Goal: Information Seeking & Learning: Learn about a topic

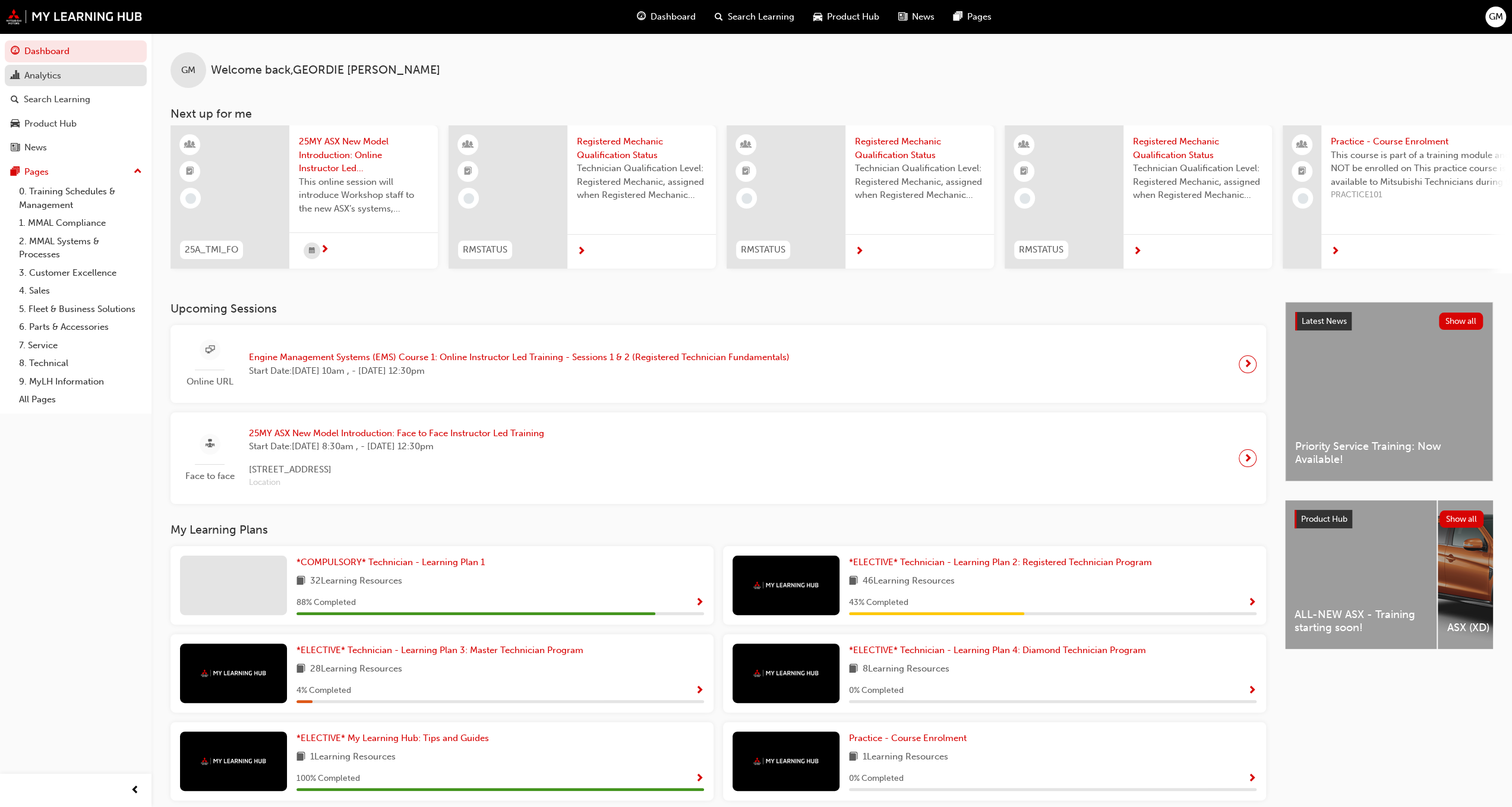
click at [29, 68] on div "Analytics" at bounding box center [76, 76] width 130 height 15
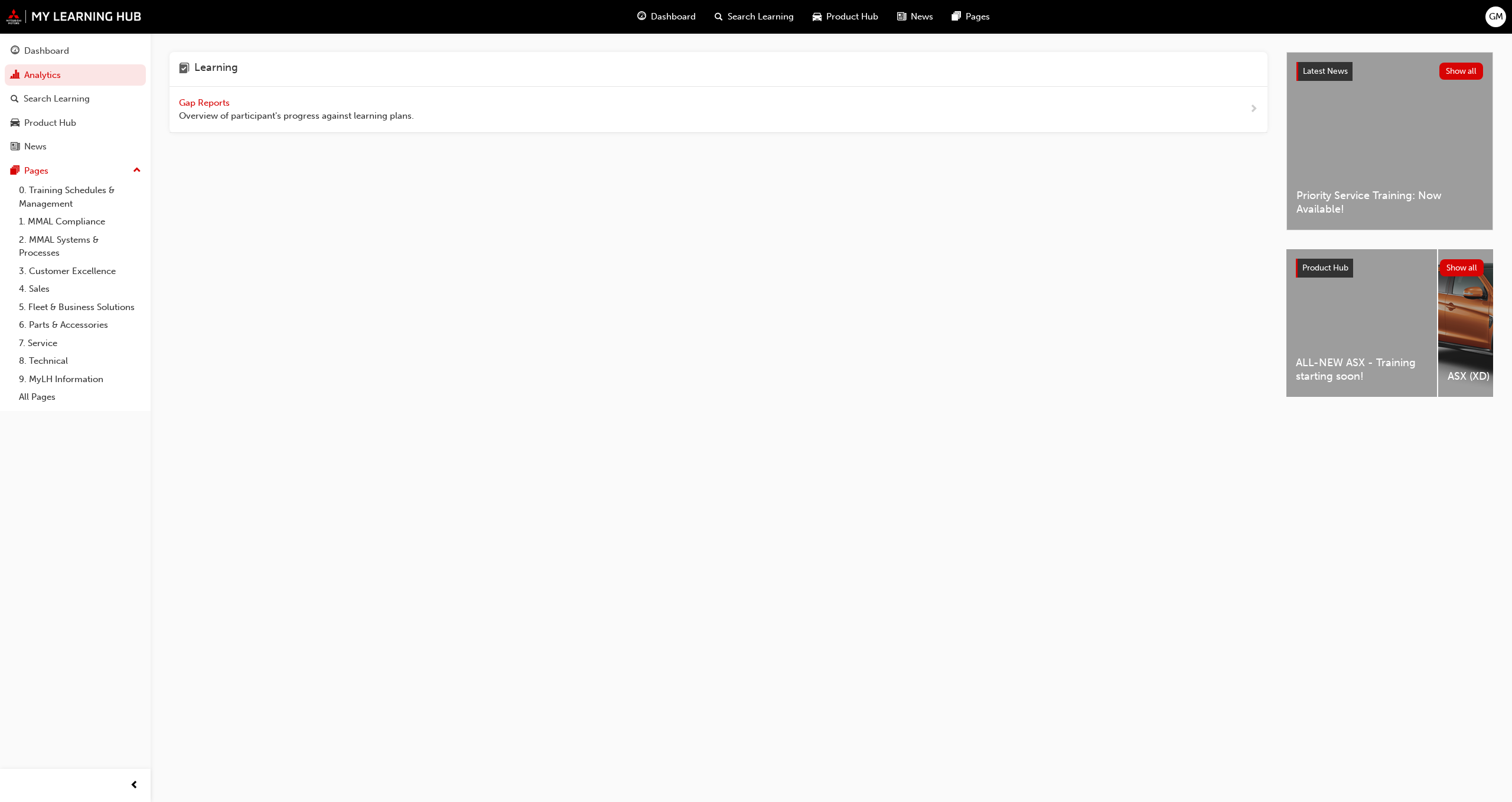
click at [211, 98] on span "Gap Reports" at bounding box center [205, 103] width 53 height 11
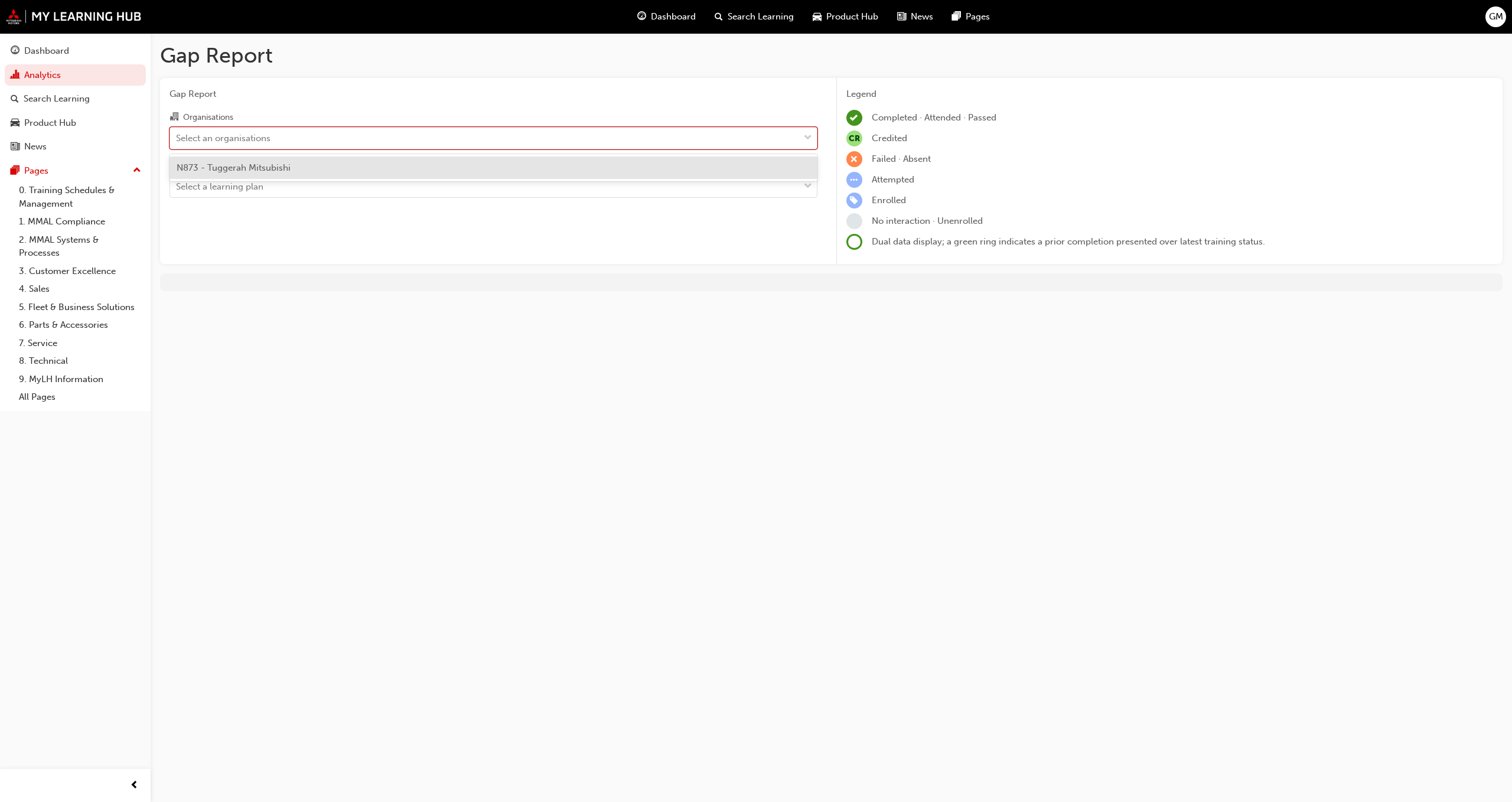
click at [540, 140] on div "Select an organisations" at bounding box center [484, 138] width 629 height 21
click at [177, 140] on input "Organisations option N873 - Tuggerah Mitsubishi focused, 1 of 1. 1 result avail…" at bounding box center [177, 137] width 1 height 10
click at [374, 180] on div "N873 - Tuggerah Mitsubishi" at bounding box center [493, 168] width 648 height 28
click at [376, 166] on div "N873 - Tuggerah Mitsubishi" at bounding box center [493, 168] width 648 height 23
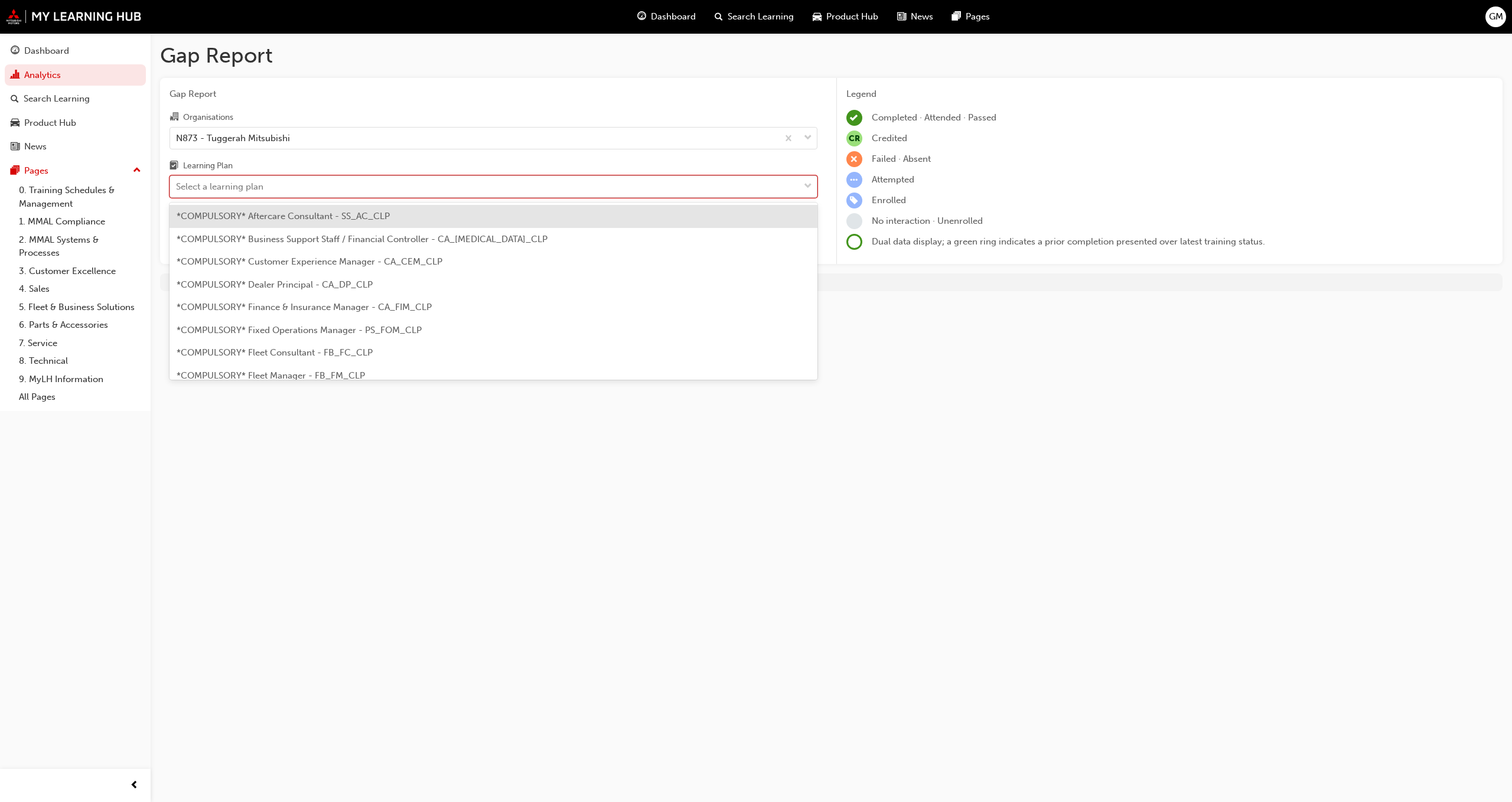
click at [380, 180] on div "Select a learning plan" at bounding box center [484, 186] width 629 height 21
click at [177, 182] on input "Learning Plan option *COMPULSORY* Aftercare Consultant - SS_AC_CLP focused, 1 o…" at bounding box center [177, 186] width 1 height 10
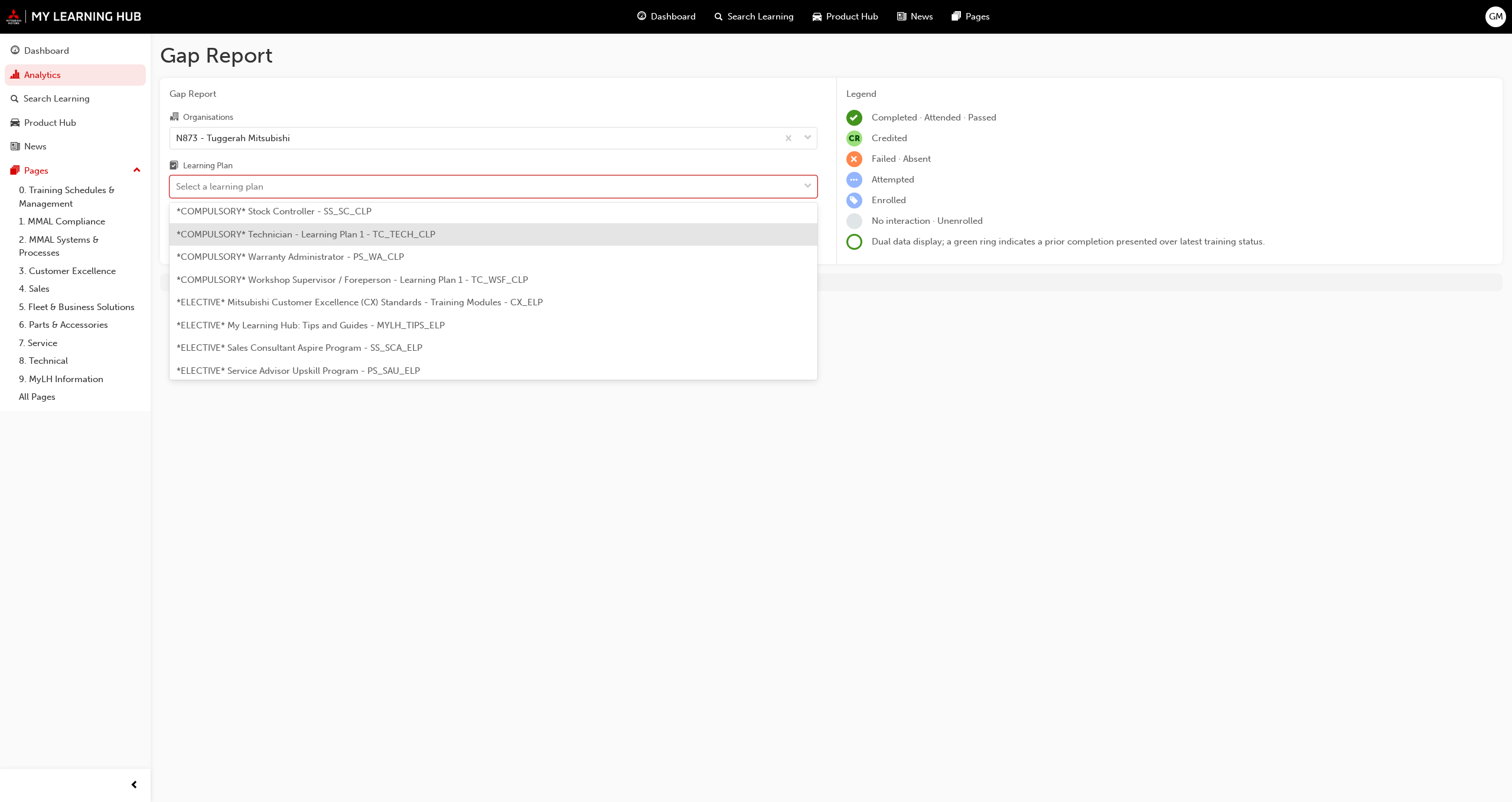
click at [379, 229] on span "*COMPULSORY* Technician - Learning Plan 1 - TC_TECH_CLP" at bounding box center [305, 235] width 259 height 11
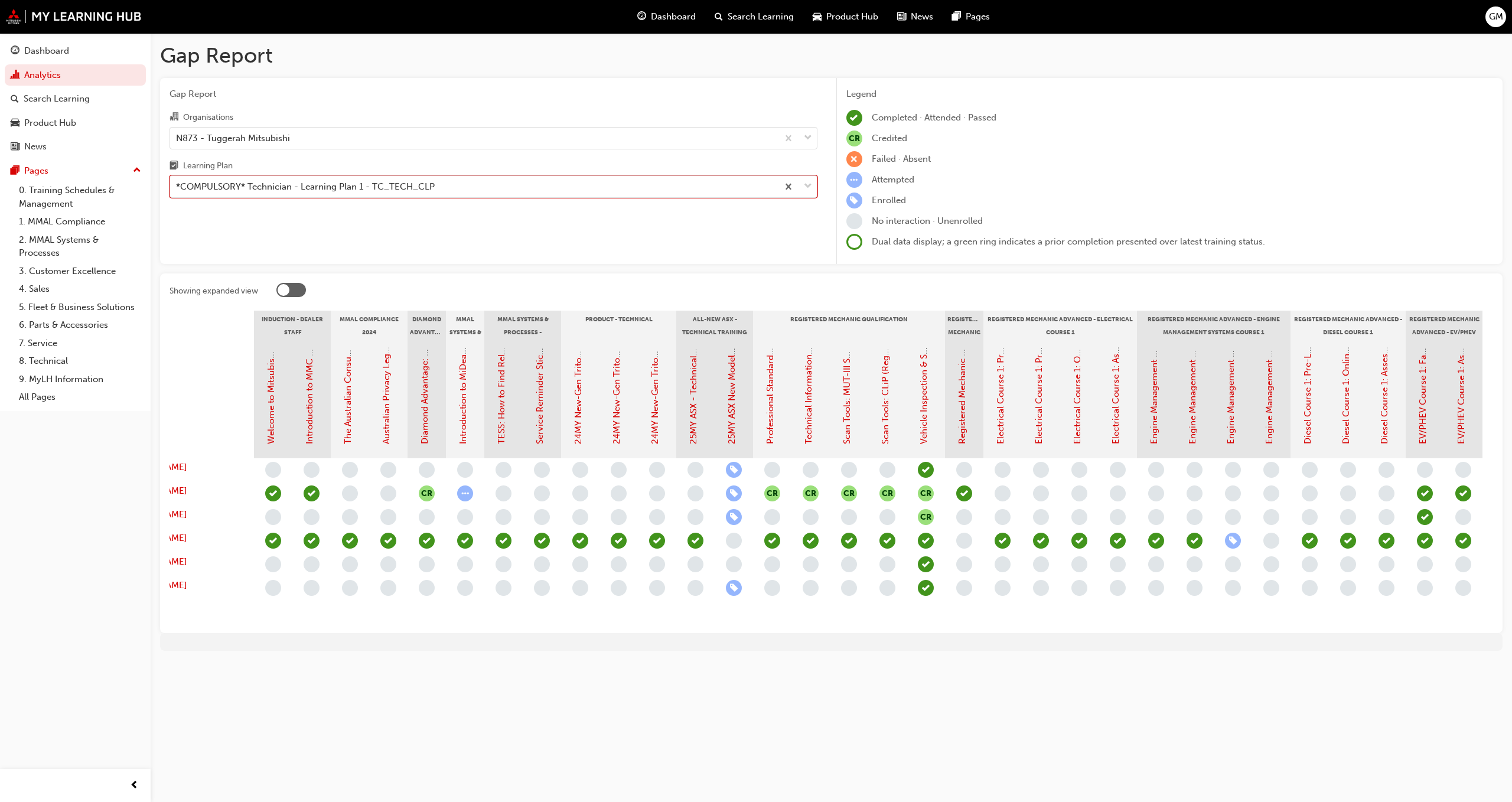
scroll to position [0, 97]
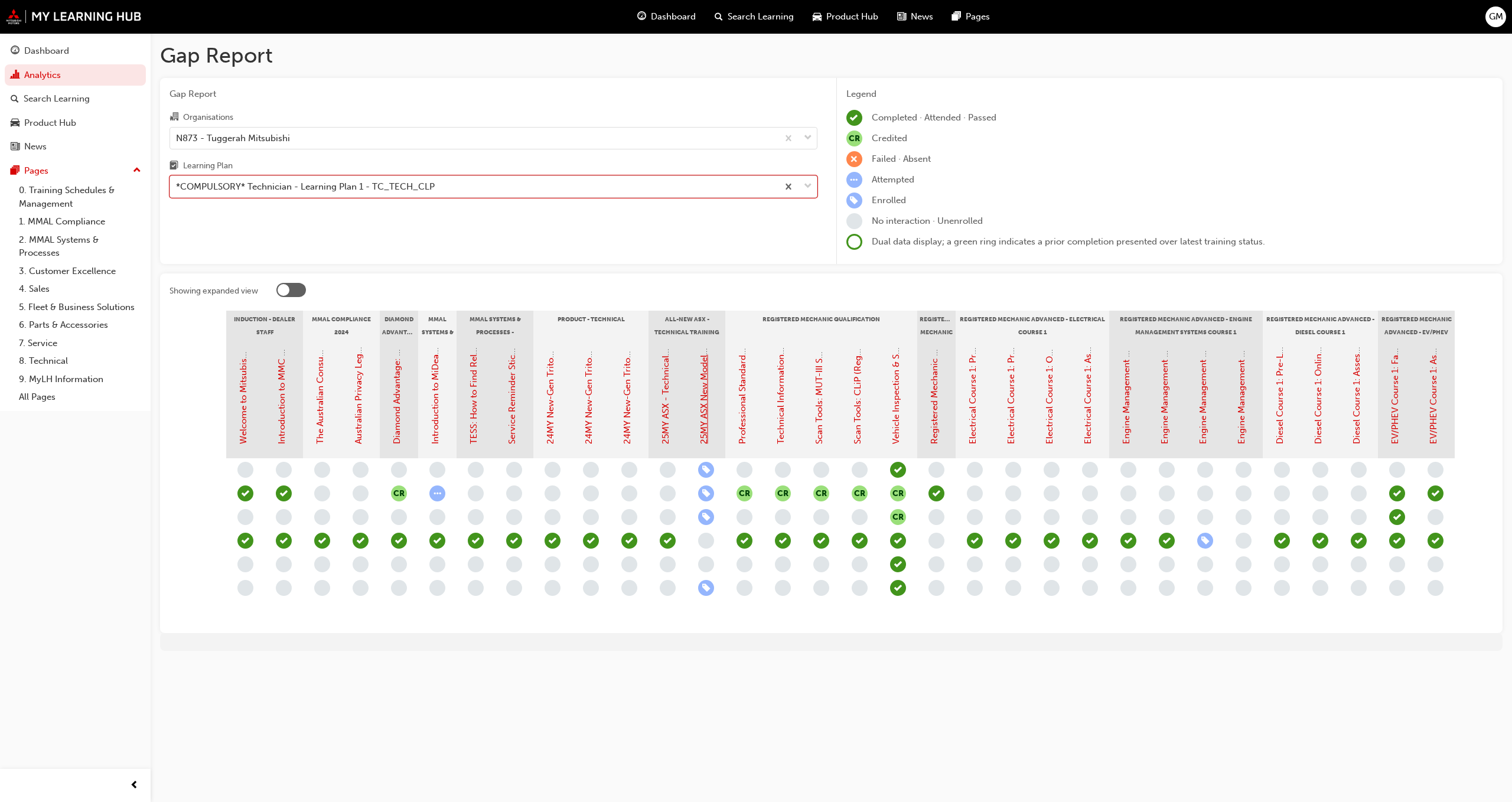
click at [699, 390] on link "25MY ASX New Model Introduction: Online Instructor Led Training" at bounding box center [705, 309] width 11 height 270
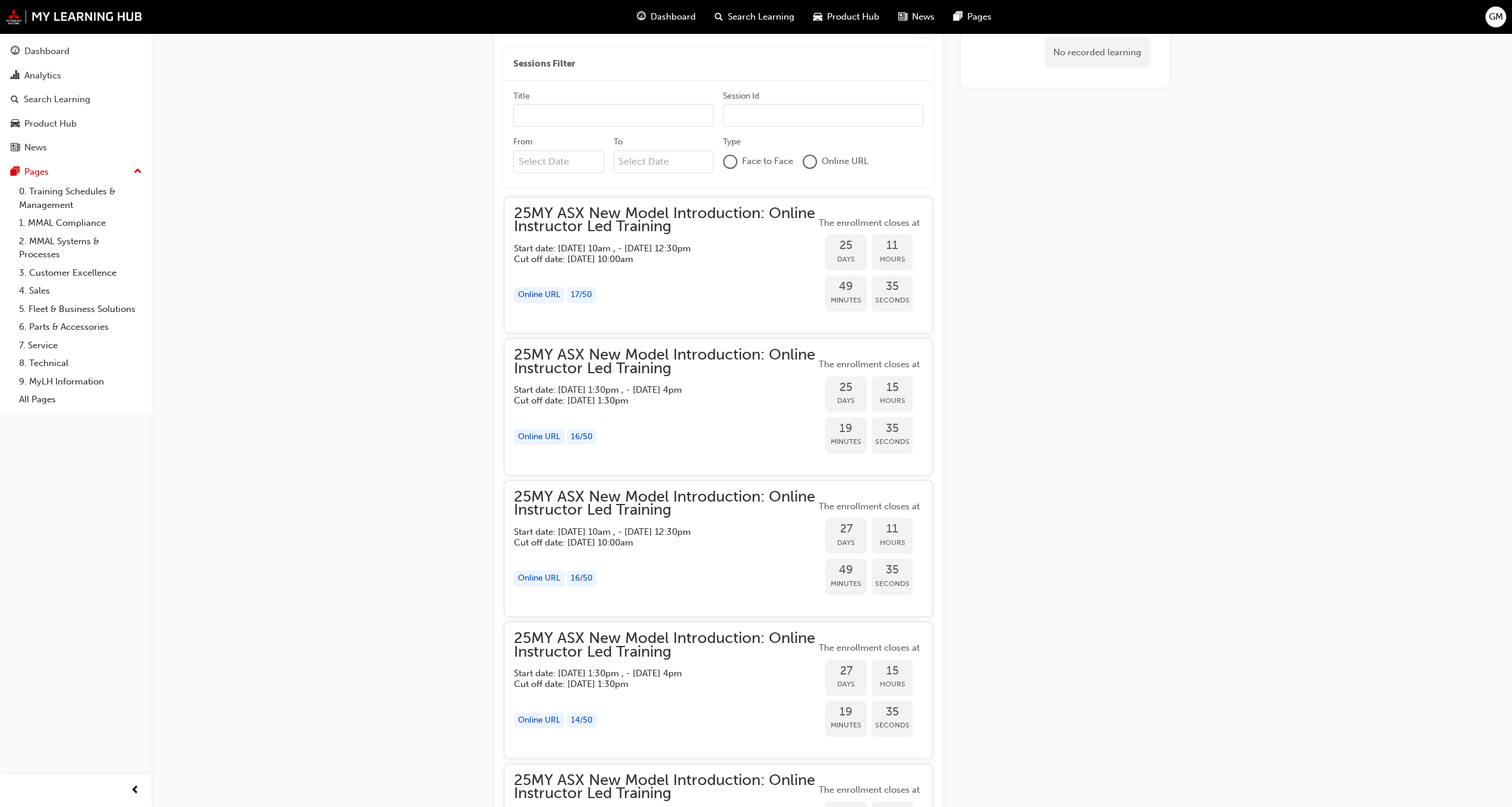
scroll to position [654, 0]
click at [1253, 588] on div "25MY ASX New Model Introduction: Online Instructor Led Training Instructor led …" at bounding box center [756, 384] width 1512 height 2076
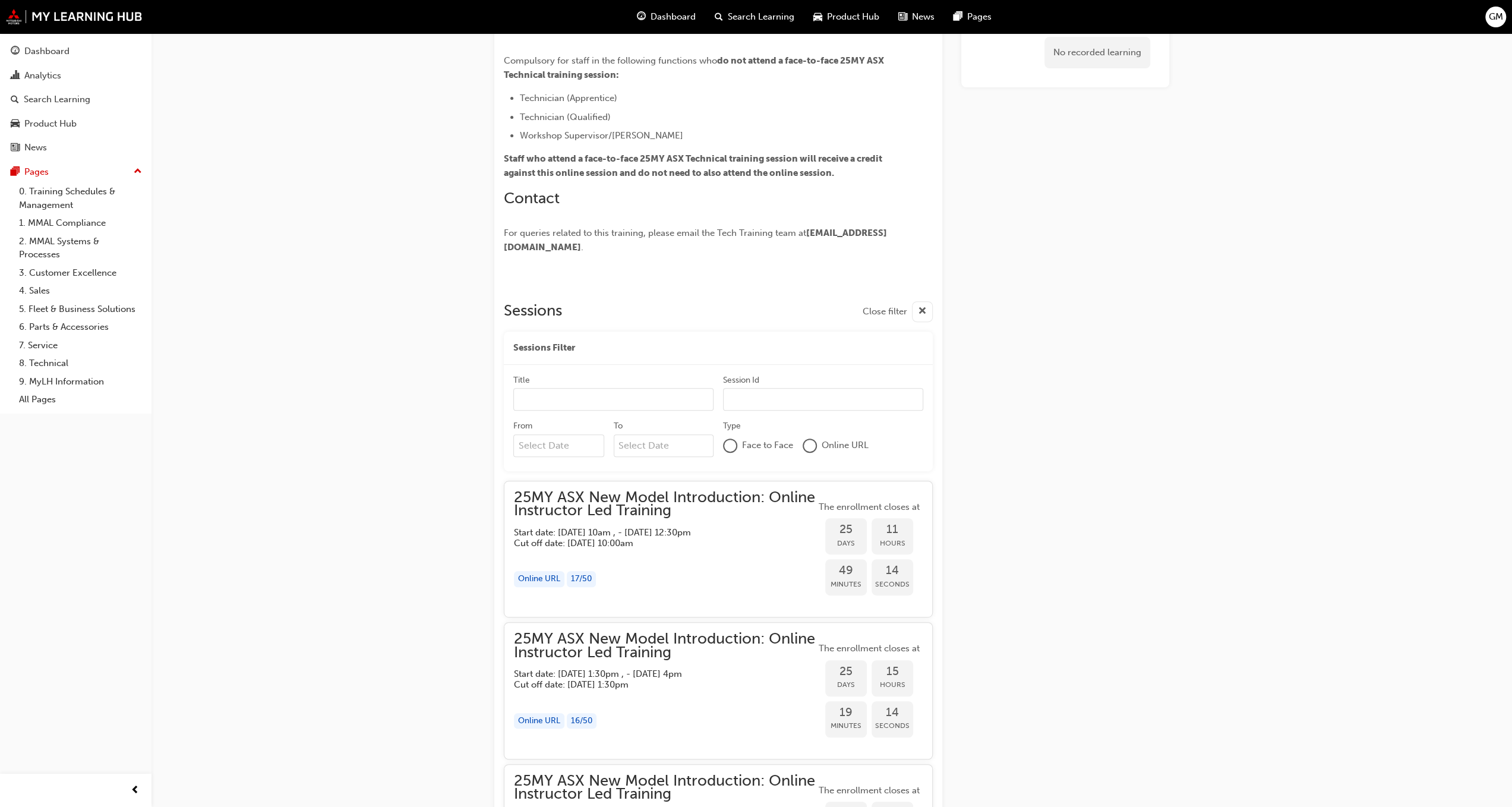
scroll to position [297, 0]
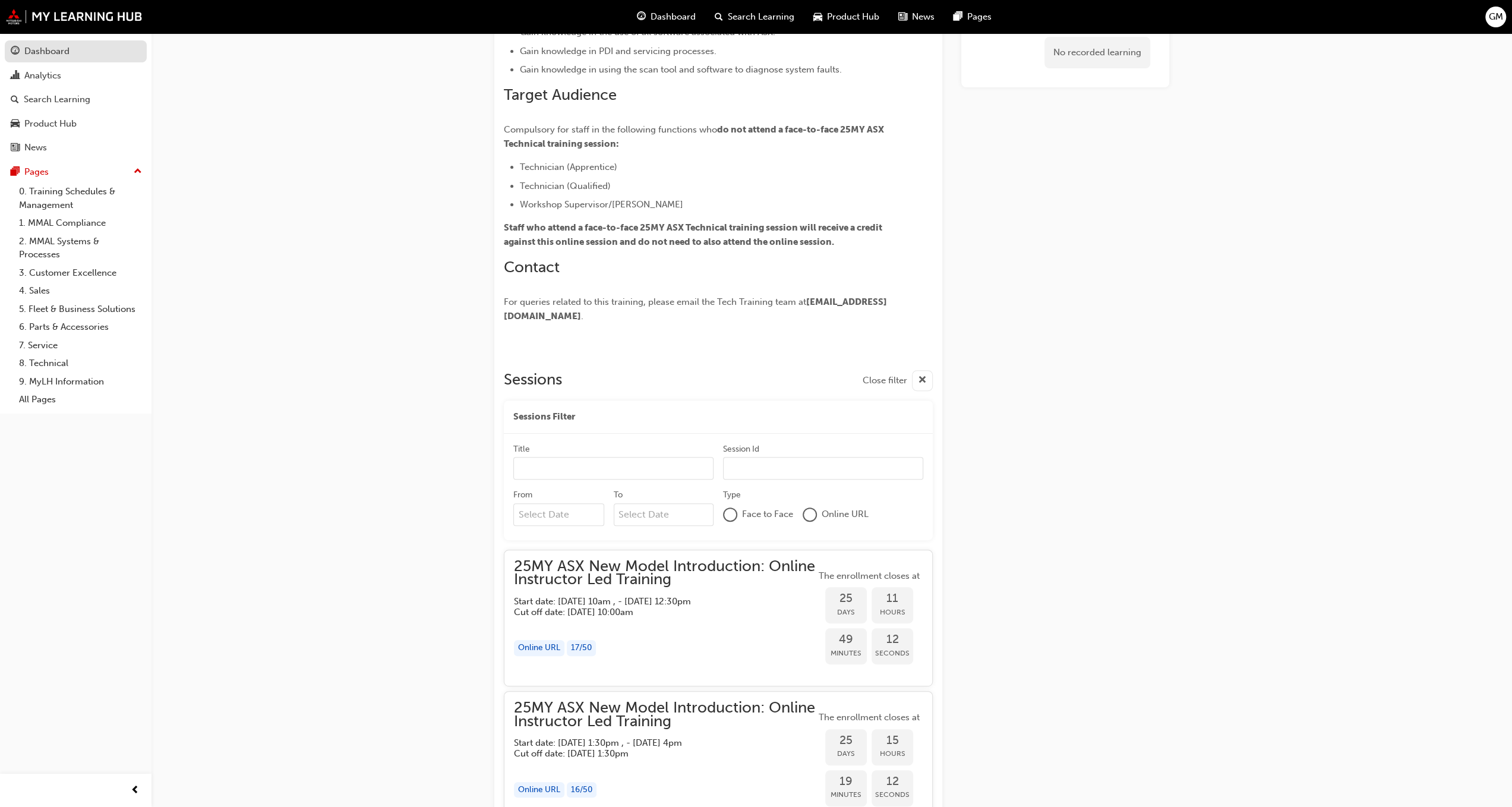
click at [41, 49] on div "Dashboard" at bounding box center [47, 51] width 45 height 14
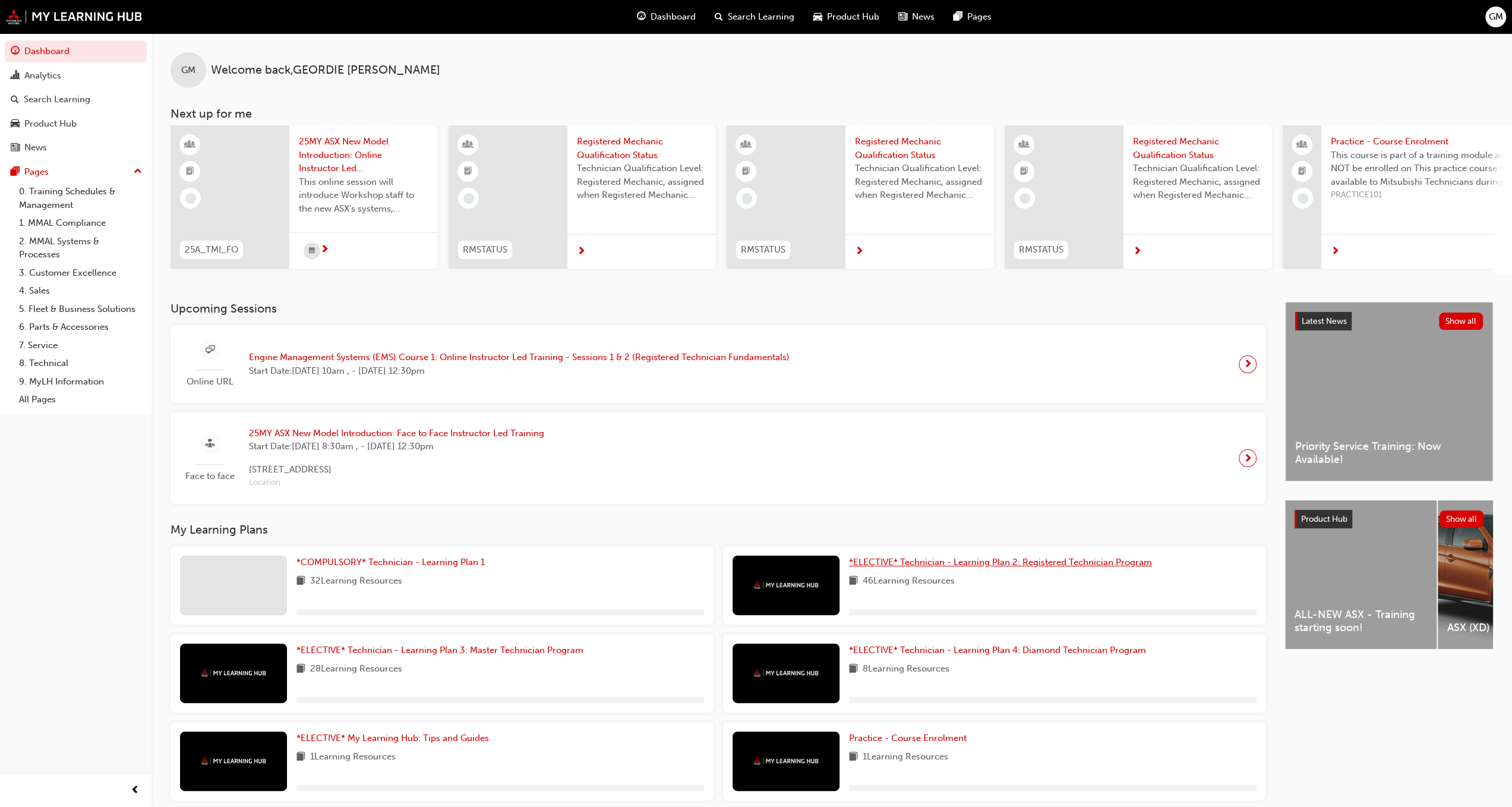
click at [883, 565] on span "*ELECTIVE* Technician - Learning Plan 2: Registered Technician Program" at bounding box center [1000, 563] width 303 height 11
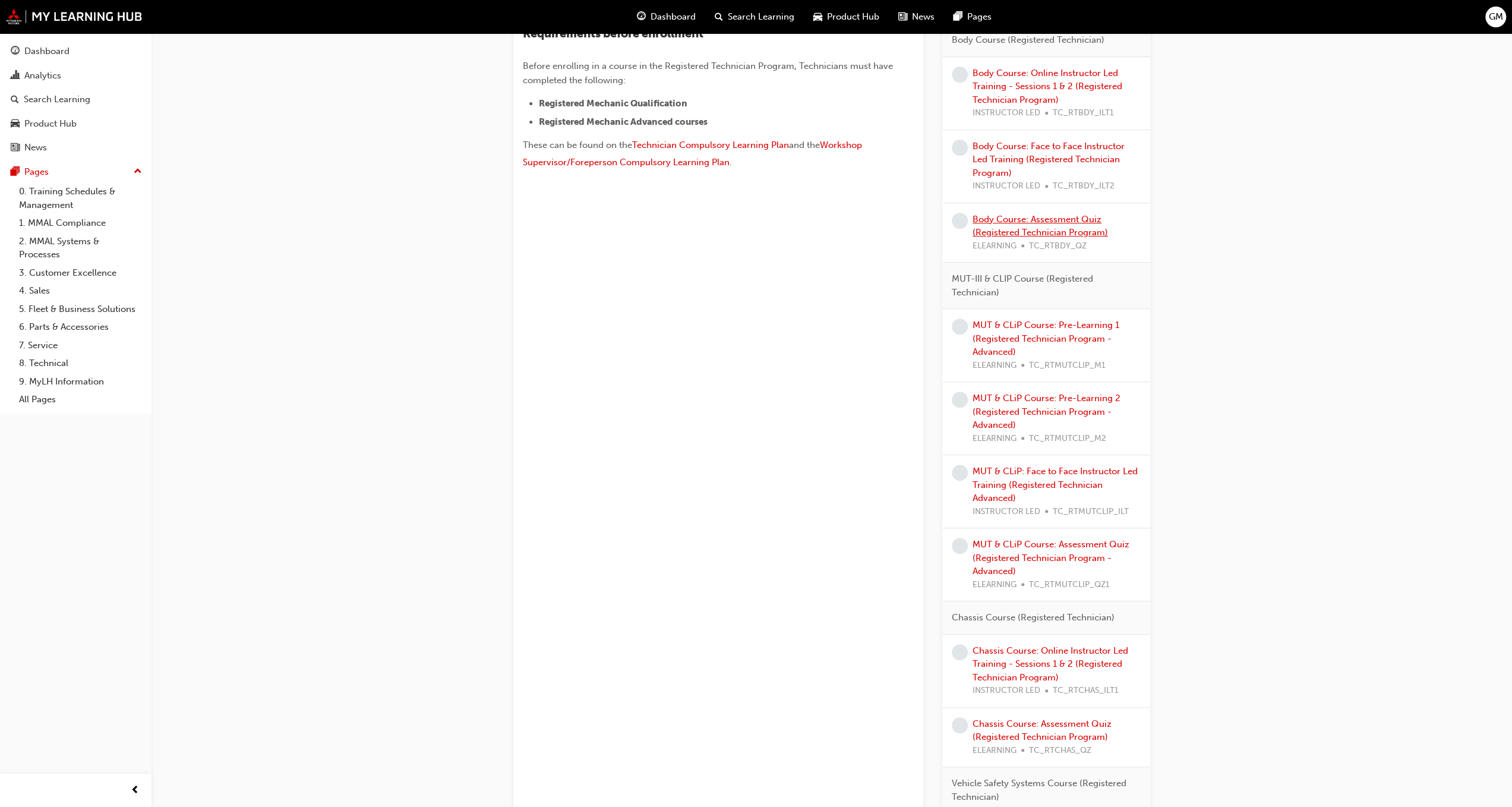
scroll to position [357, 0]
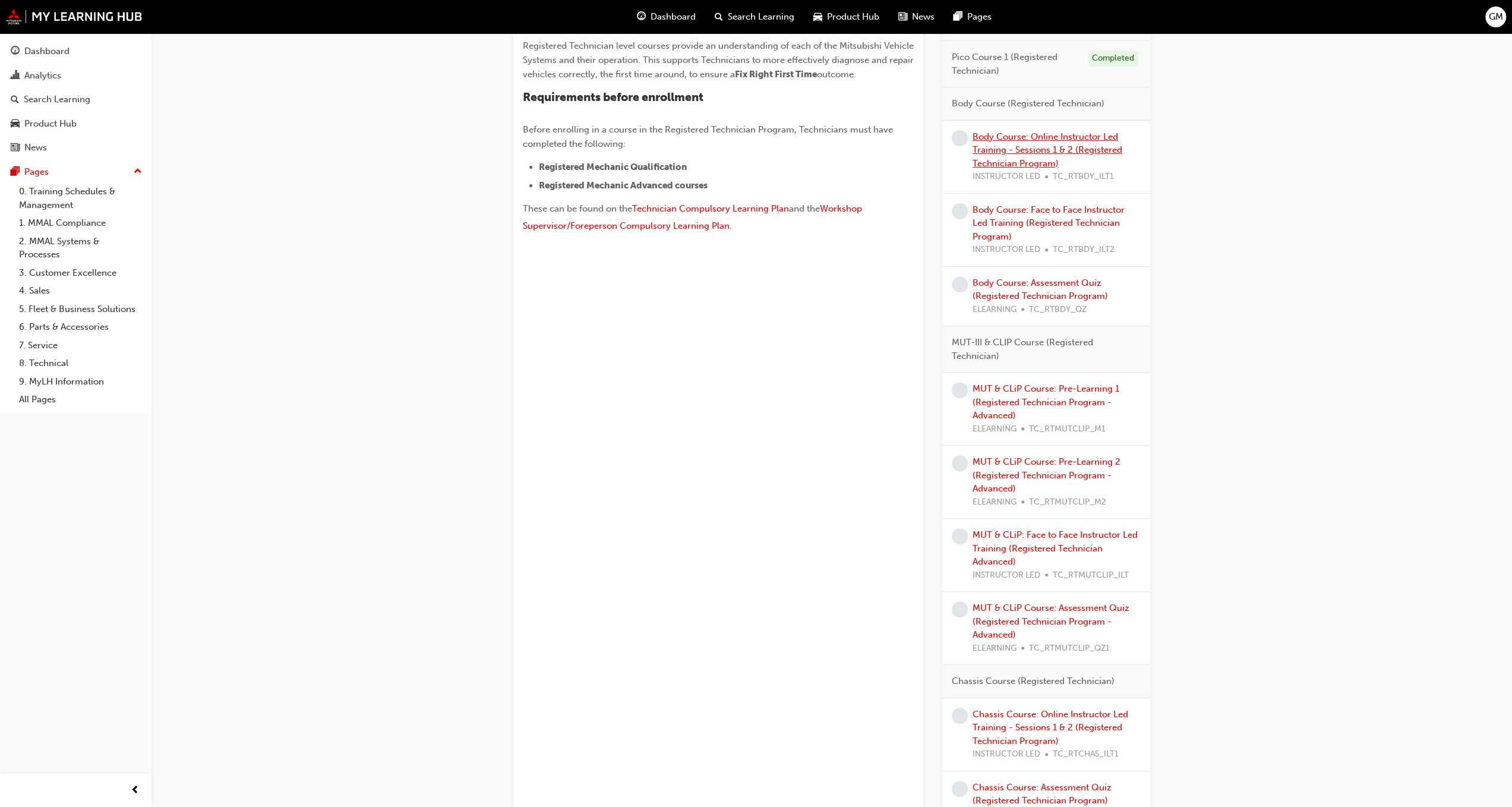
click at [1002, 145] on link "Body Course: Online Instructor Led Training - Sessions 1 & 2 (Registered Techni…" at bounding box center [1047, 150] width 150 height 37
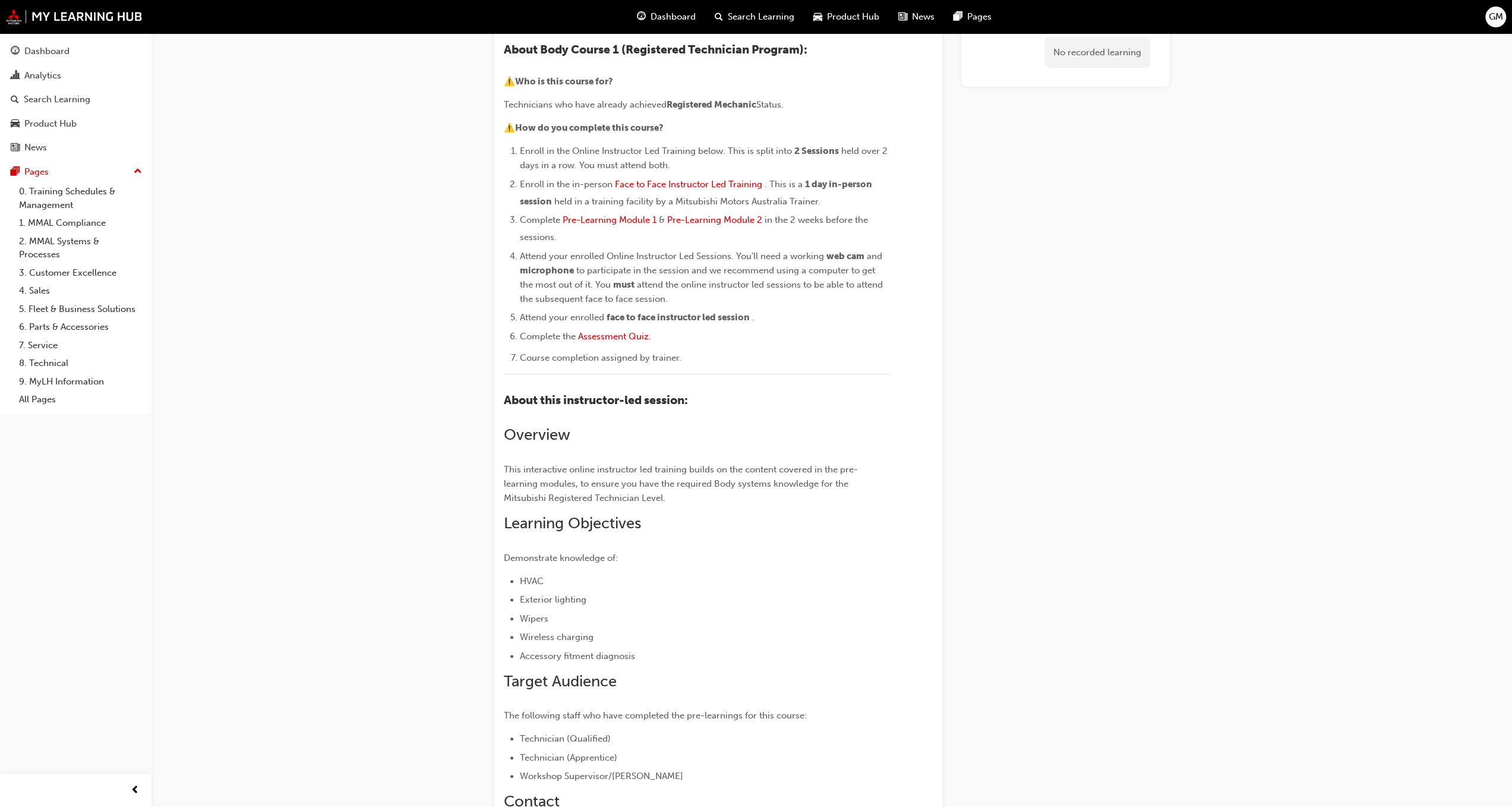
scroll to position [198, 0]
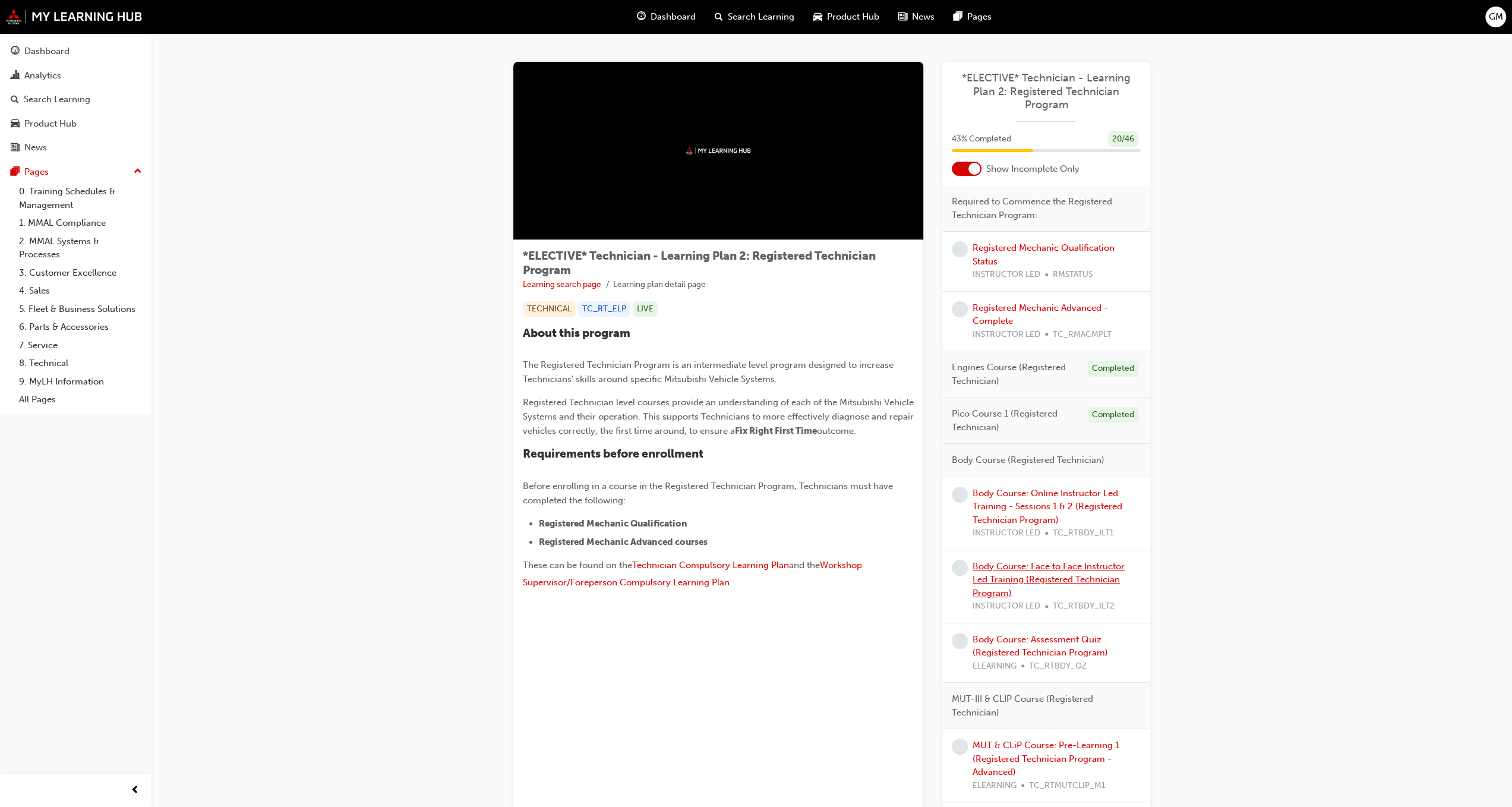
click at [998, 572] on link "Body Course: Face to Face Instructor Led Training (Registered Technician Progra…" at bounding box center [1048, 580] width 152 height 37
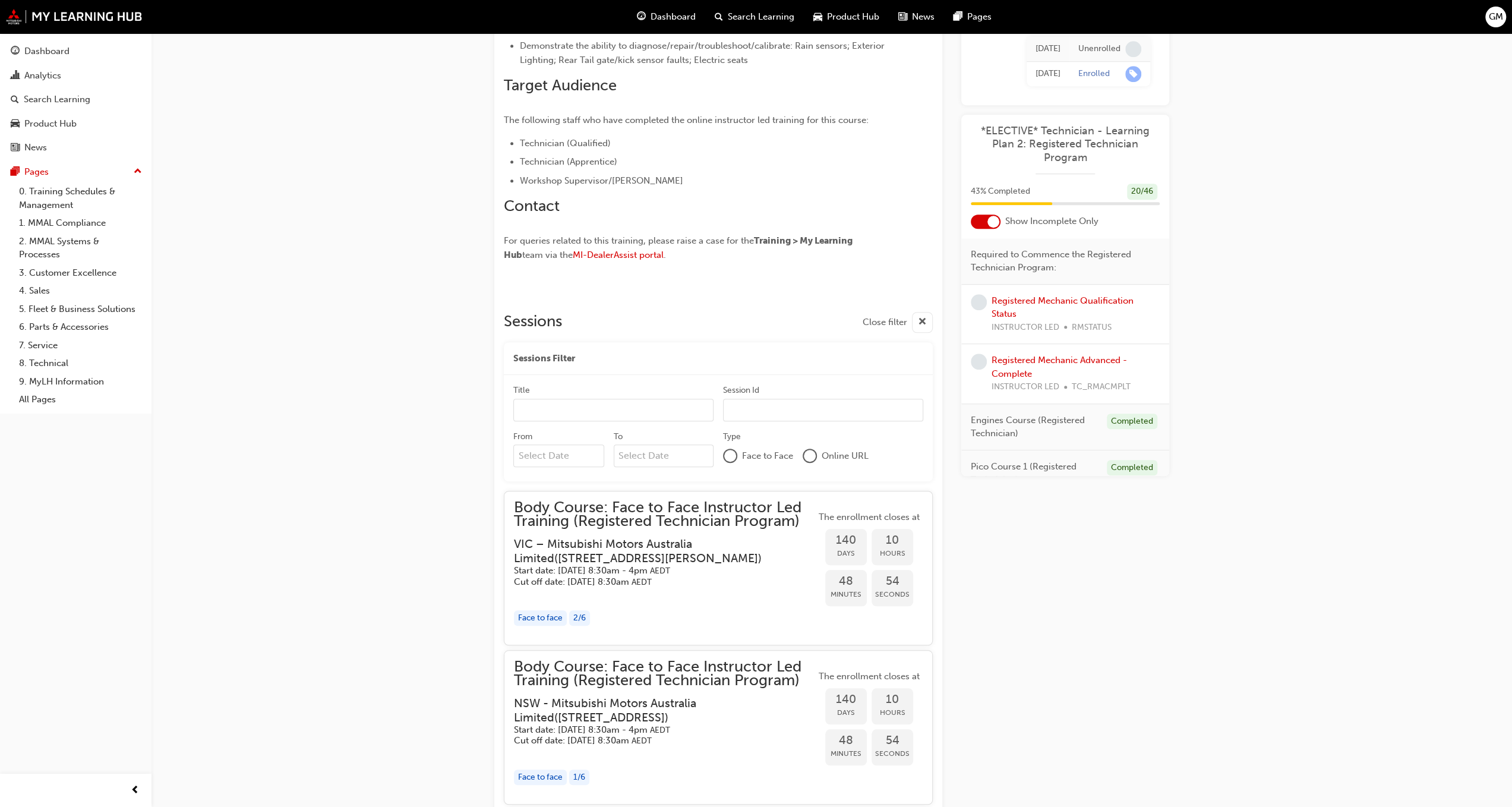
scroll to position [818, 0]
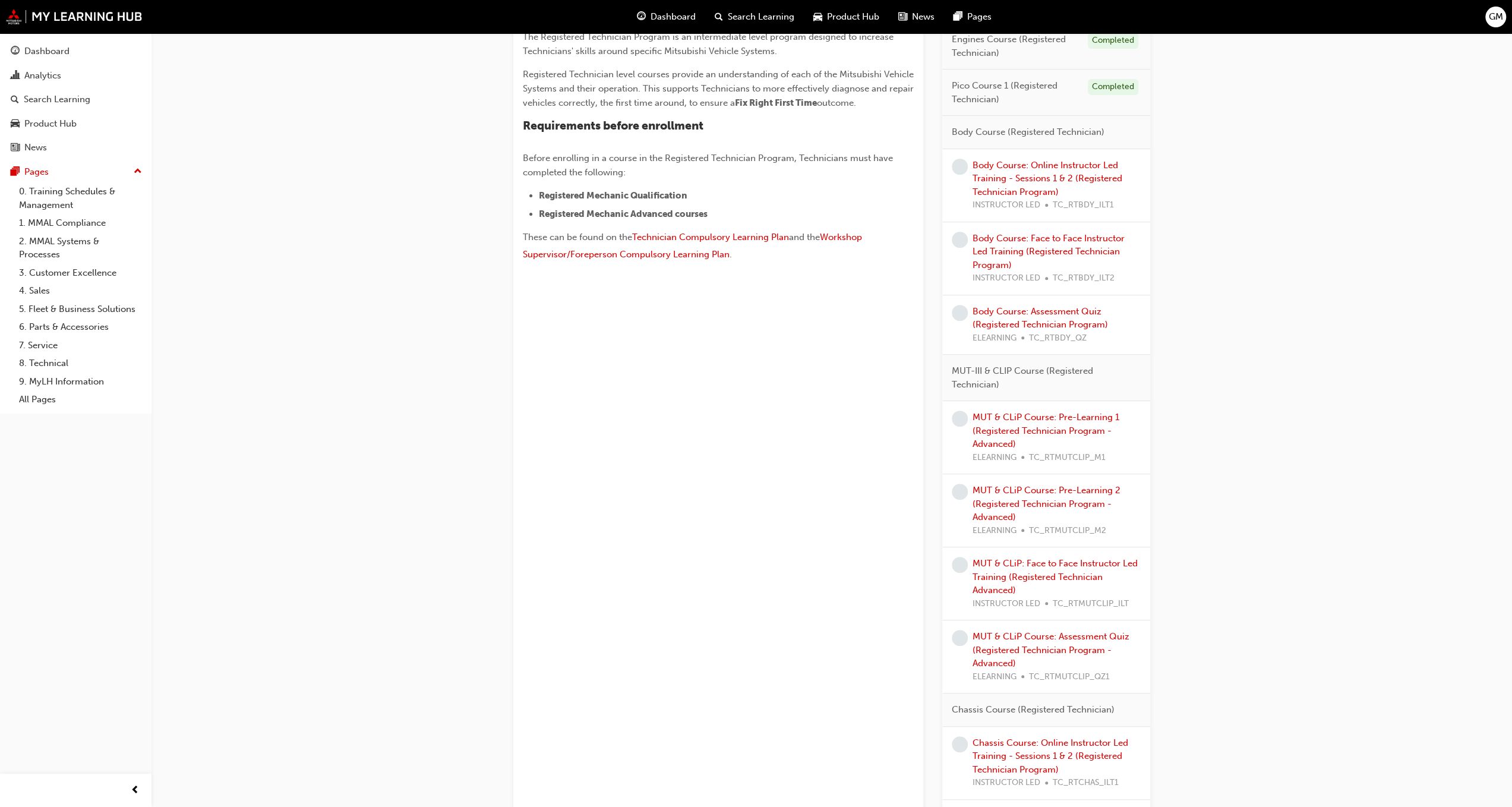
scroll to position [357, 0]
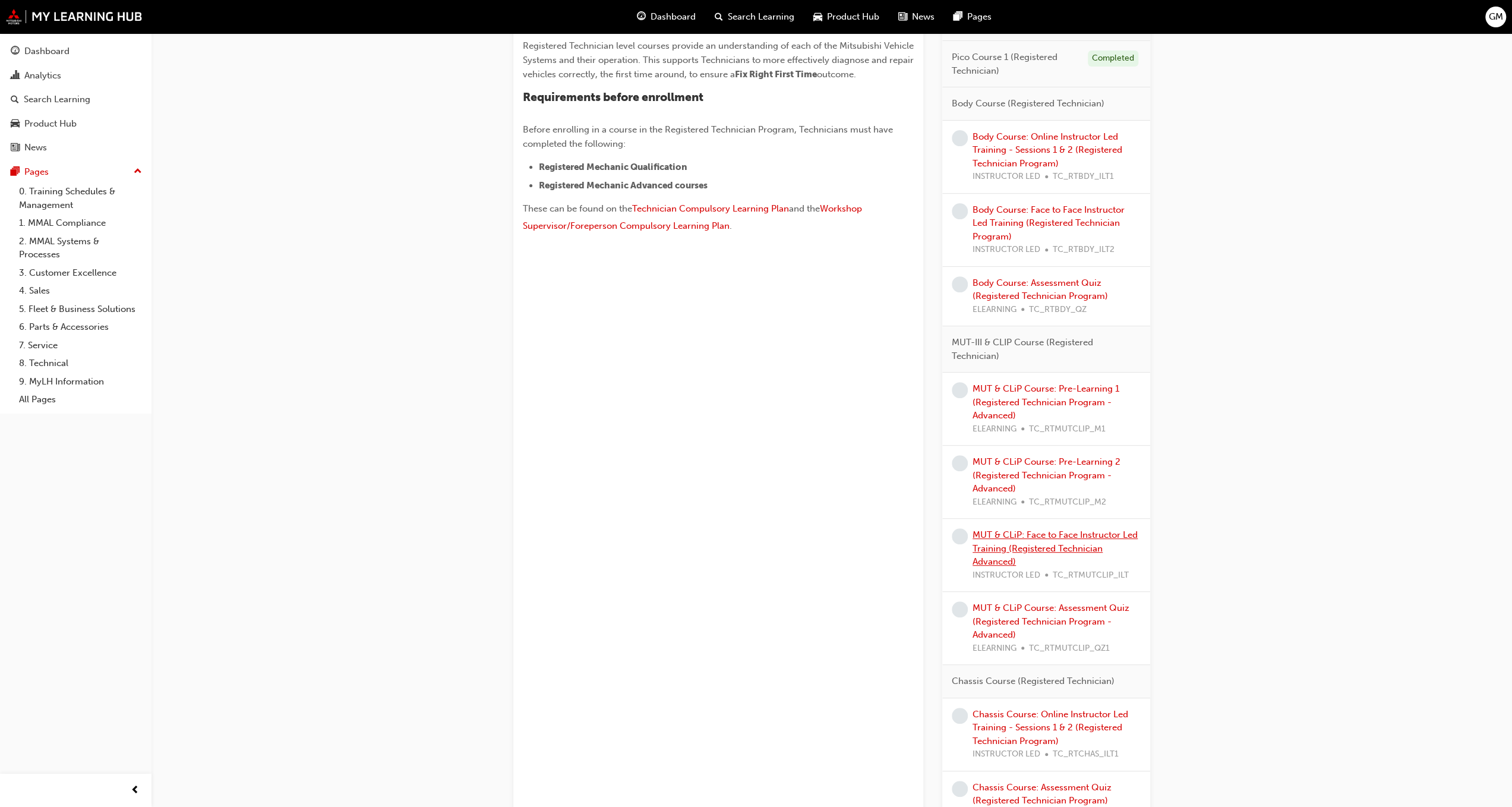
click at [1011, 547] on link "MUT & CLiP: Face to Face Instructor Led Training (Registered Technician Advance…" at bounding box center [1055, 548] width 165 height 37
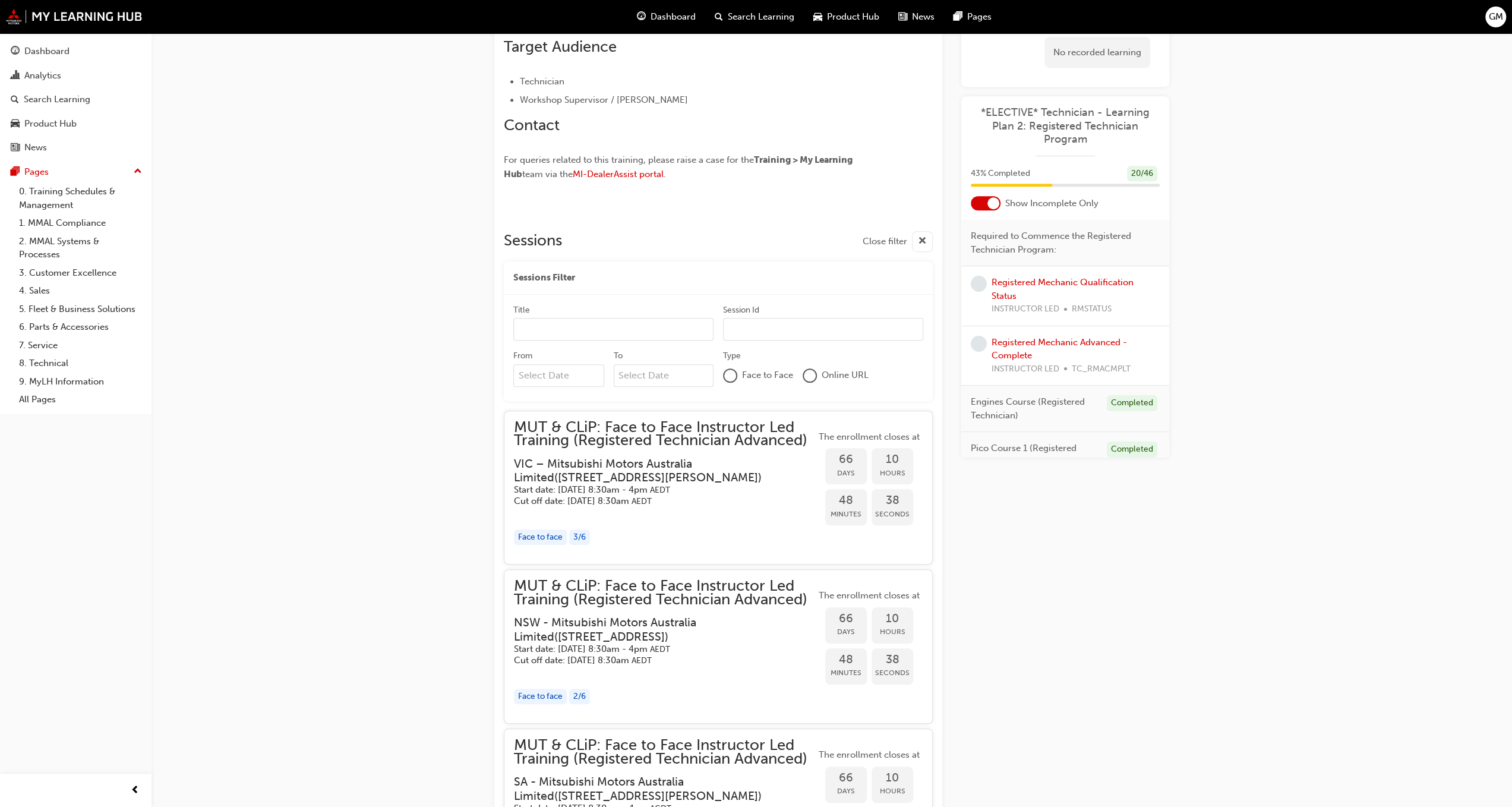
scroll to position [764, 0]
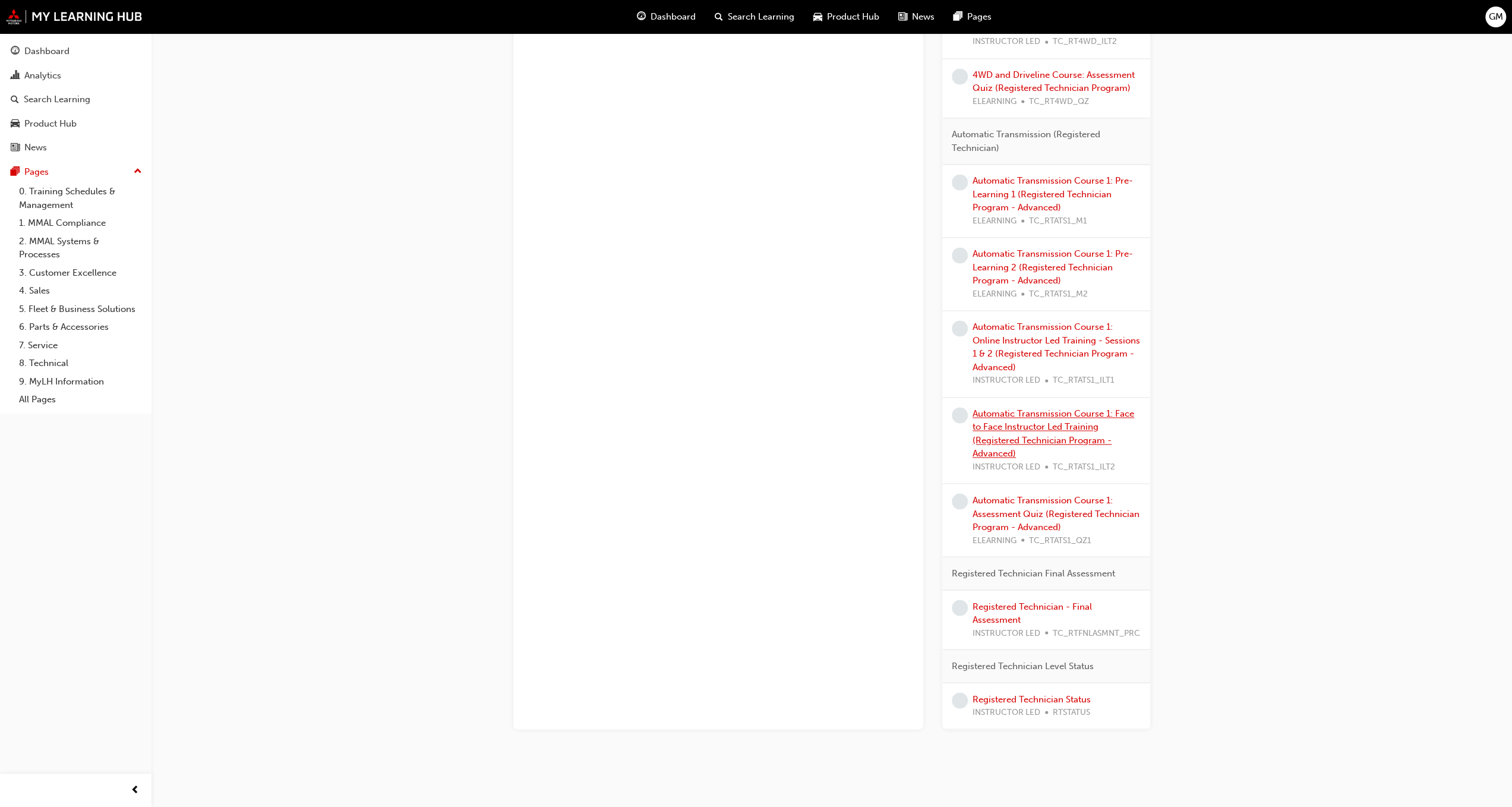
scroll to position [1767, 0]
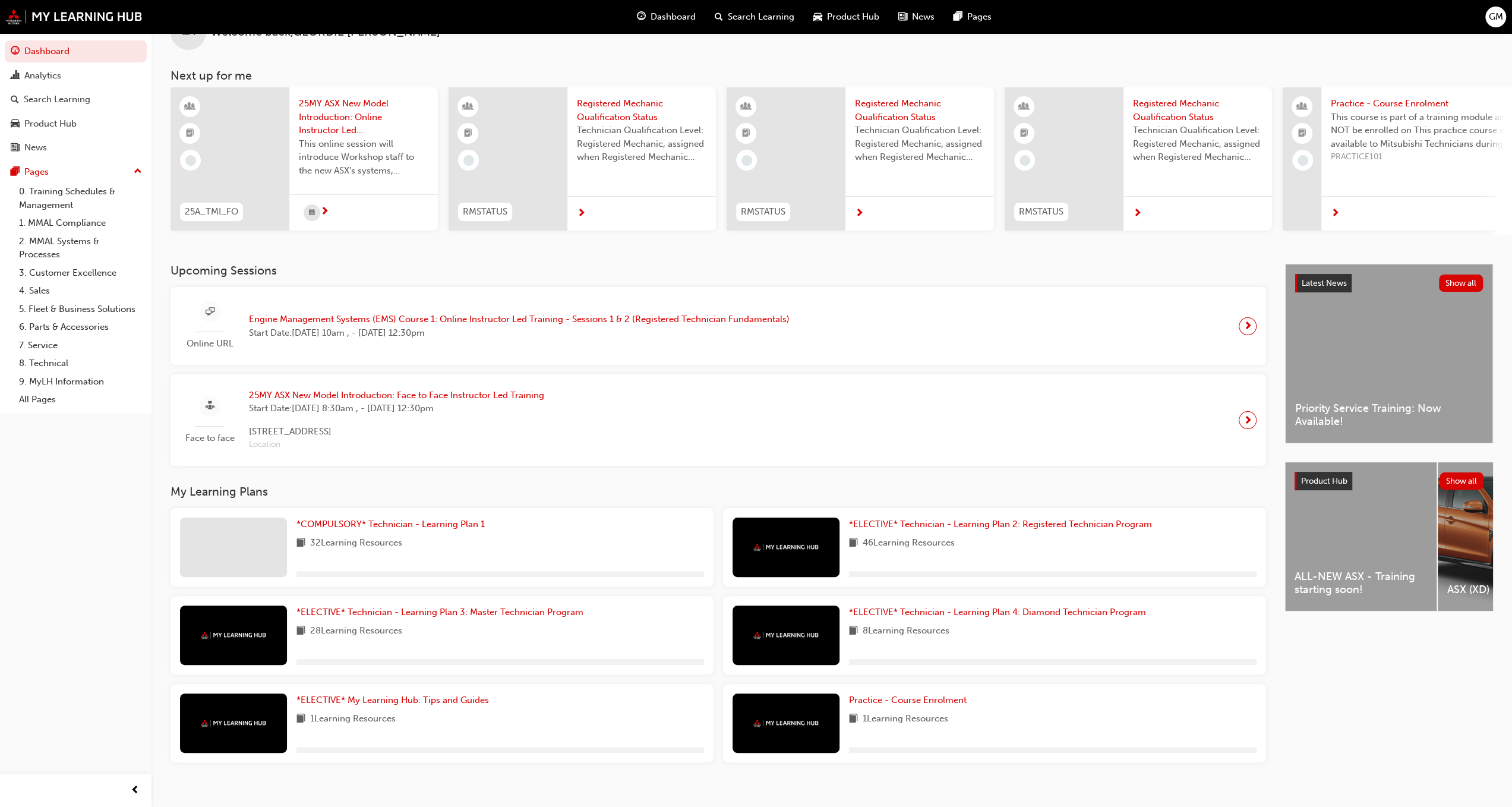
scroll to position [56, 0]
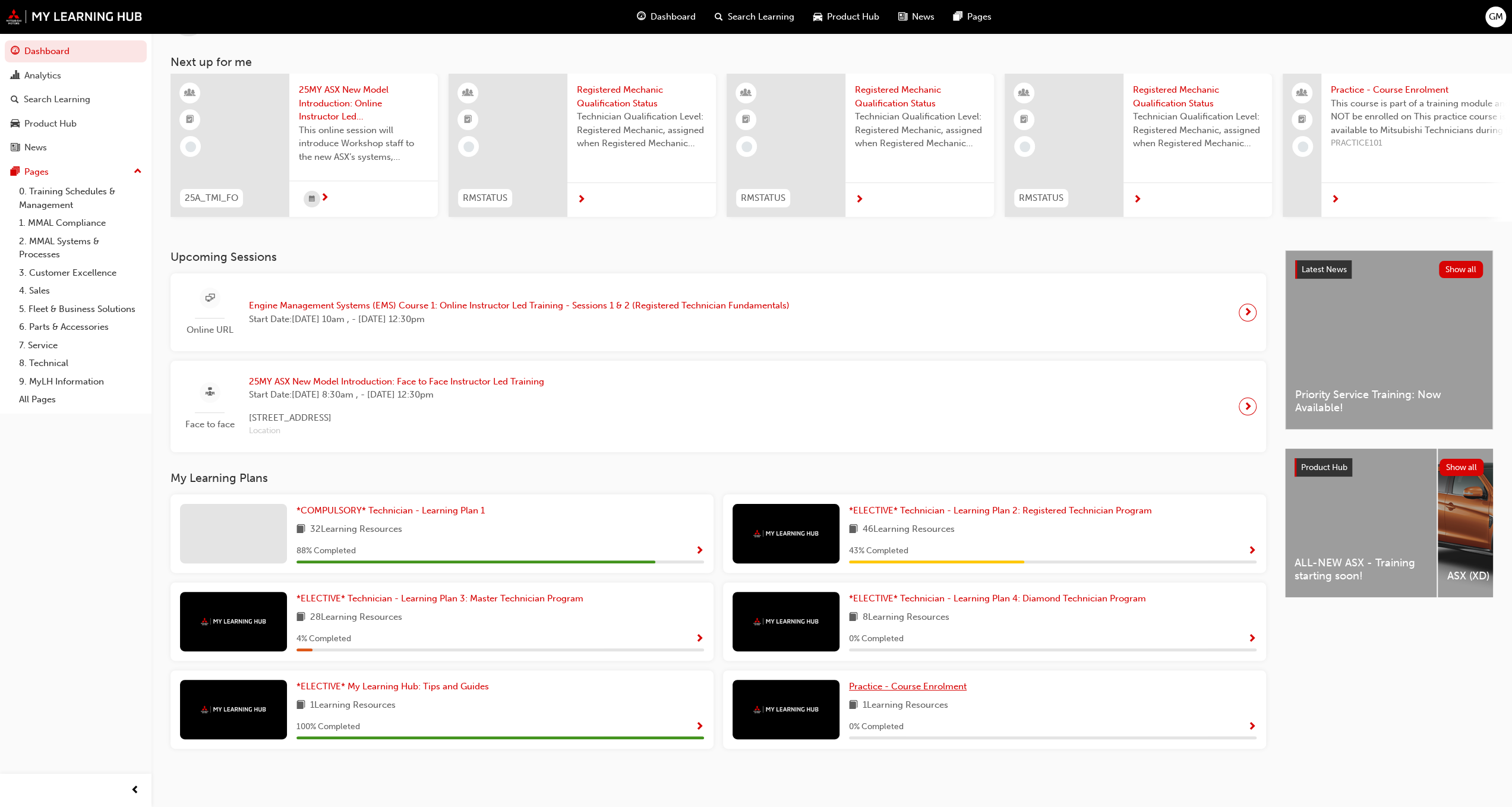
click at [904, 688] on span "Practice - Course Enrolment" at bounding box center [908, 686] width 118 height 11
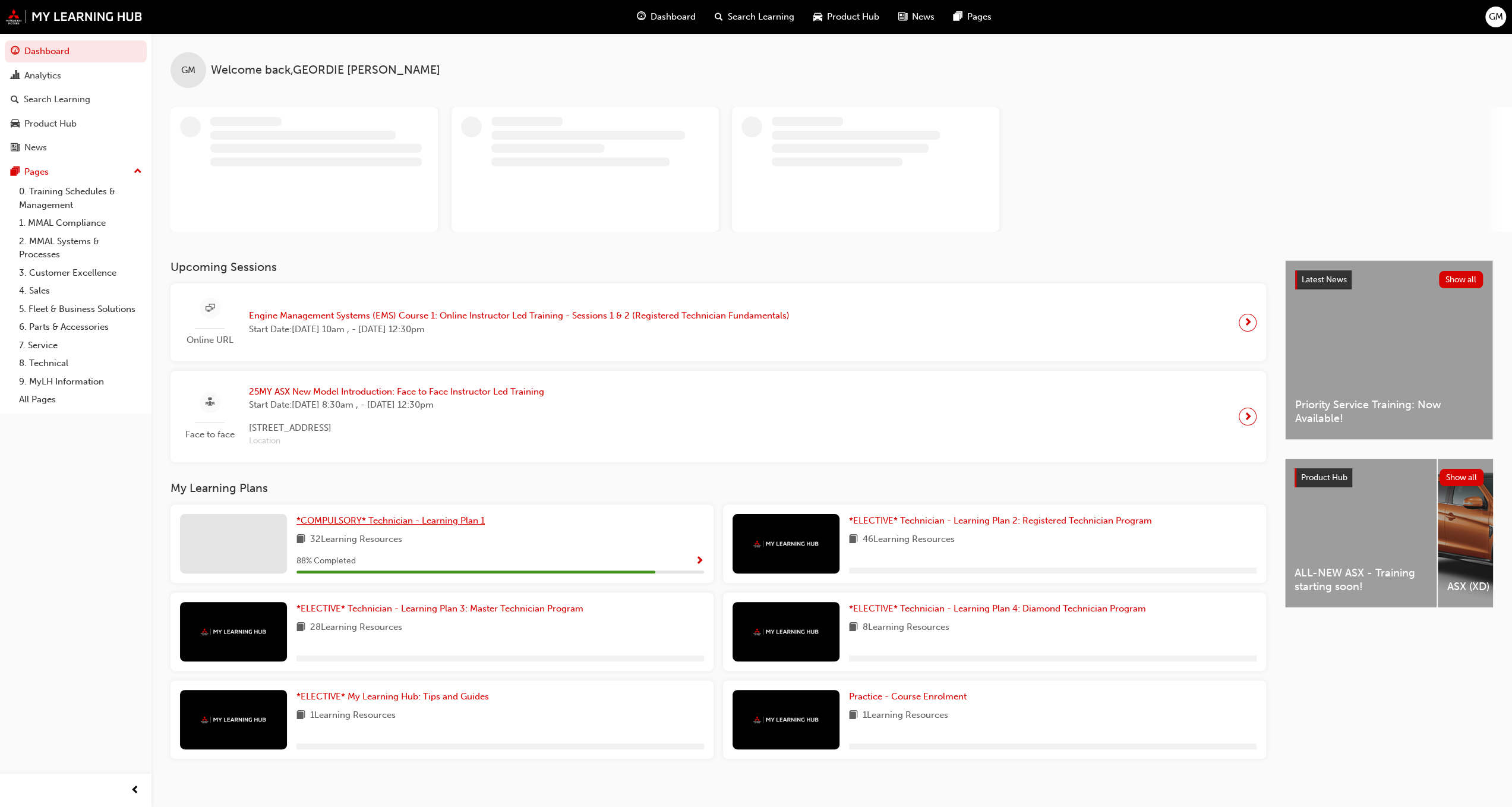
click at [407, 522] on span "*COMPULSORY* Technician - Learning Plan 1" at bounding box center [391, 521] width 188 height 11
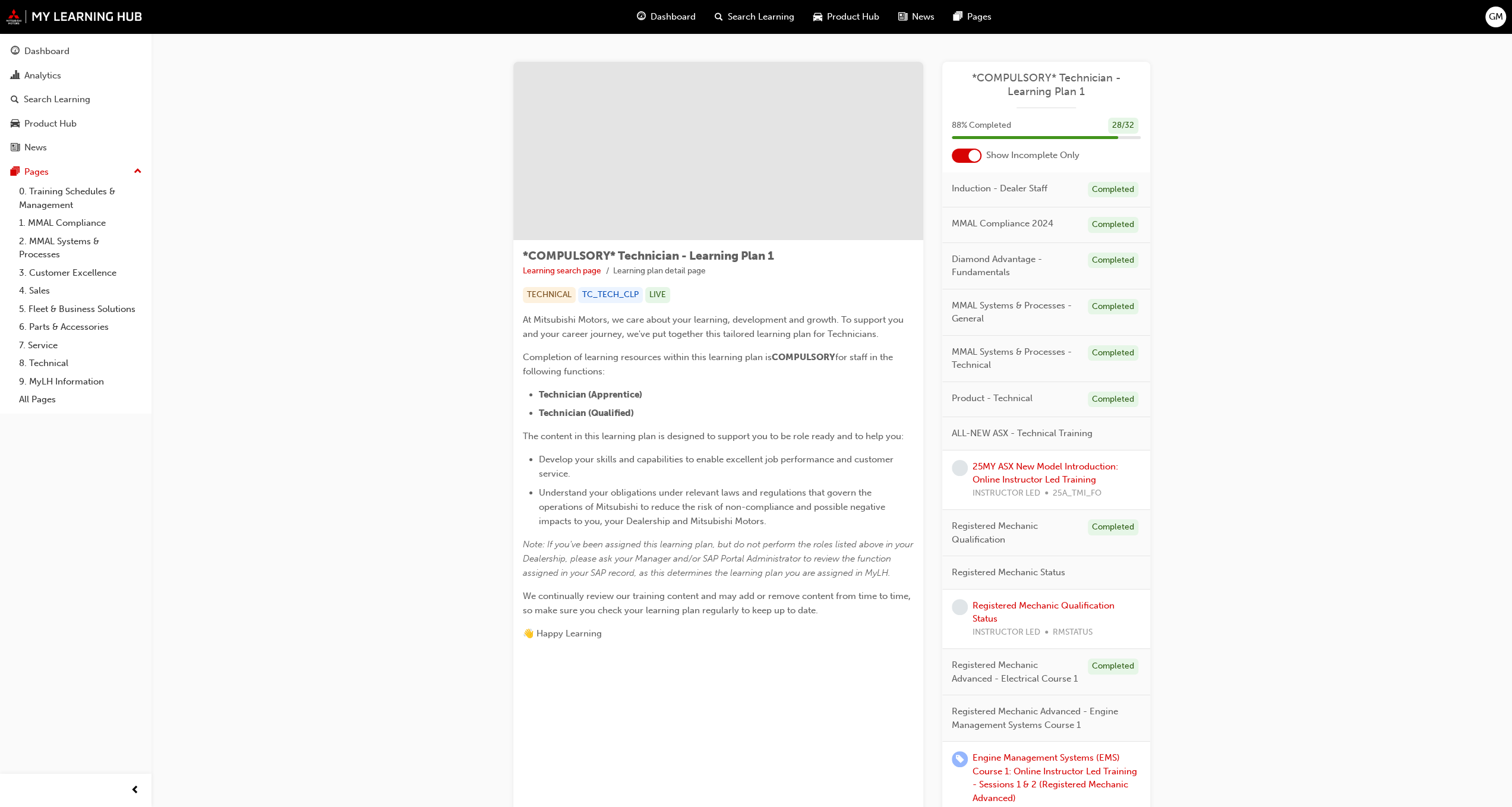
click at [970, 148] on div at bounding box center [966, 155] width 30 height 14
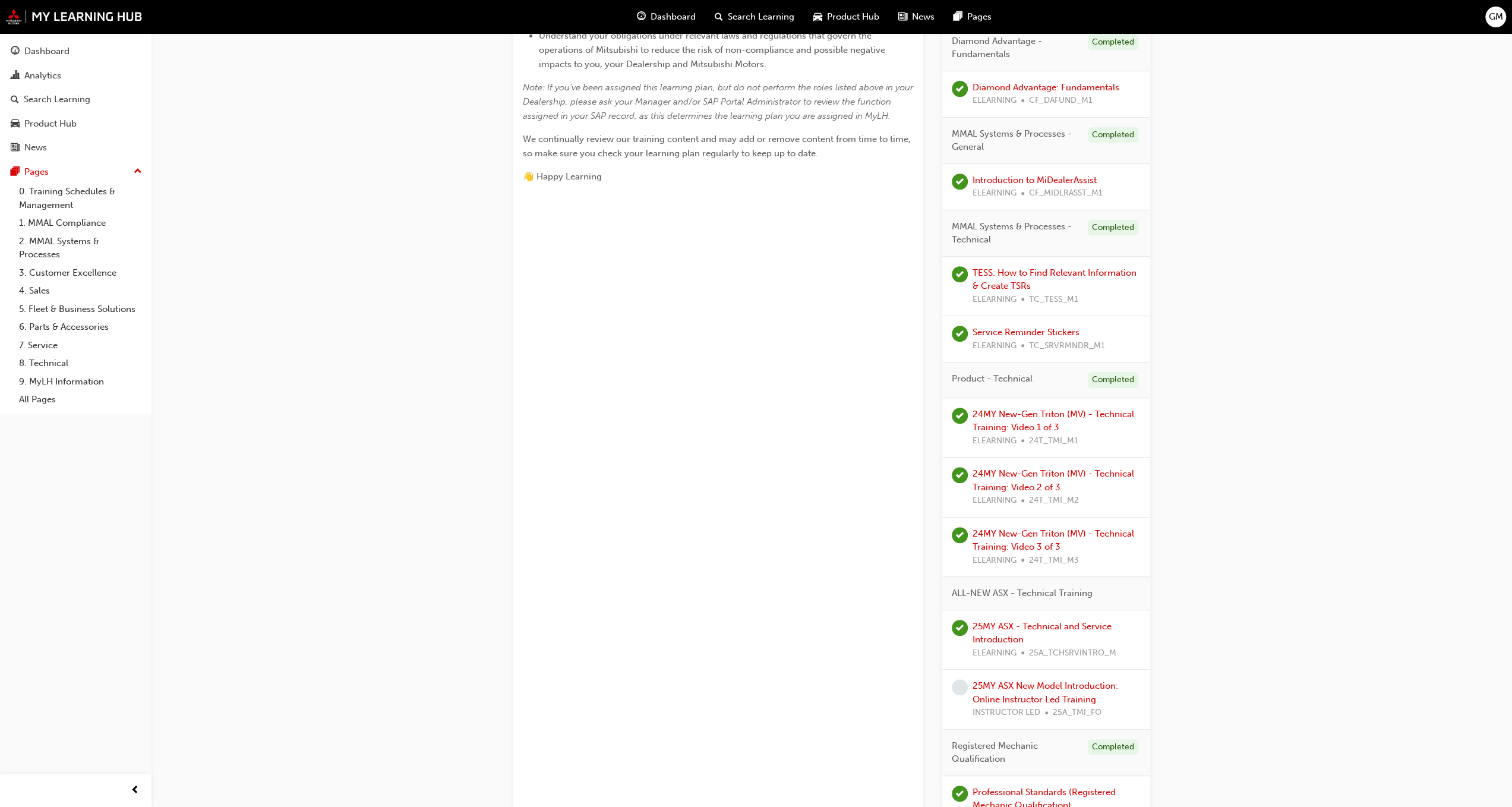
scroll to position [475, 0]
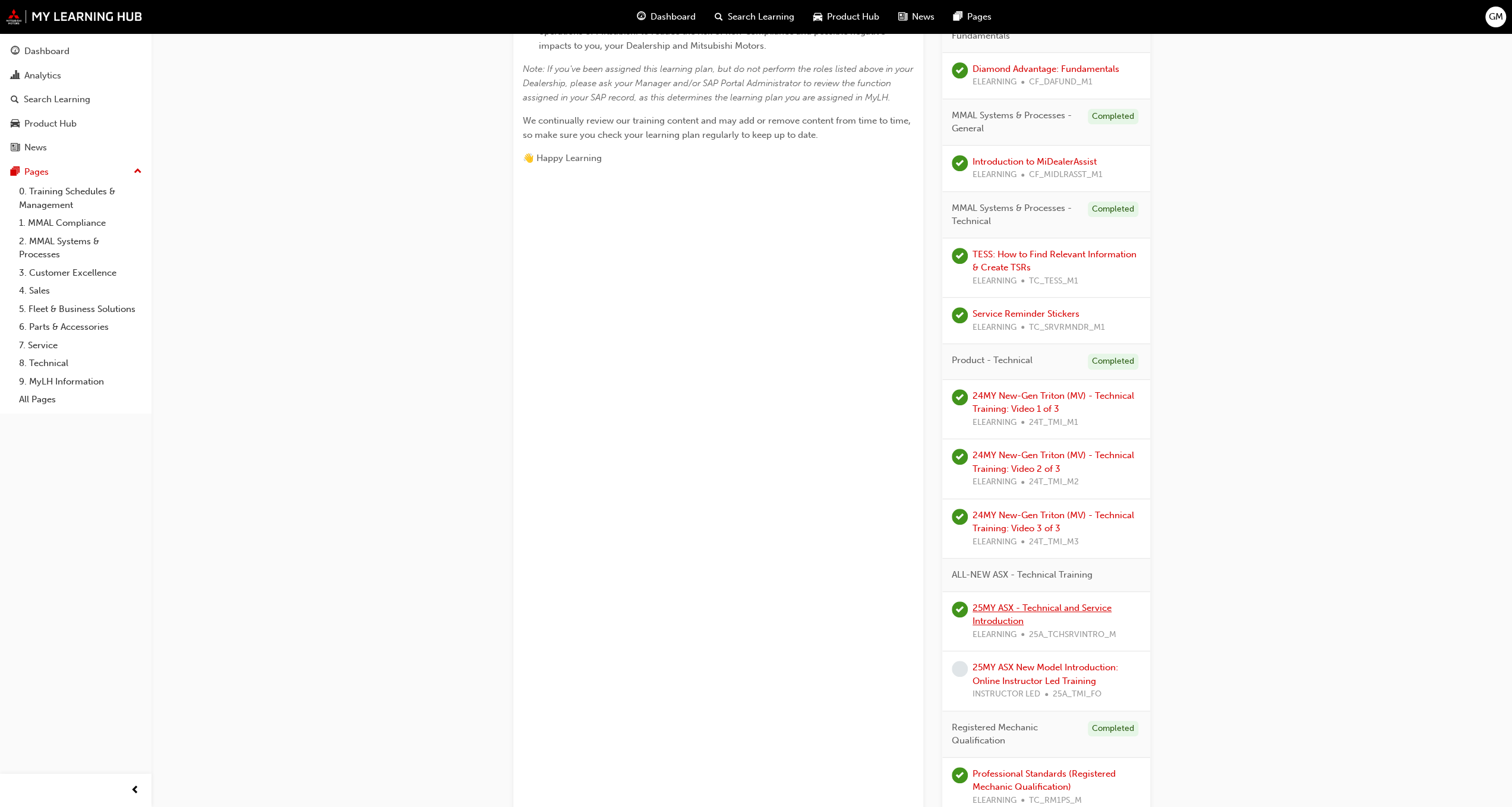
click at [1011, 603] on link "25MY ASX - Technical and Service Introduction" at bounding box center [1042, 615] width 139 height 24
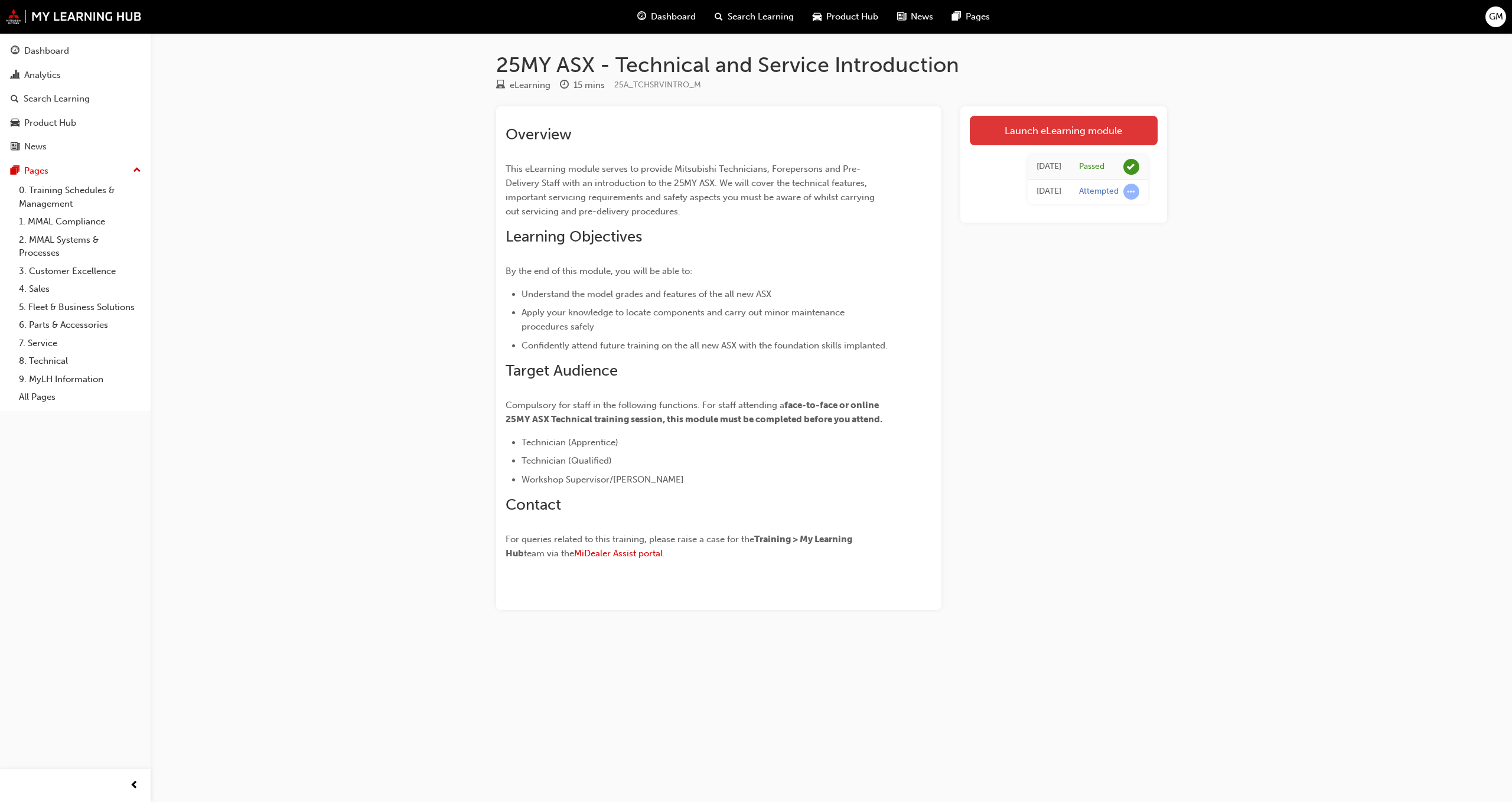
click at [1074, 128] on link "Launch eLearning module" at bounding box center [1063, 131] width 188 height 30
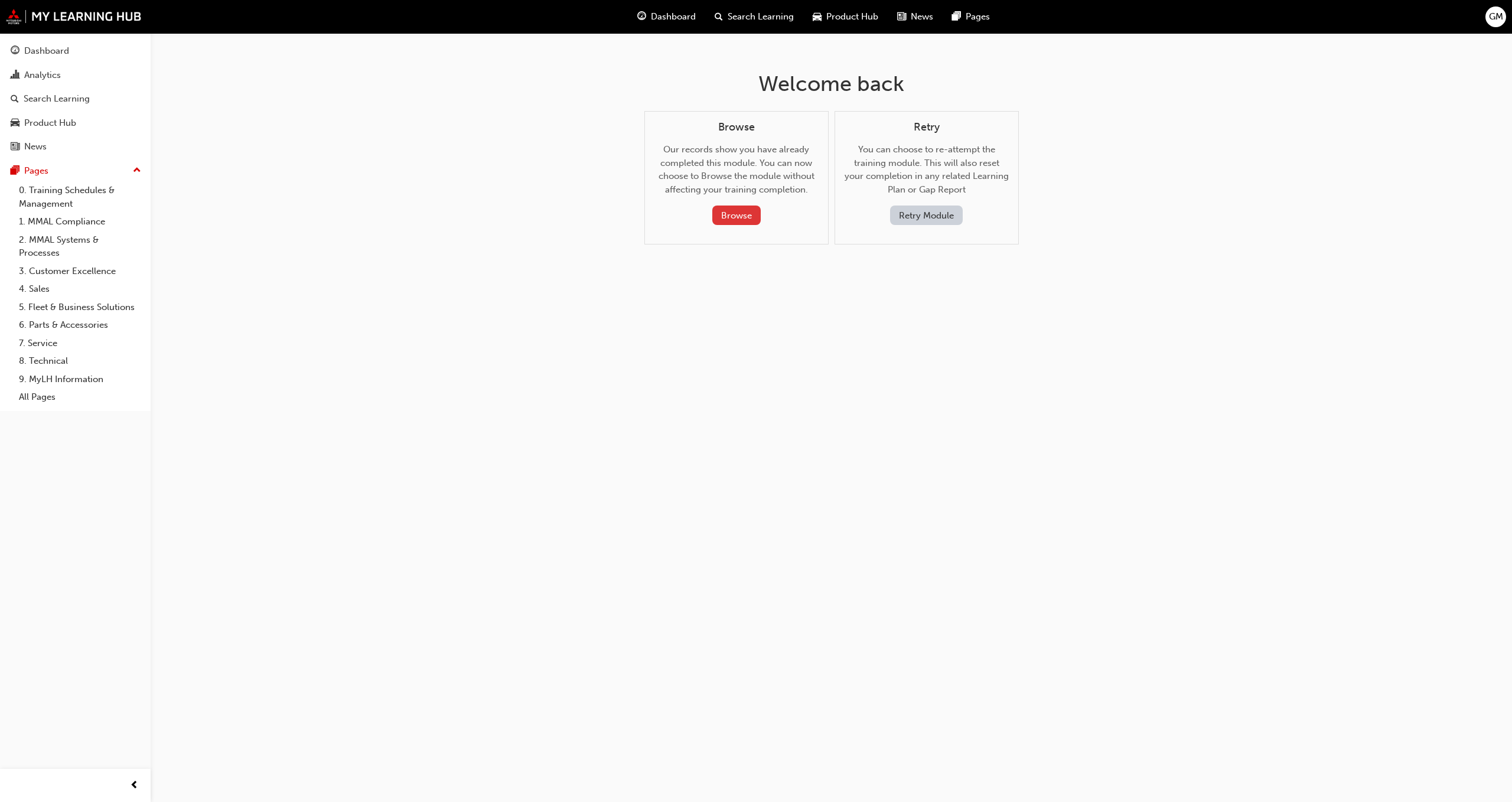
click at [744, 215] on button "Browse" at bounding box center [737, 215] width 48 height 20
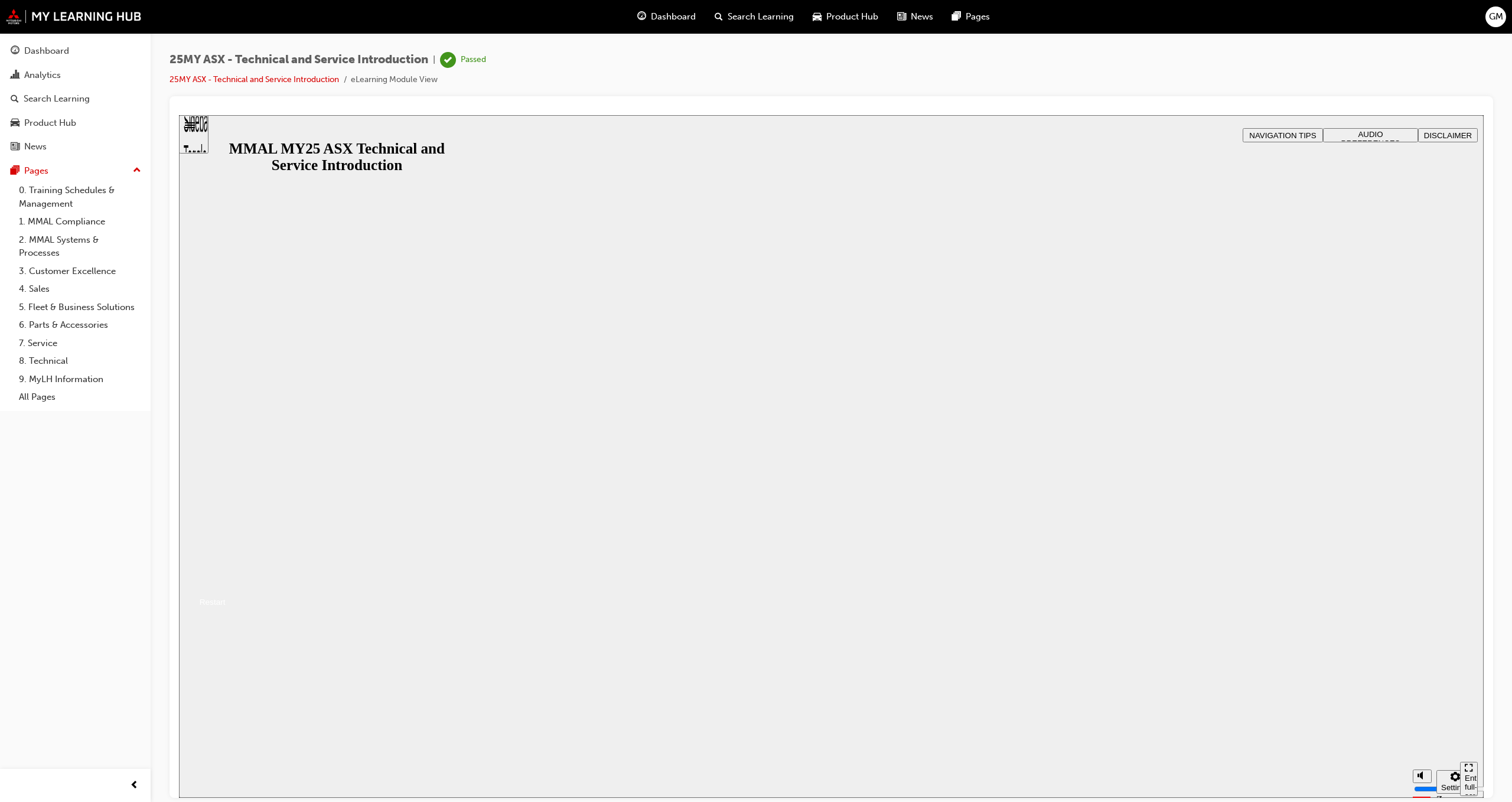
click at [225, 580] on button "Resume" at bounding box center [202, 587] width 46 height 15
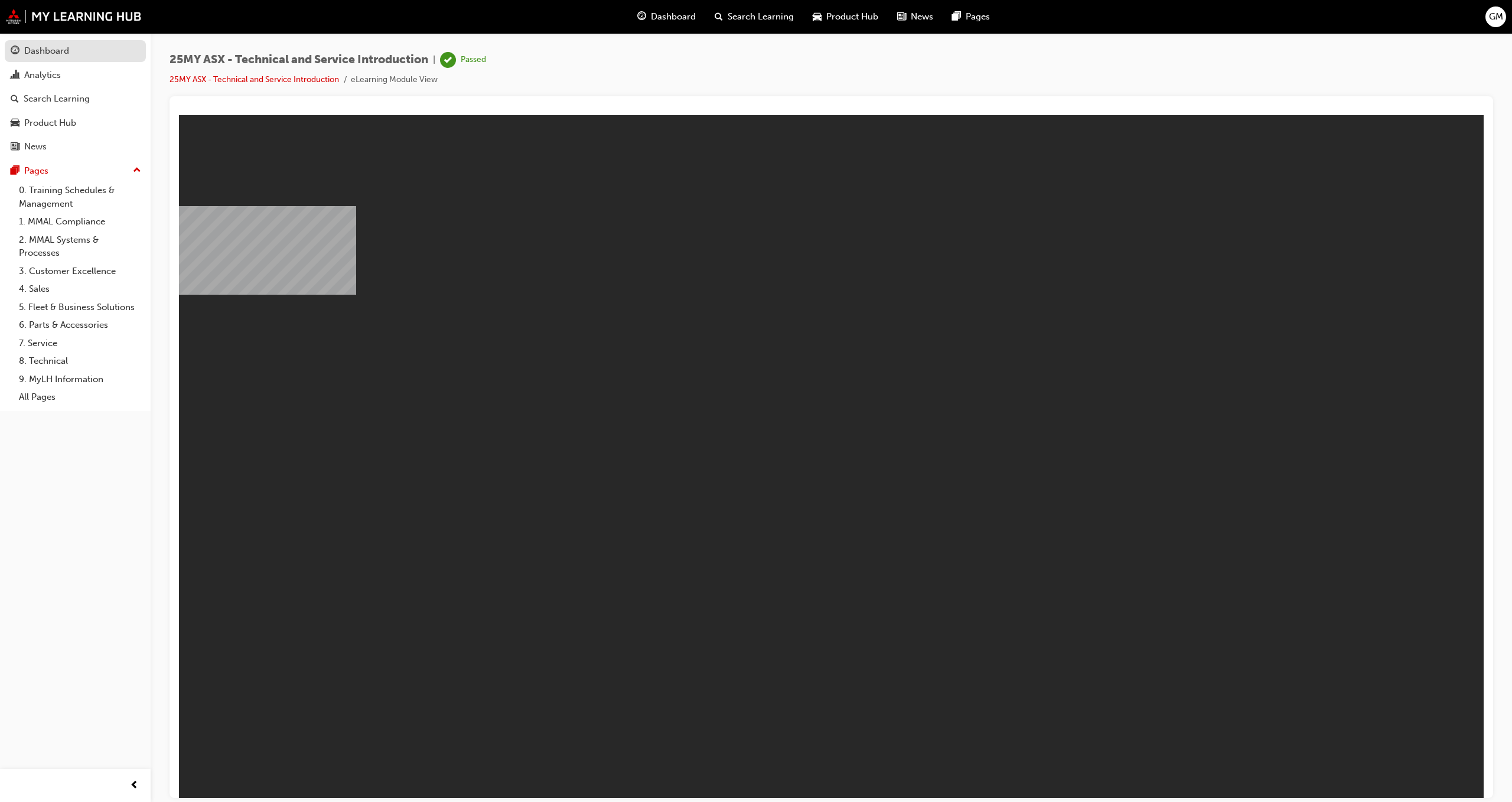
click at [35, 56] on div "Dashboard" at bounding box center [46, 51] width 45 height 13
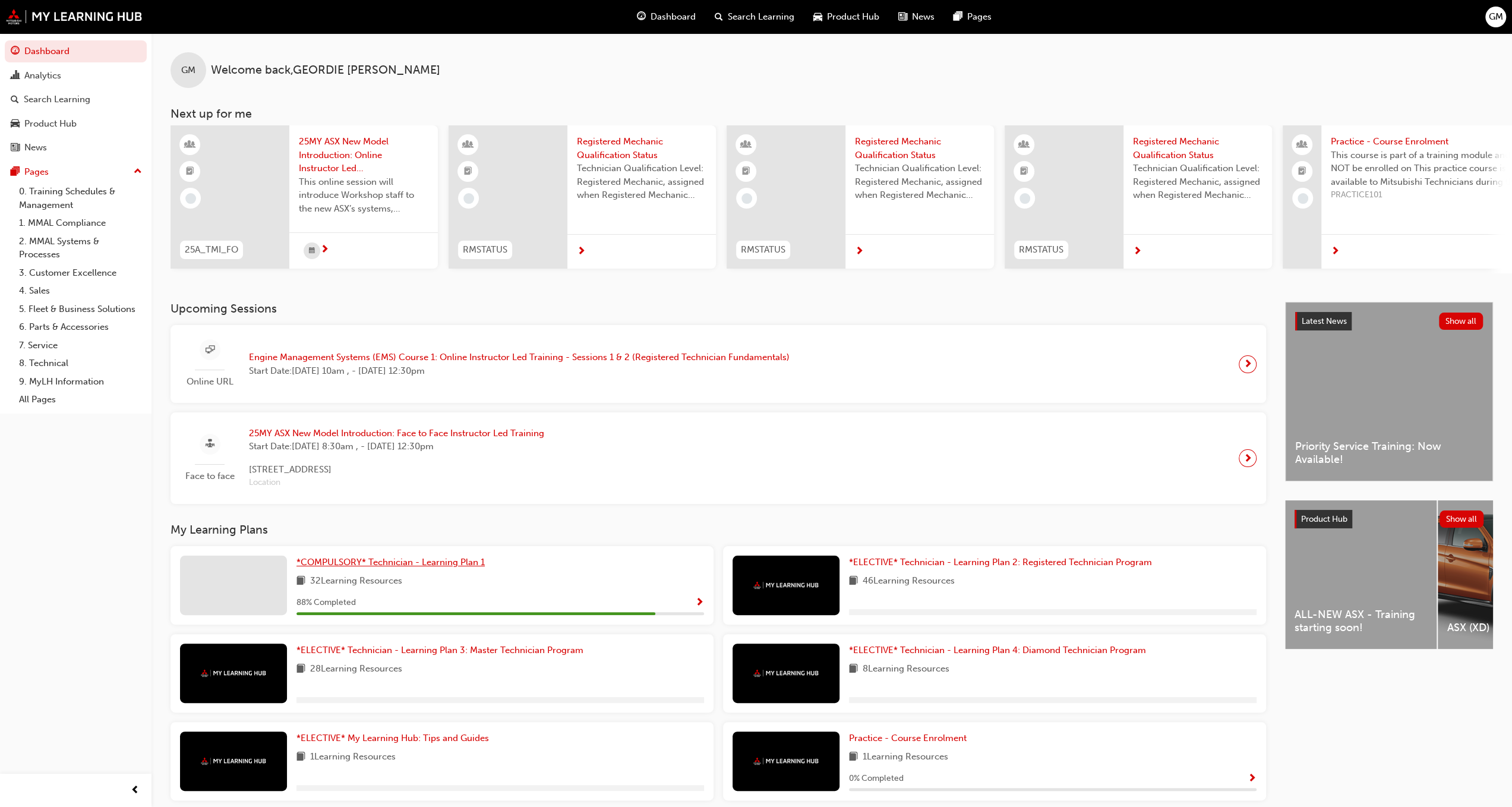
click at [435, 567] on span "*COMPULSORY* Technician - Learning Plan 1" at bounding box center [391, 563] width 188 height 11
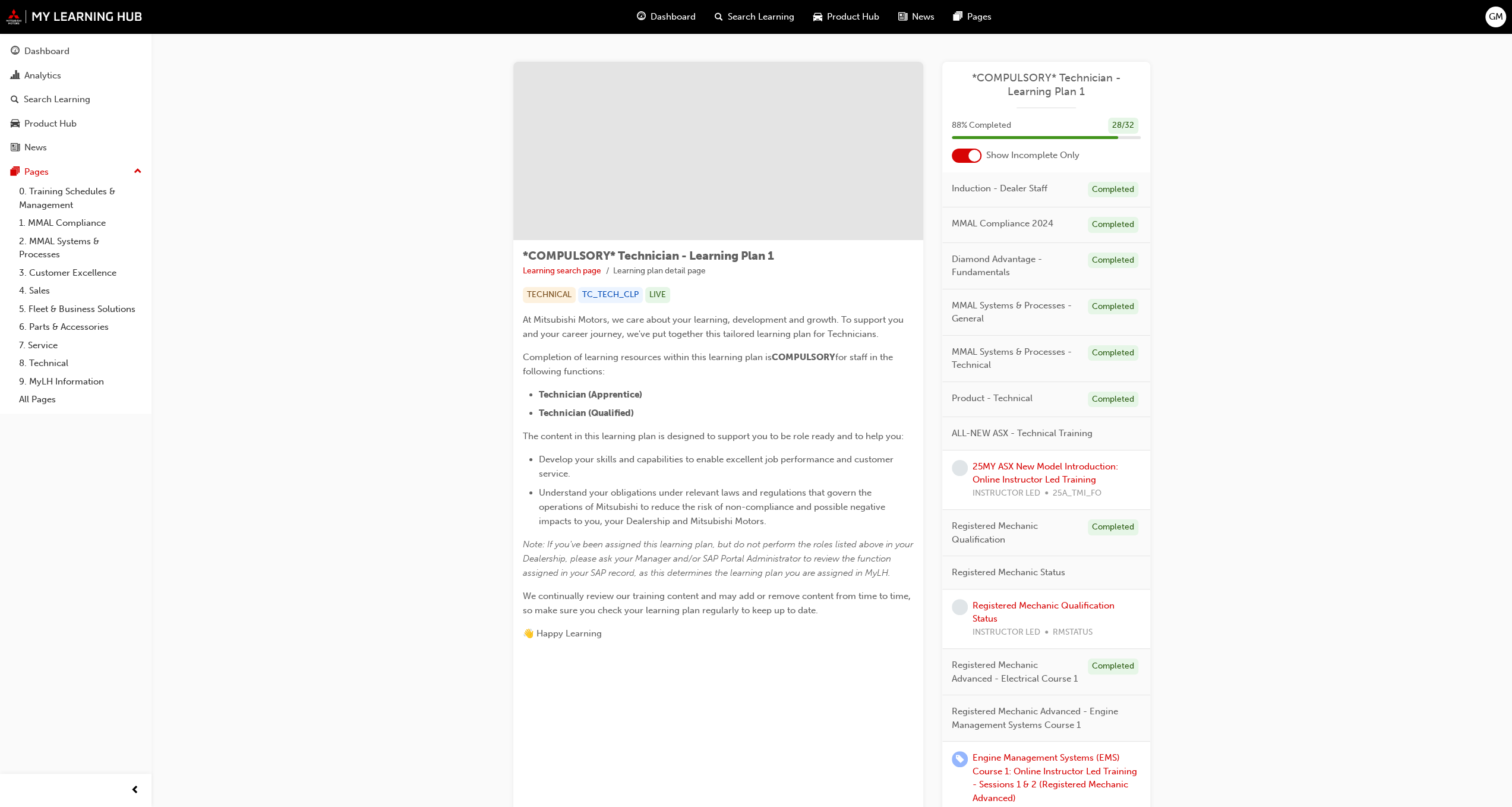
click at [968, 148] on div at bounding box center [966, 155] width 30 height 14
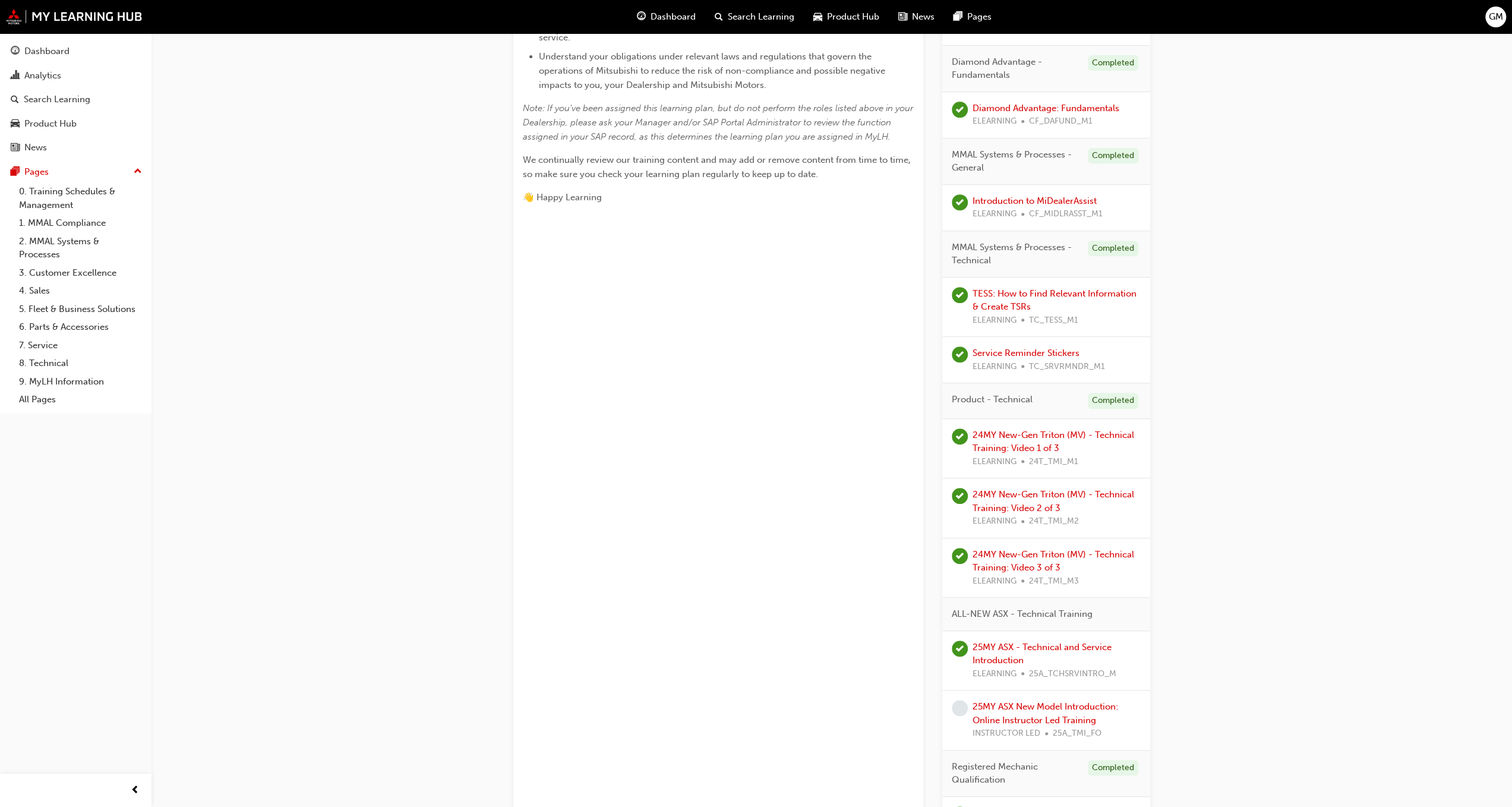
scroll to position [535, 0]
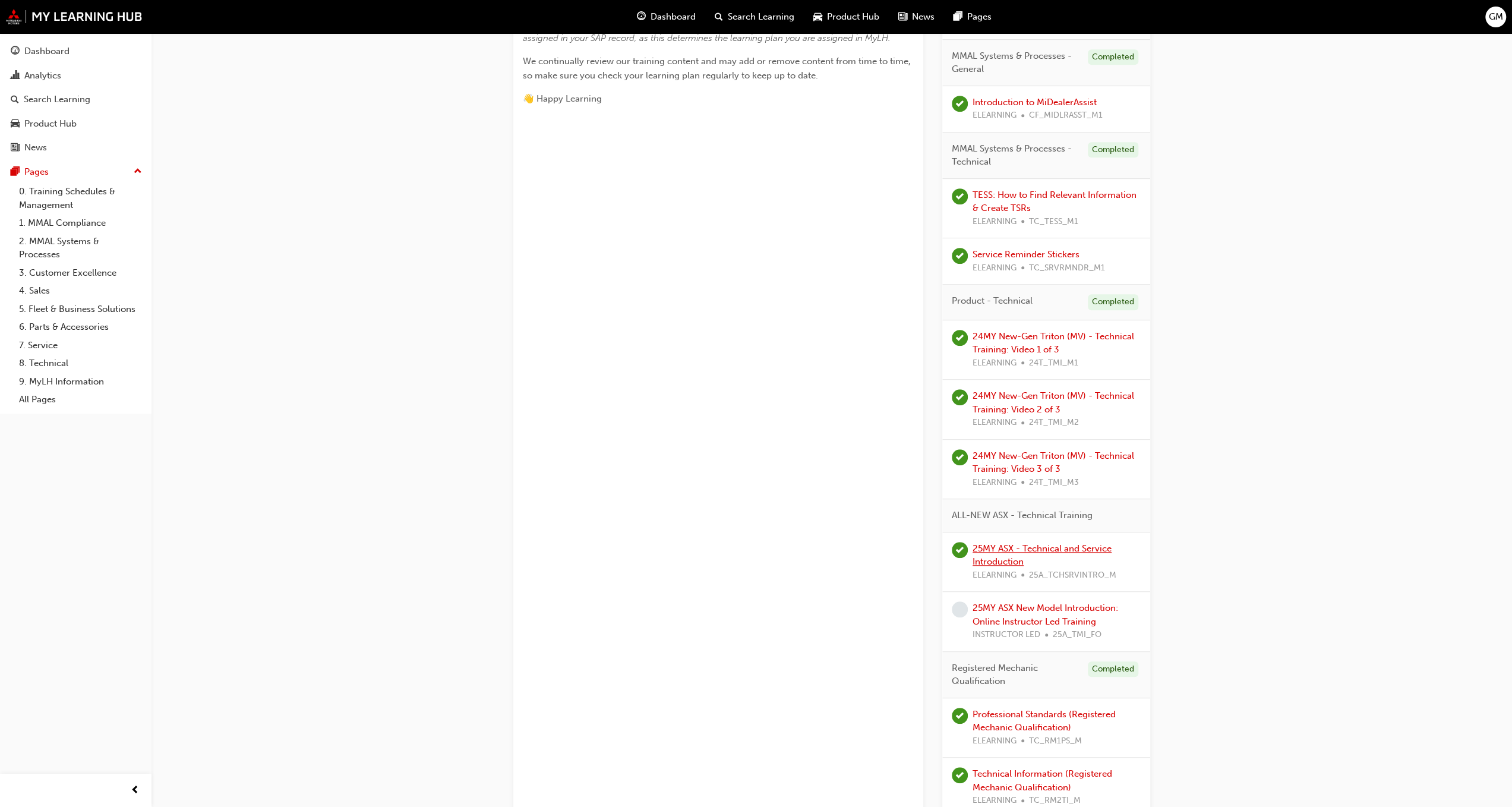
click at [992, 555] on link "25MY ASX - Technical and Service Introduction" at bounding box center [1042, 555] width 139 height 24
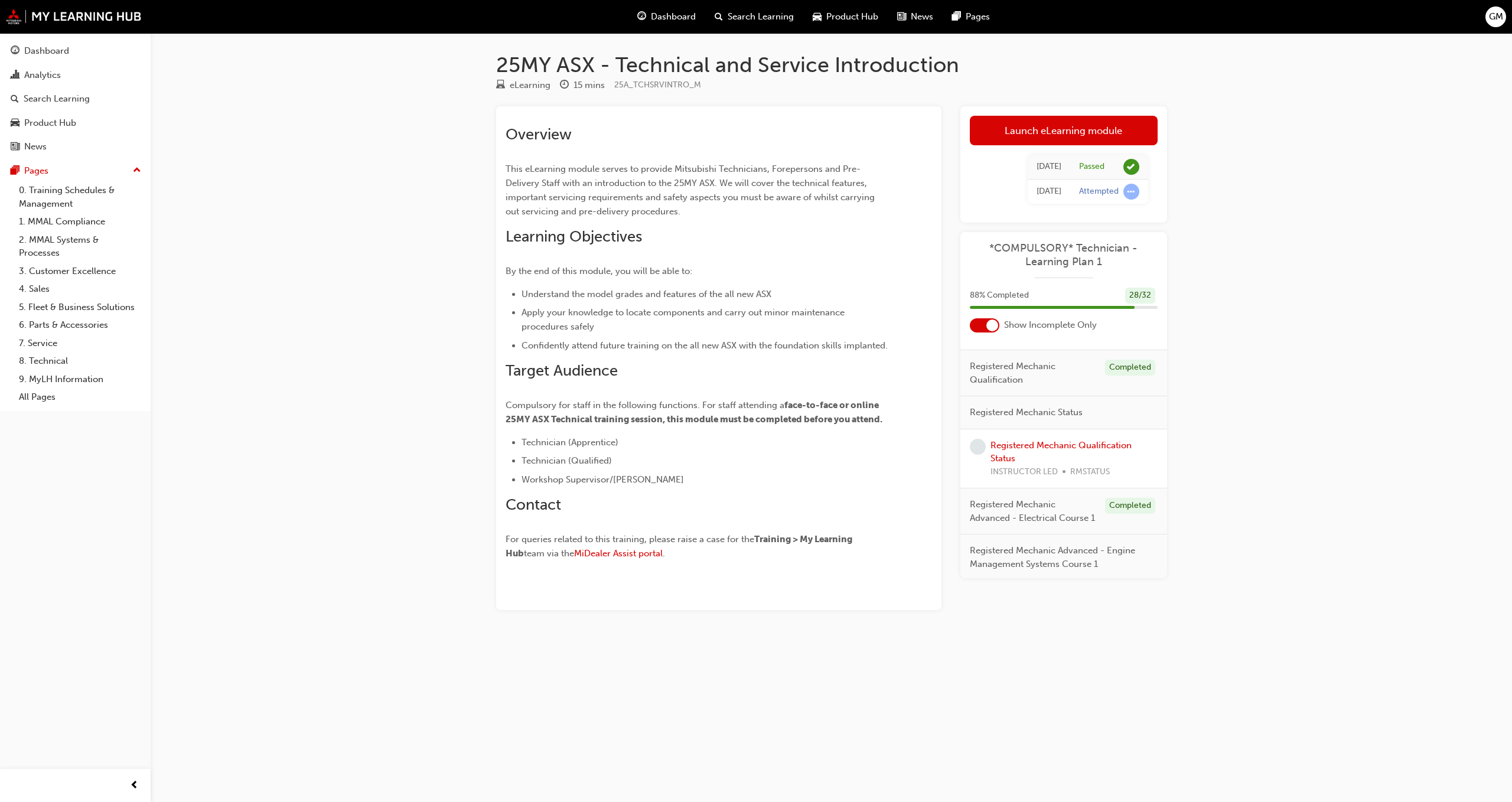
scroll to position [355, 0]
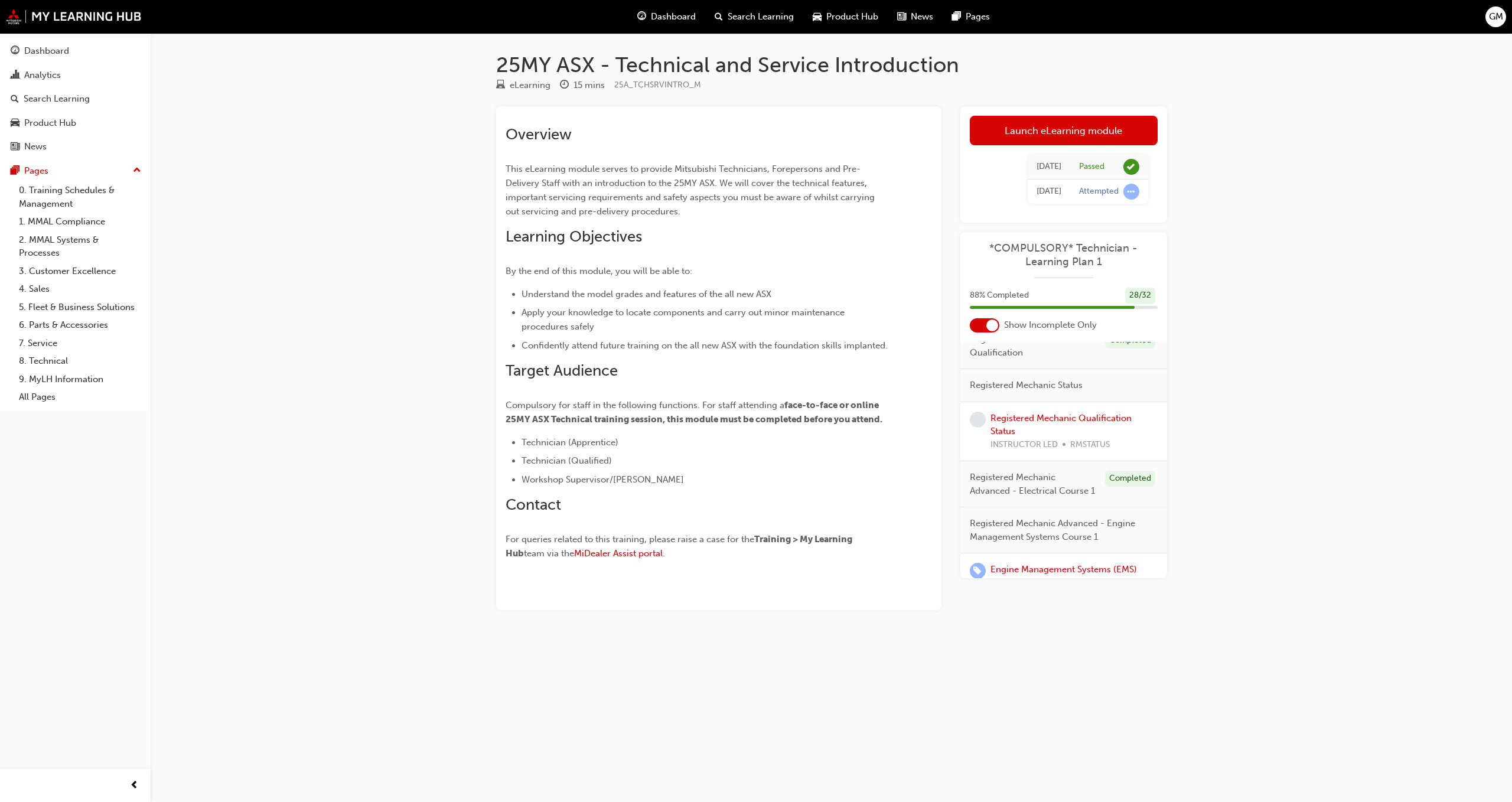
click at [1028, 130] on link "Launch eLearning module" at bounding box center [1063, 131] width 188 height 30
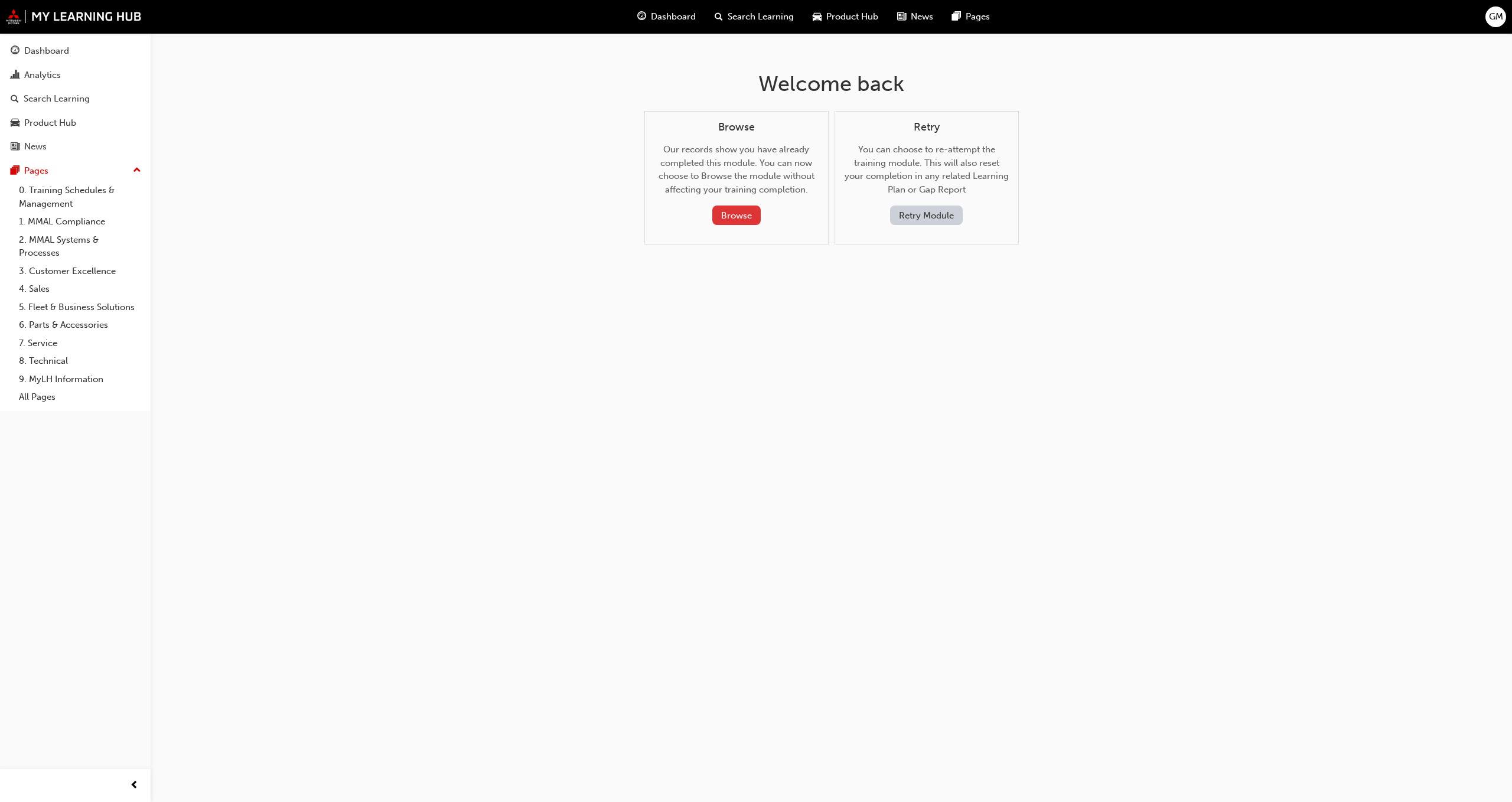
click at [733, 217] on button "Browse" at bounding box center [737, 215] width 48 height 20
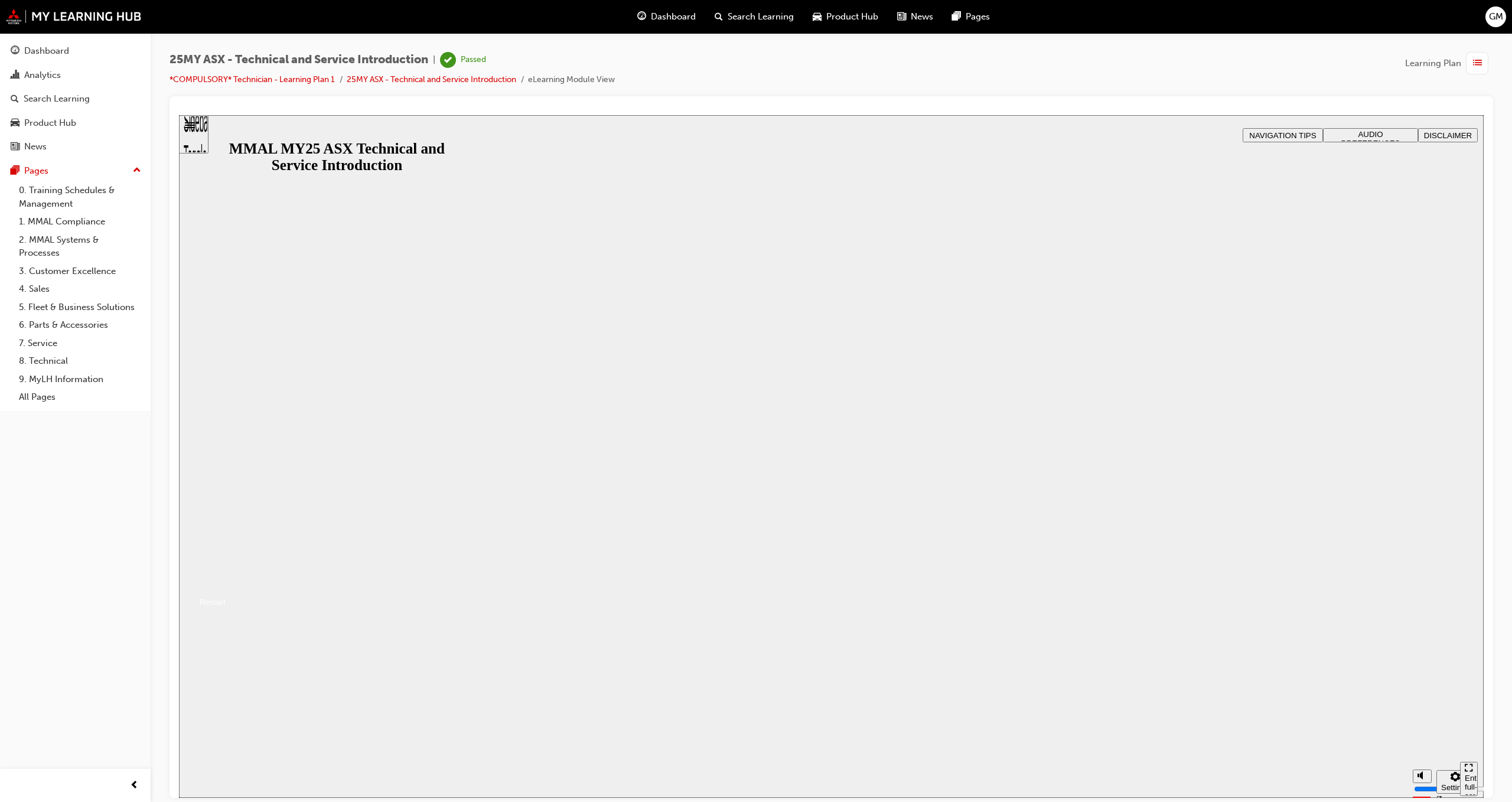
click at [225, 606] on div "Restart" at bounding box center [208, 602] width 34 height 9
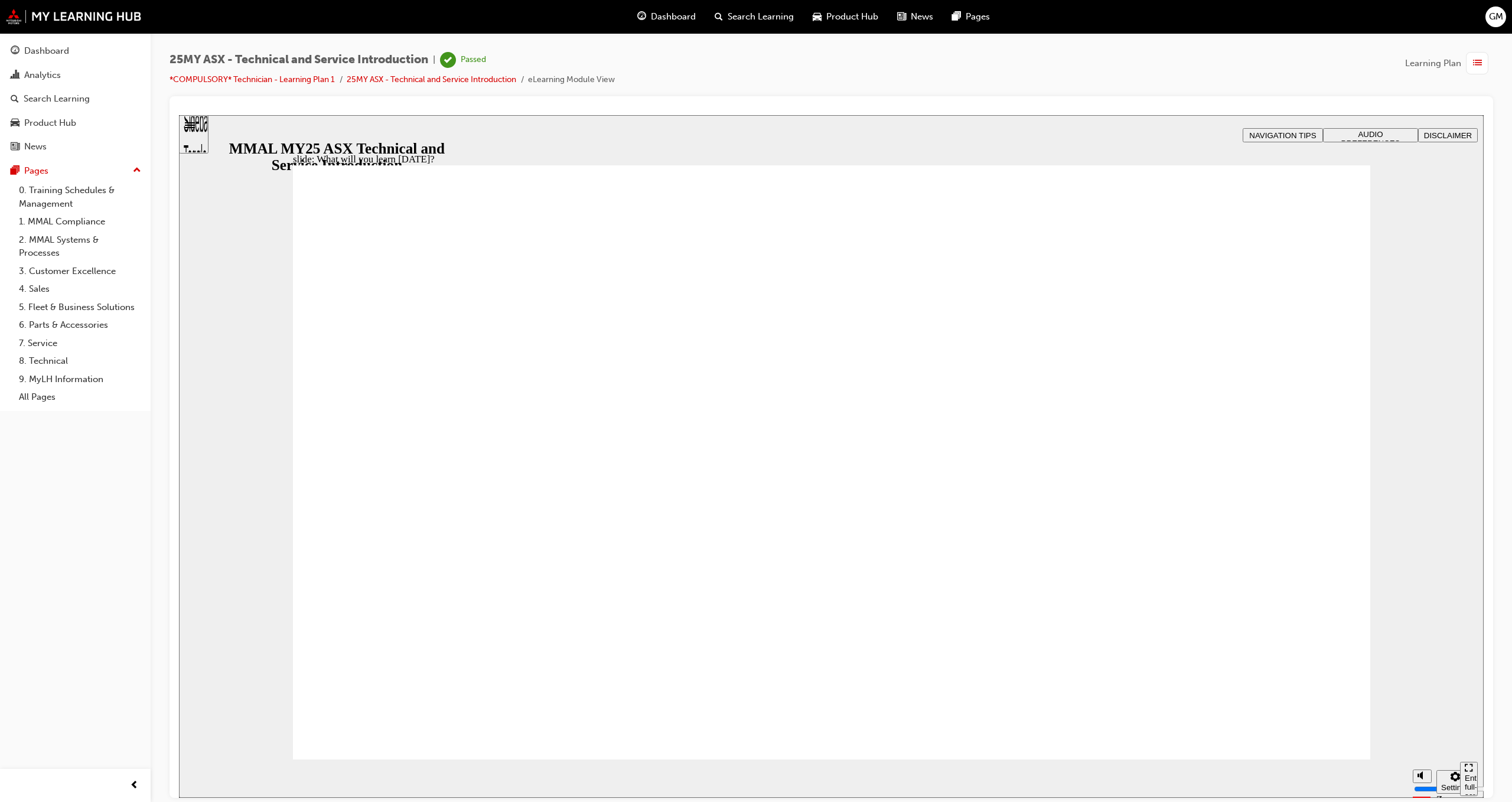
click at [200, 129] on div "Sidebar Toggle" at bounding box center [194, 138] width 20 height 71
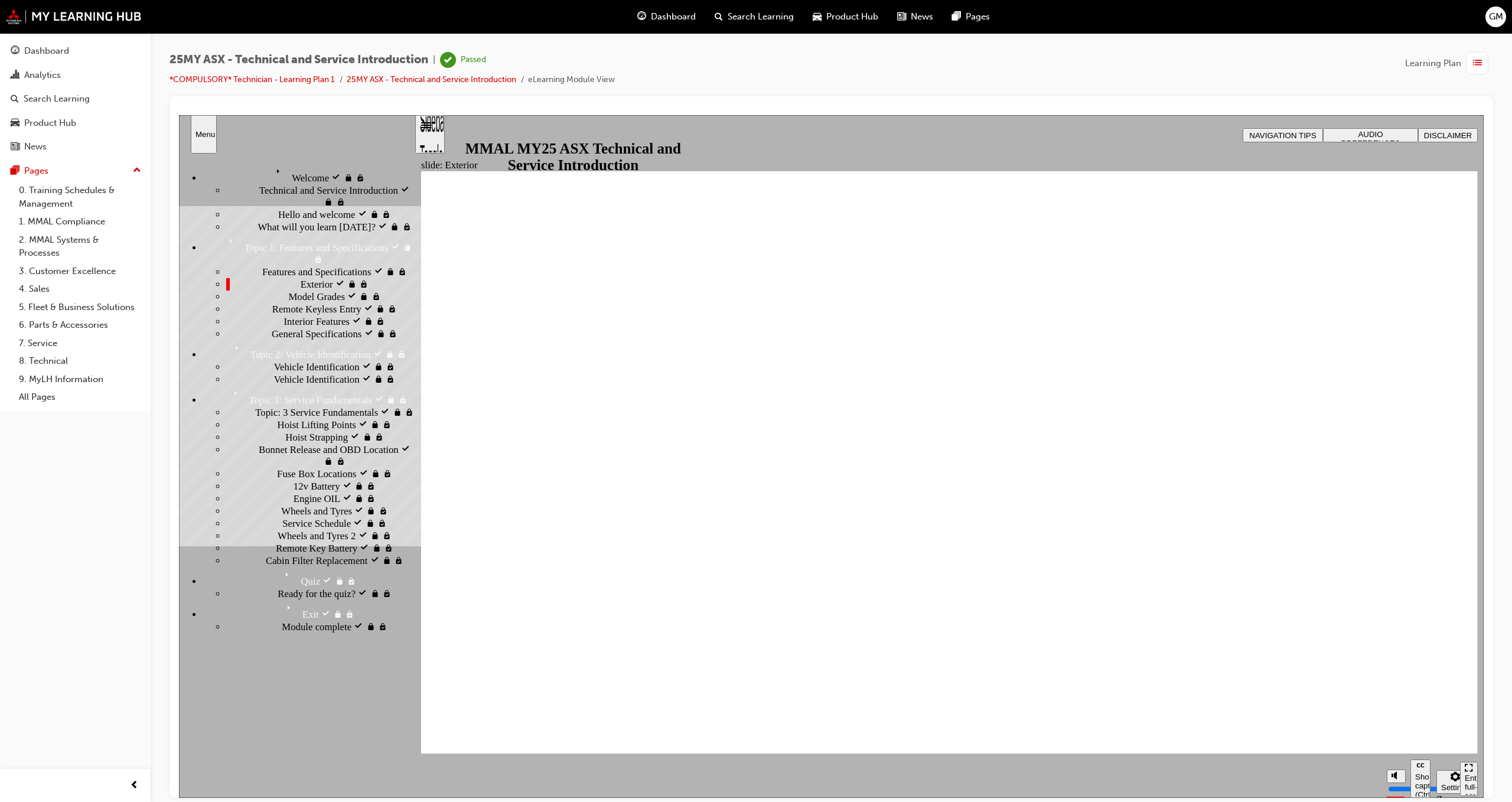
click at [272, 339] on span "General Specifications locked" at bounding box center [331, 333] width 118 height 12
drag, startPoint x: 136, startPoint y: 143, endPoint x: 699, endPoint y: 40, distance: 572.3
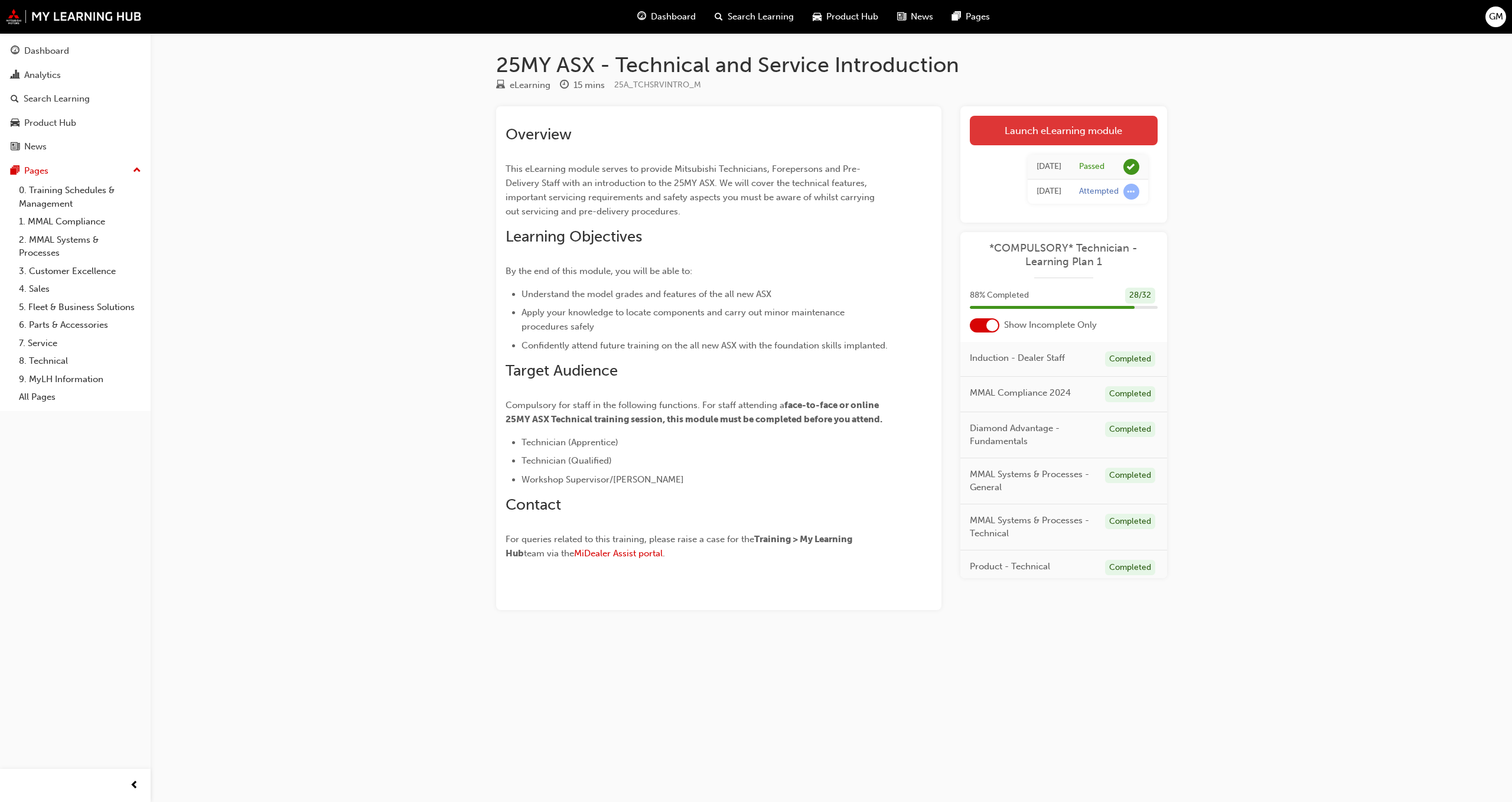
click at [1052, 134] on link "Launch eLearning module" at bounding box center [1063, 131] width 188 height 30
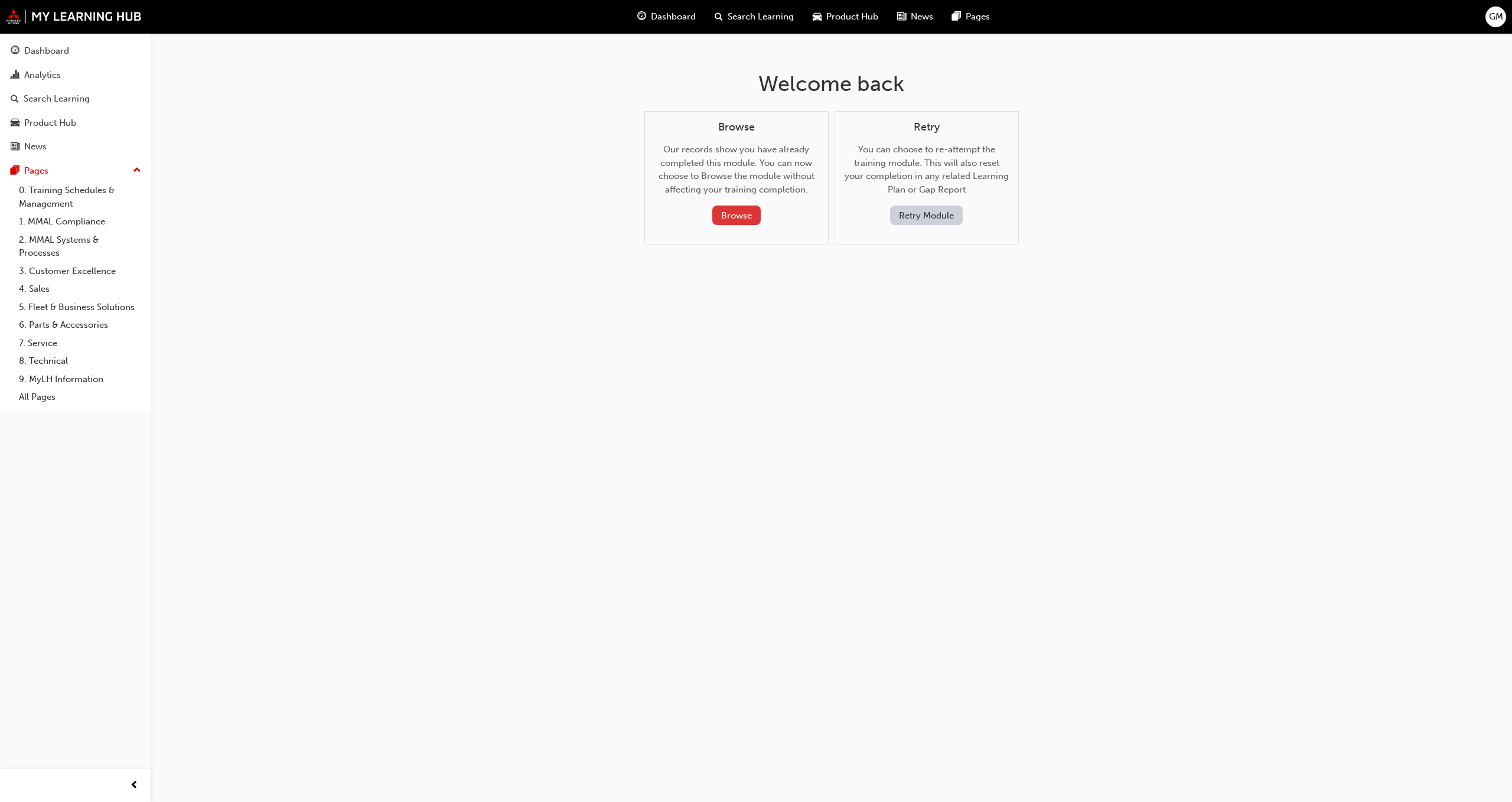
click at [730, 217] on button "Browse" at bounding box center [737, 215] width 48 height 20
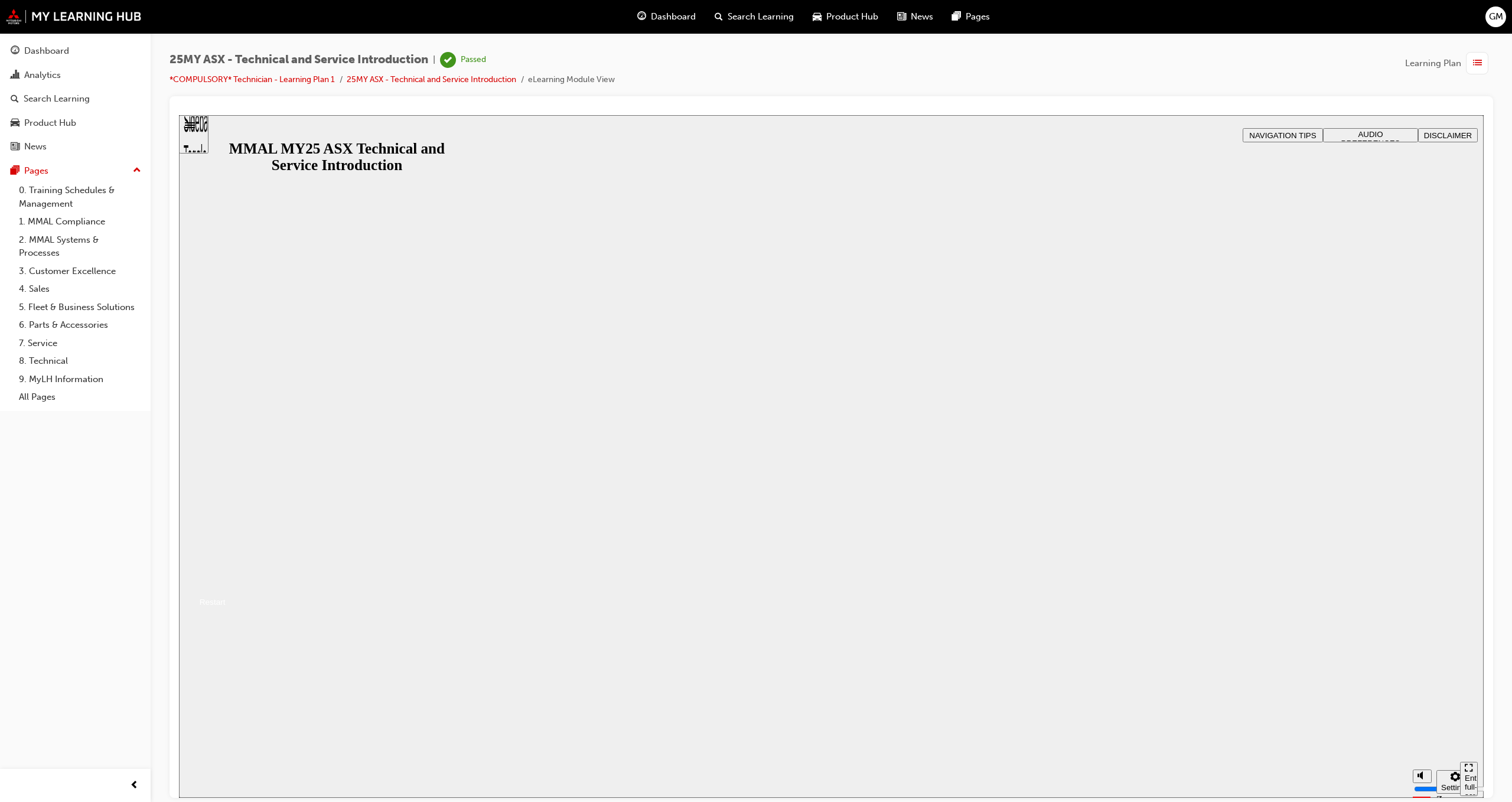
click at [225, 580] on button "Resume" at bounding box center [202, 587] width 46 height 15
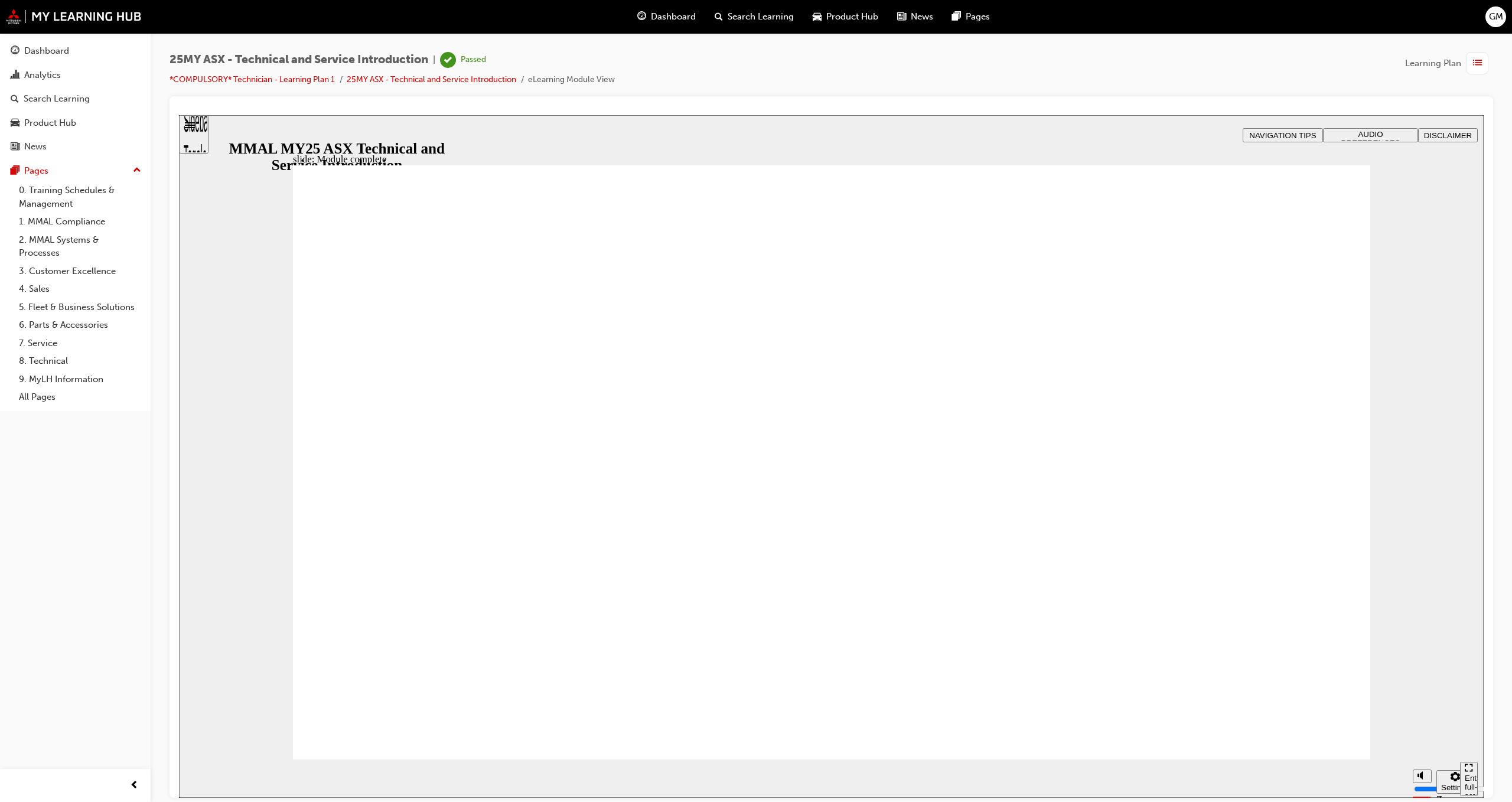
click at [192, 133] on div "Sidebar Toggle" at bounding box center [194, 138] width 20 height 71
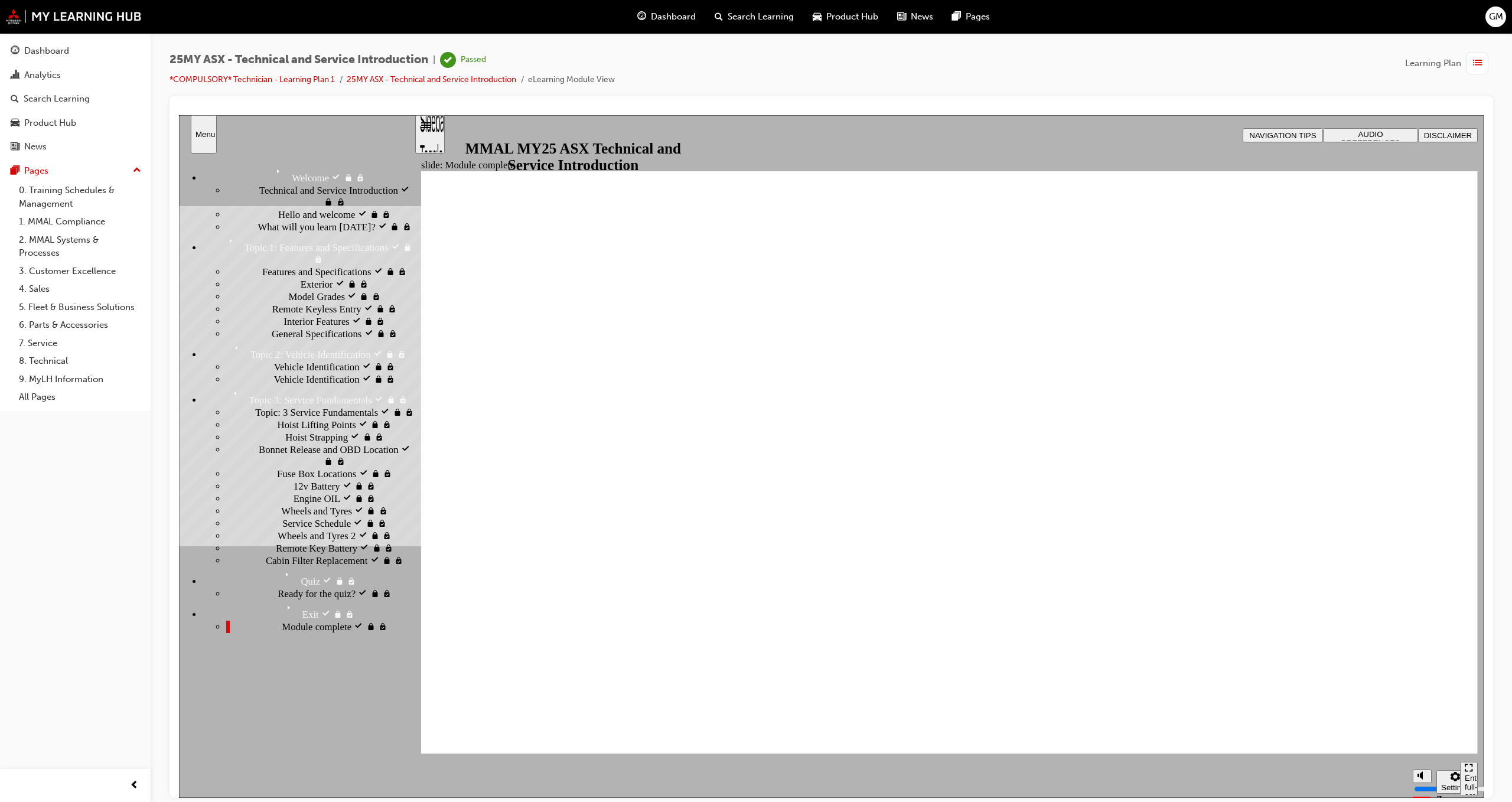
click at [288, 302] on span "Model Grades visited" at bounding box center [330, 296] width 85 height 12
click at [291, 339] on span "General Specifications visited" at bounding box center [331, 333] width 118 height 12
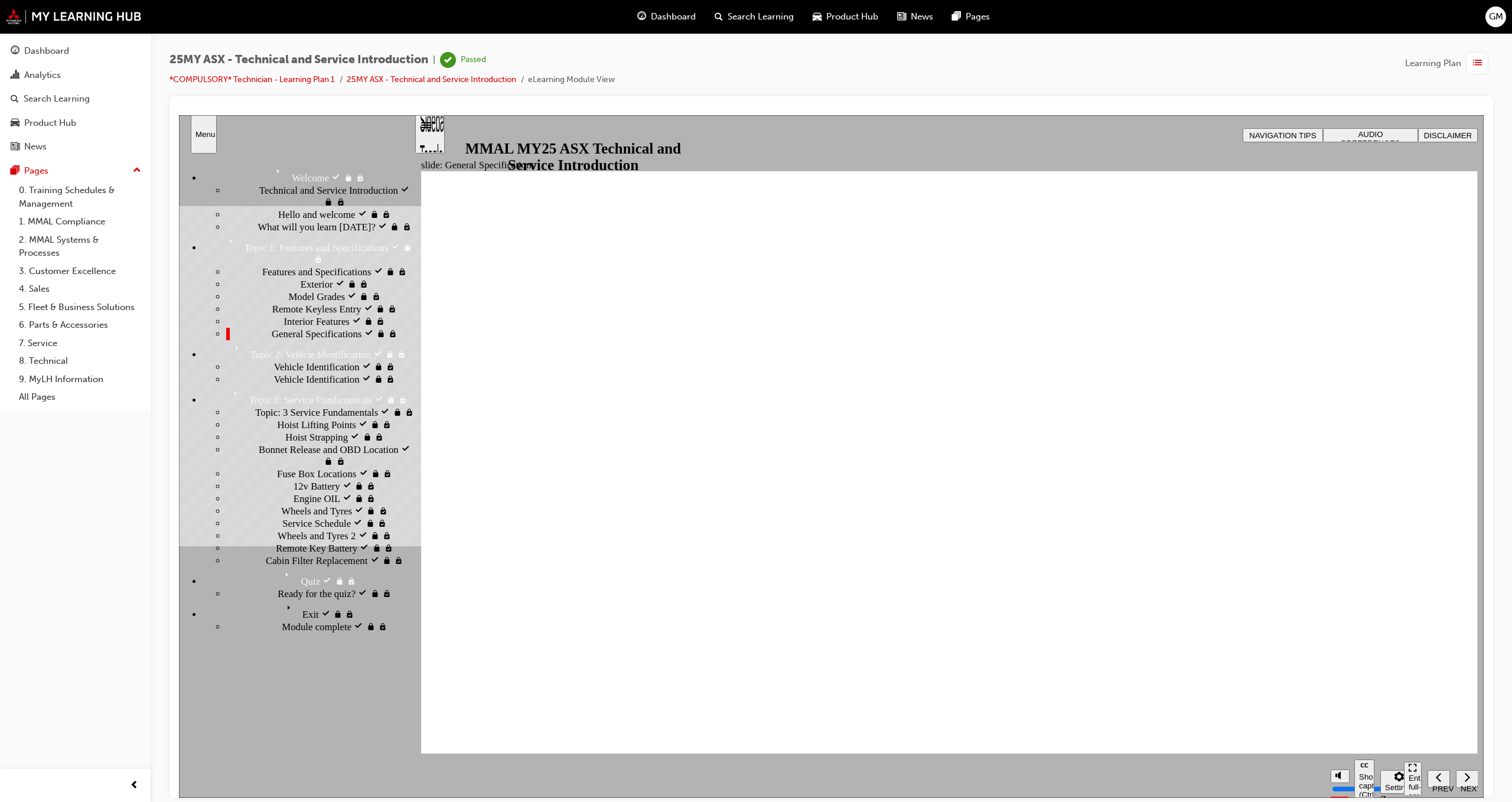
click at [266, 373] on div "Vehicle Identification visited Vehicle Identification" at bounding box center [320, 367] width 188 height 12
click at [261, 389] on span "Topic 3: Service Fundamentals" at bounding box center [291, 391] width 123 height 12
click at [261, 389] on span "Topic 3: Service Fundamentals visited" at bounding box center [305, 391] width 152 height 12
click at [287, 529] on span "Service Schedule visited" at bounding box center [331, 523] width 98 height 12
click at [248, 505] on div "Engine OIL visited Engine OIL" at bounding box center [320, 498] width 188 height 12
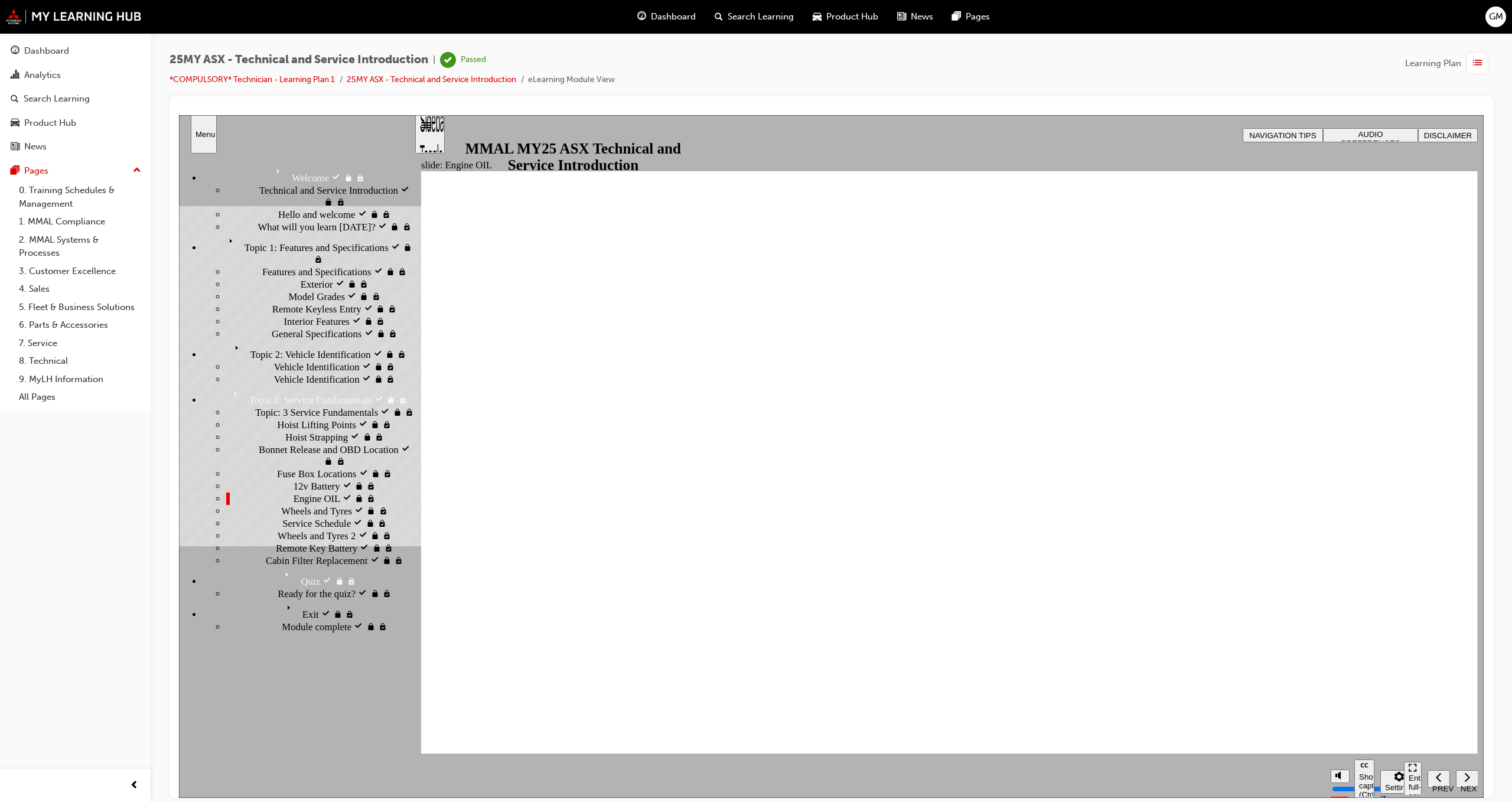
click at [331, 517] on div "Wheels and [PERSON_NAME] visited Wheels and Tyres" at bounding box center [320, 511] width 188 height 12
click at [305, 530] on div "Service Schedule visited Service Schedule" at bounding box center [320, 523] width 188 height 12
click at [293, 541] on span "Wheels and Tyres 2 visited" at bounding box center [331, 536] width 107 height 12
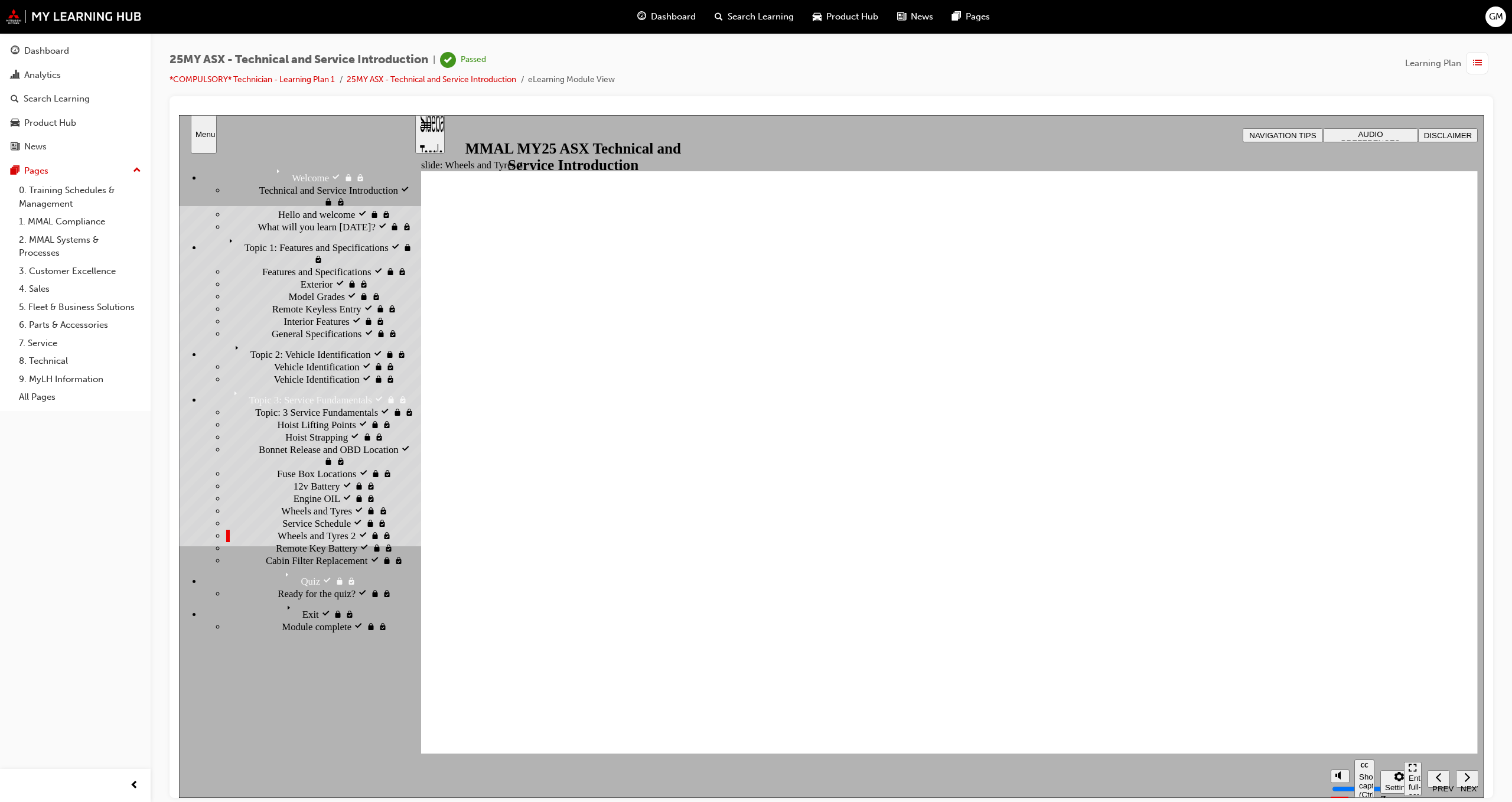
click at [288, 530] on div "Service Schedule visited Service Schedule" at bounding box center [320, 523] width 188 height 12
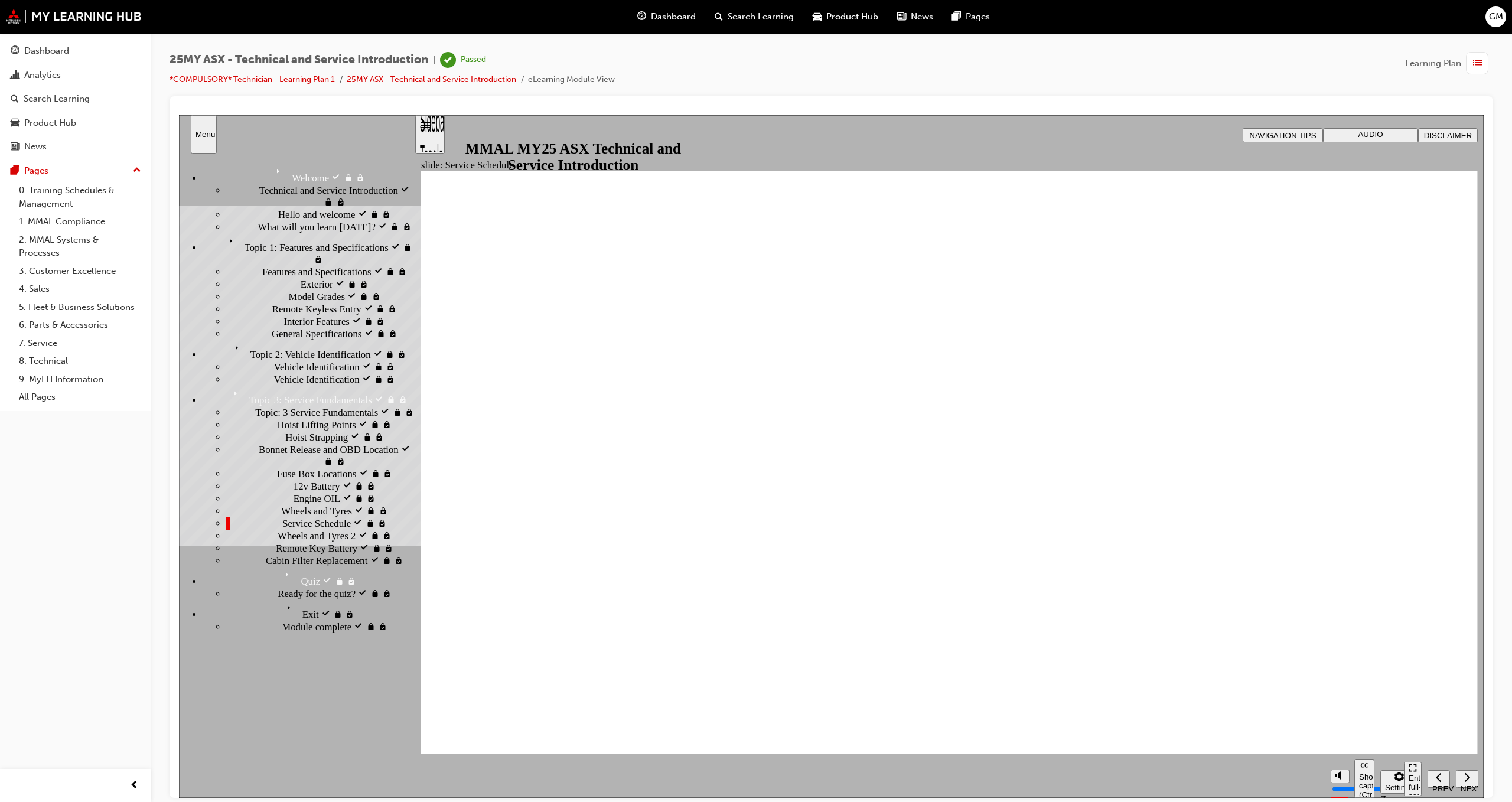
click at [276, 554] on span "Remote Key Battery visited" at bounding box center [331, 548] width 110 height 12
click at [266, 566] on span "Cabin Filter Replacement visited" at bounding box center [331, 560] width 131 height 12
click at [252, 554] on div "Remote Key Battery visited Remote Key Battery" at bounding box center [320, 548] width 188 height 12
click at [278, 541] on span "Wheels and Tyres 2 visited" at bounding box center [331, 536] width 107 height 12
click at [255, 530] on div "Service Schedule visited Service Schedule" at bounding box center [320, 523] width 188 height 12
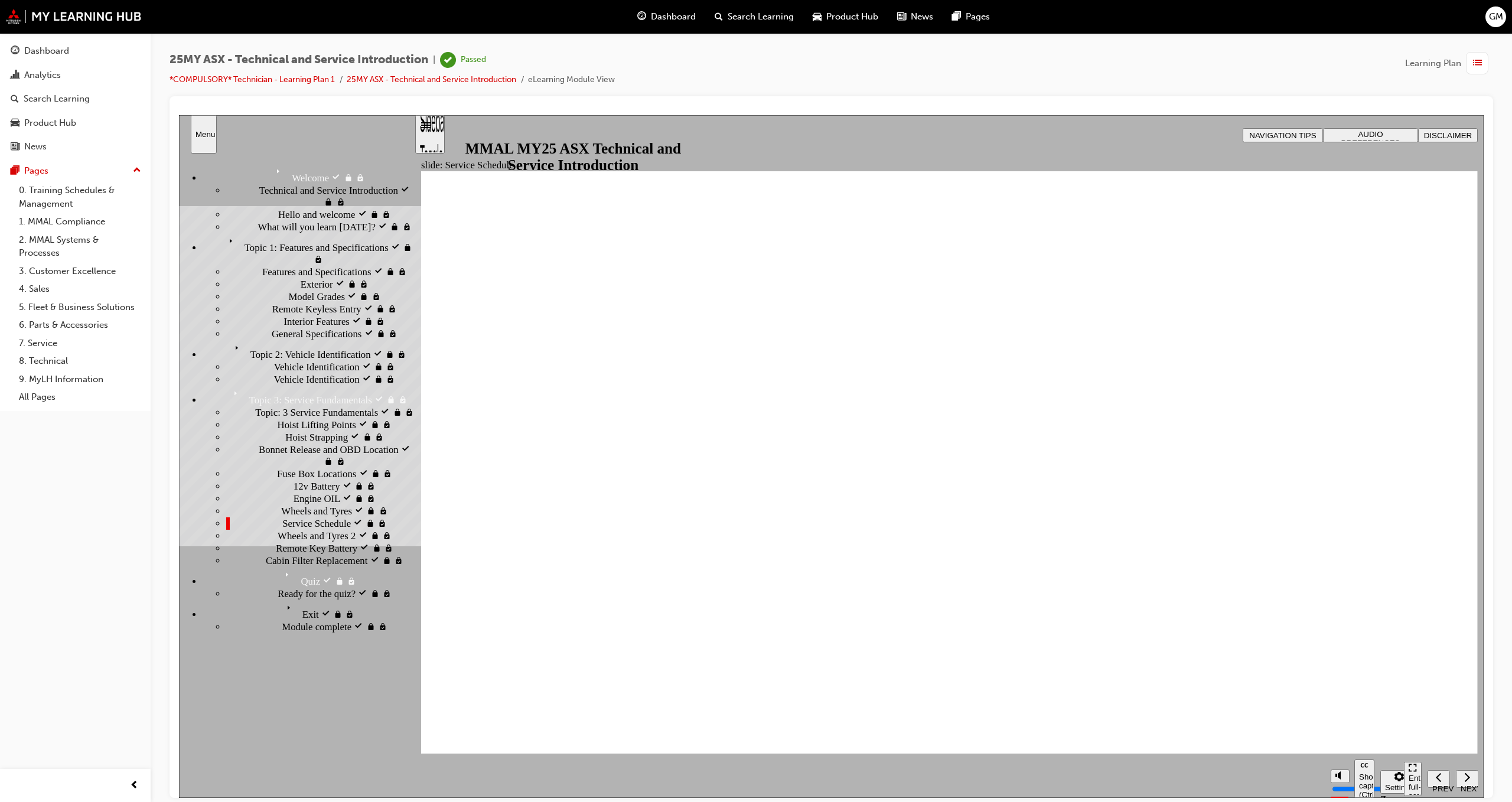
click at [281, 528] on span "Wheels and [PERSON_NAME] visited" at bounding box center [348, 516] width 133 height 24
click at [239, 505] on div "Engine OIL visited Engine OIL" at bounding box center [320, 498] width 188 height 12
click at [293, 491] on span "12v Battery visited" at bounding box center [331, 486] width 75 height 12
click at [258, 447] on div "Bonnet Release and OBD Location visited Bonnet Release and OBD Location" at bounding box center [320, 455] width 188 height 24
click at [277, 467] on span "Fuse Box Locations visited" at bounding box center [331, 473] width 108 height 12
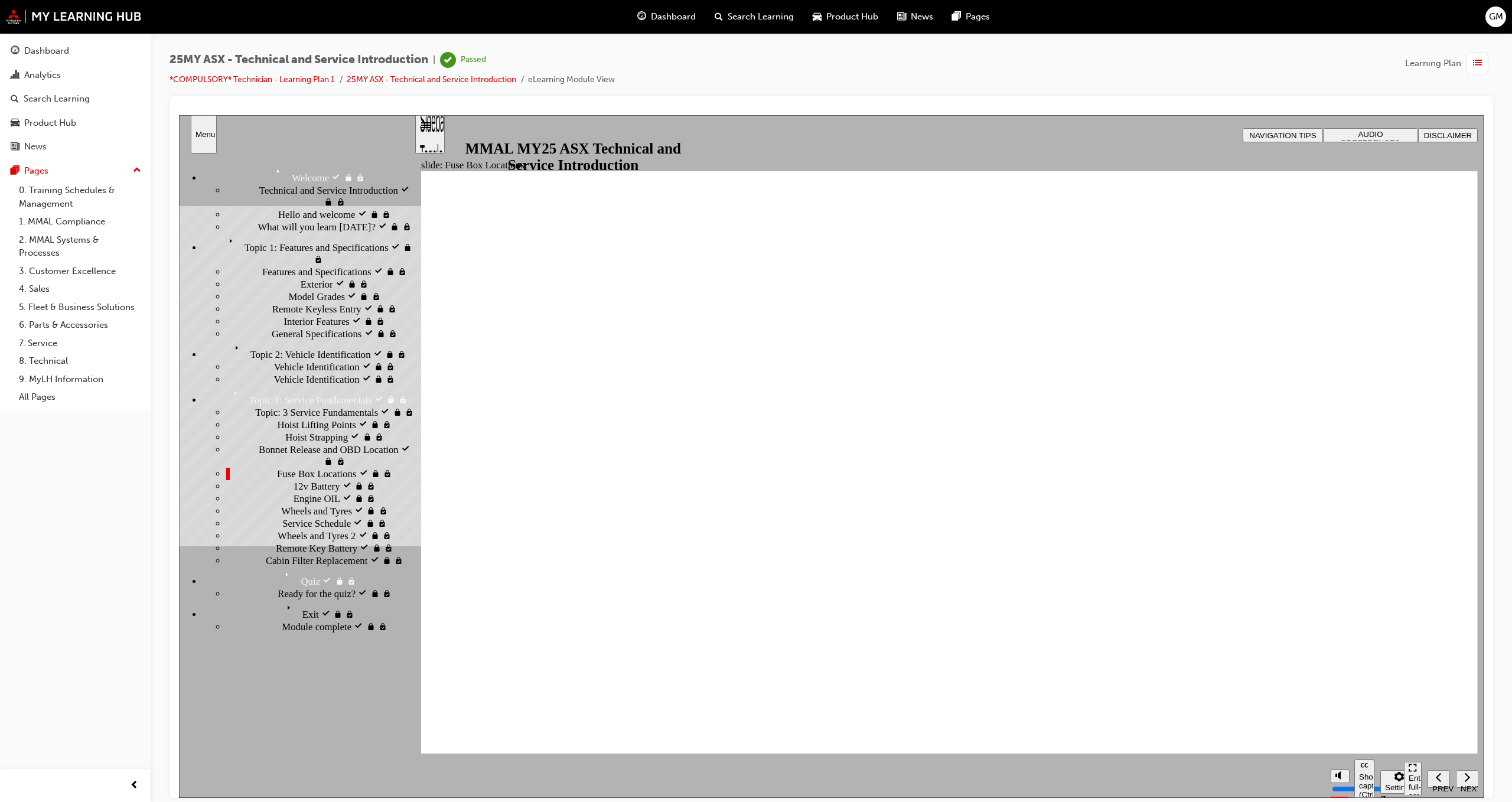
click at [259, 443] on span "Bonnet Release and OBD Location visited" at bounding box center [336, 454] width 155 height 24
click at [266, 406] on div "Topic: 3 Service Fundamentals visited Topic: 3 Service Fundamentals" at bounding box center [320, 412] width 188 height 12
click at [278, 418] on span "Hoist Lifting Points visited" at bounding box center [332, 425] width 108 height 12
click at [283, 340] on span "Topic 2: Vehicle Identification visited" at bounding box center [305, 346] width 149 height 12
click at [284, 340] on span "Topic 2: Vehicle Identification" at bounding box center [290, 346] width 120 height 12
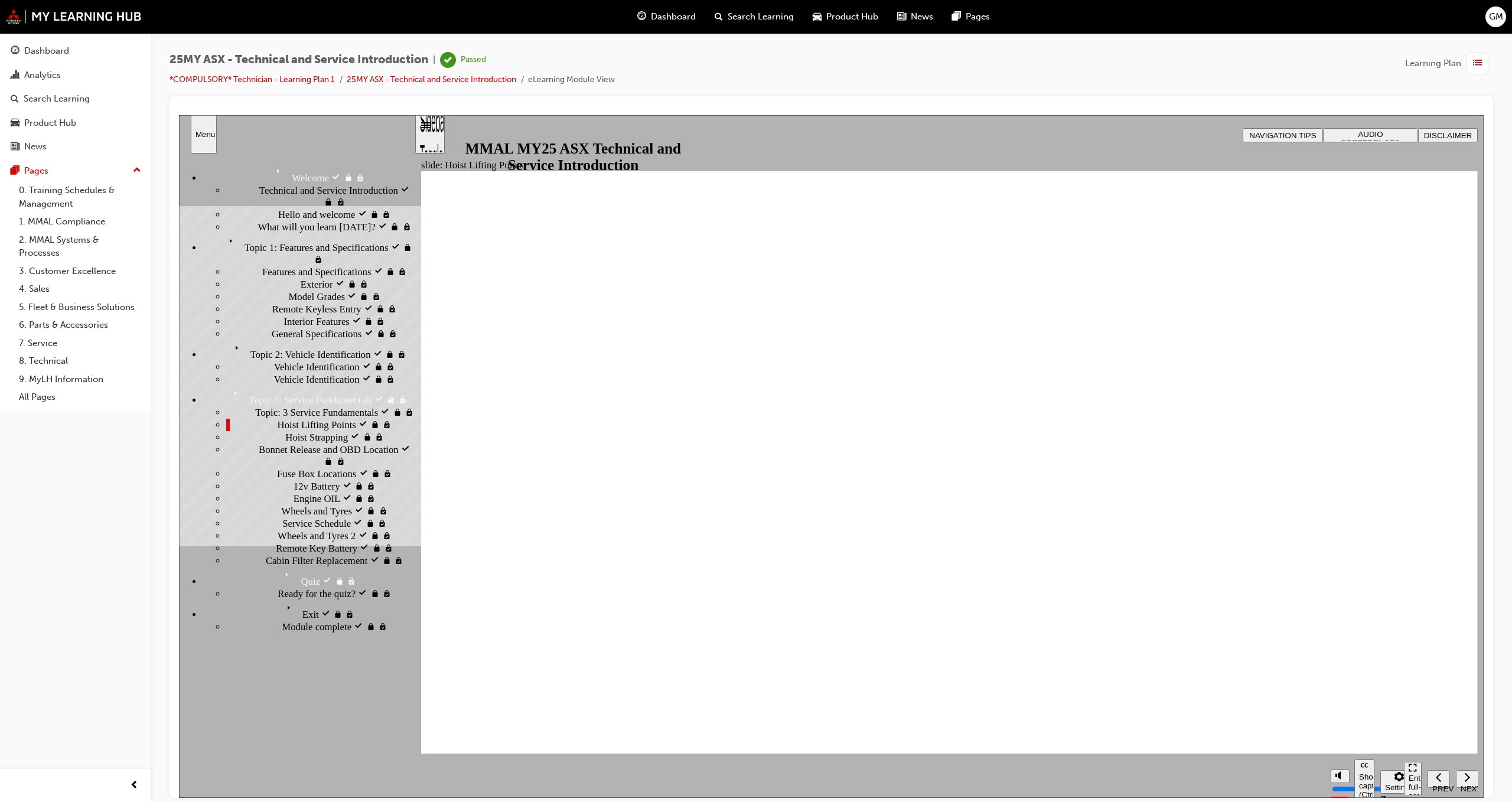
click at [293, 244] on span "Topic 1: Features and Specifications visited" at bounding box center [311, 239] width 173 height 12
click at [289, 244] on span "Topic 1: Features and Specifications" at bounding box center [297, 239] width 144 height 12
click at [264, 406] on div "Topic: 3 Service Fundamentals visited Topic: 3 Service Fundamentals" at bounding box center [320, 412] width 188 height 12
click at [264, 385] on span "Topic 3: Service Fundamentals" at bounding box center [291, 391] width 123 height 12
click at [264, 385] on span "Topic 3: Service Fundamentals visited" at bounding box center [305, 391] width 152 height 12
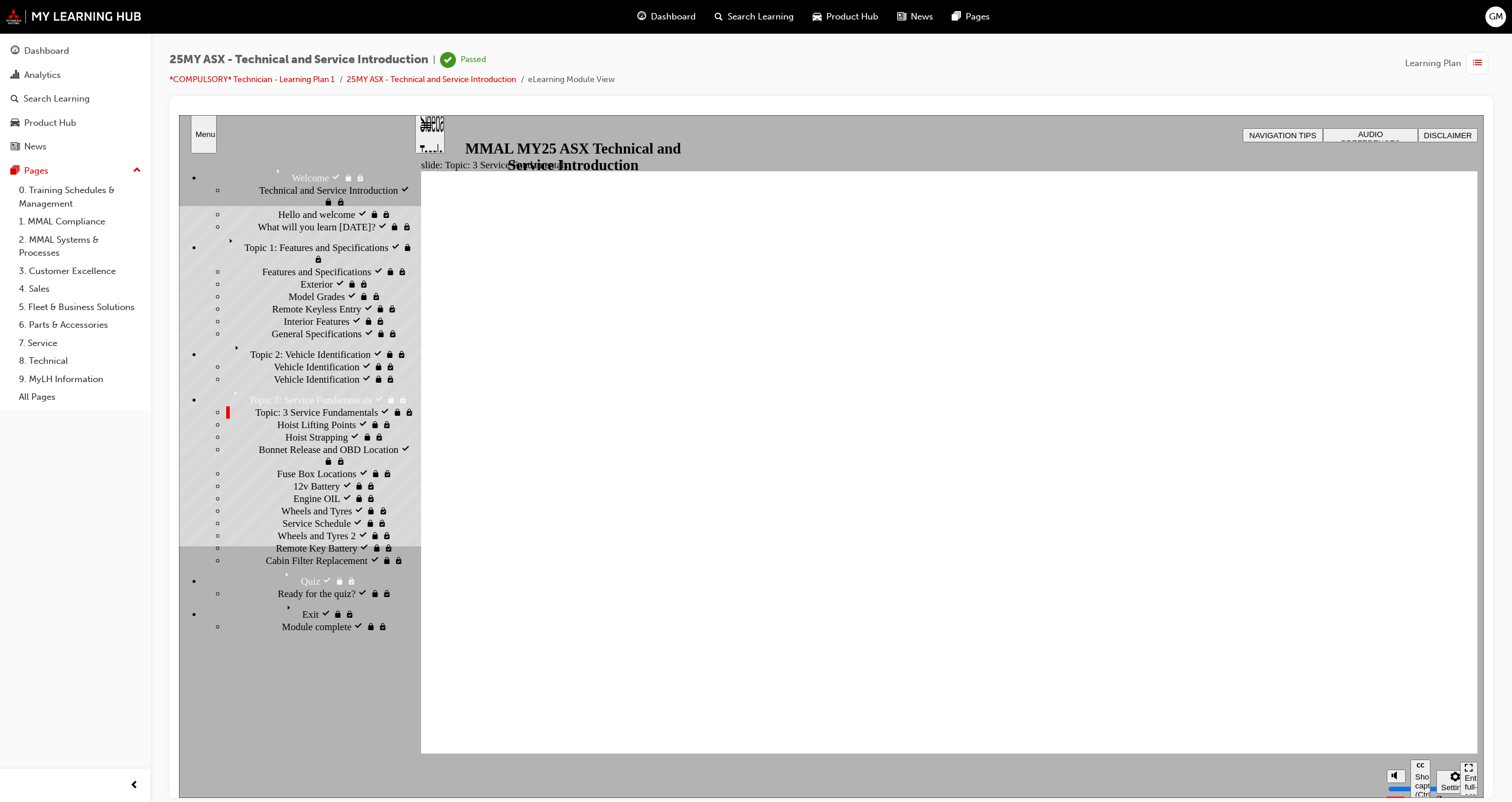
click at [271, 385] on div "Topic 3: Service Fundamentals Topic 3: Service Fundamentals" at bounding box center [308, 395] width 211 height 21
drag, startPoint x: 271, startPoint y: 310, endPoint x: 271, endPoint y: 293, distance: 17.0
click at [271, 340] on span "Topic 2: Vehicle Identification visited" at bounding box center [305, 346] width 149 height 12
click at [271, 265] on div "Topic 1: Features and Specifications visited Topic 1: Features and Specificatio…" at bounding box center [308, 249] width 211 height 32
click at [288, 302] on span "Model Grades visited" at bounding box center [330, 296] width 85 height 12
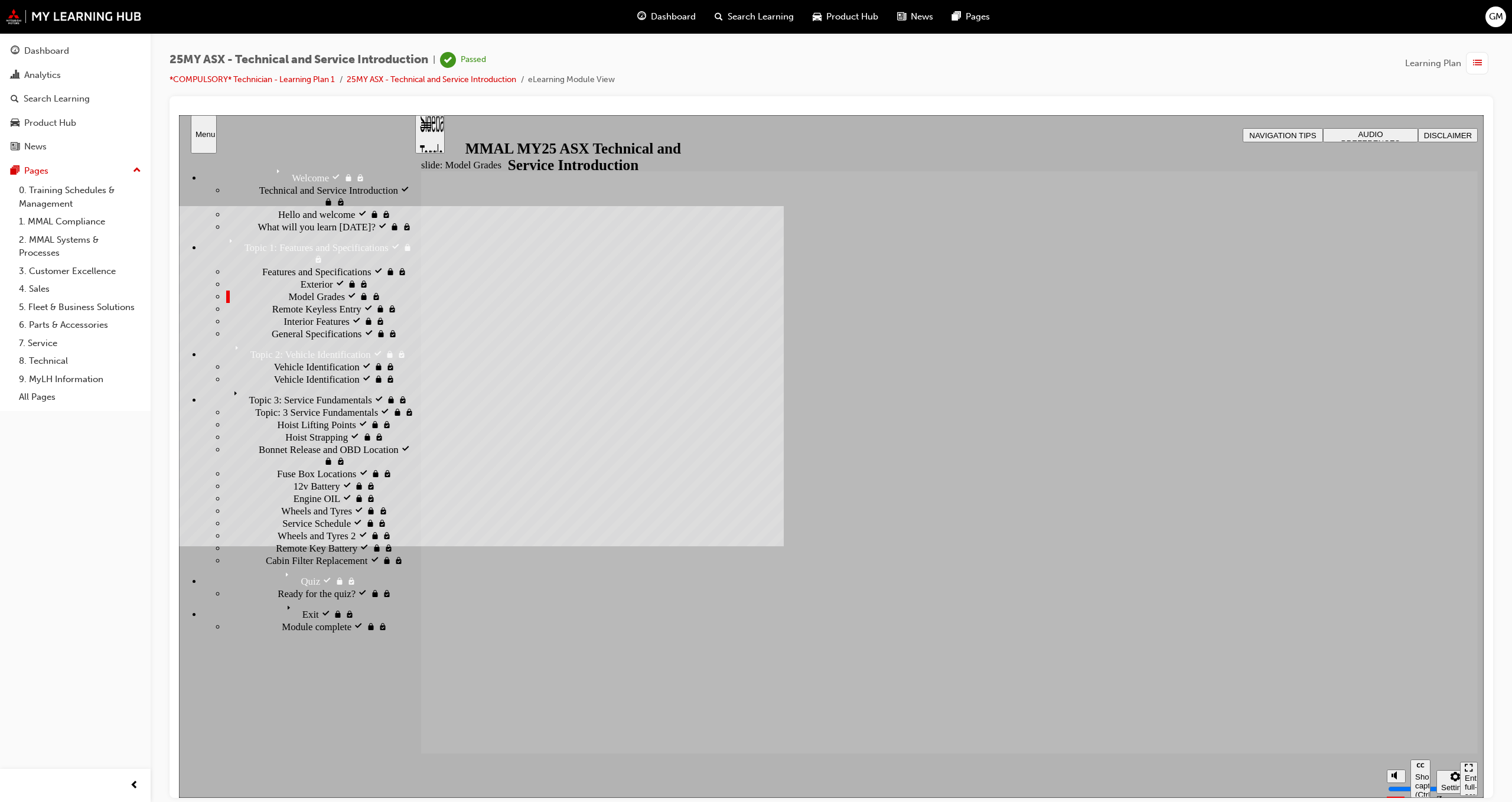
click at [297, 314] on span "Remote Keyless Entry visited" at bounding box center [332, 308] width 118 height 12
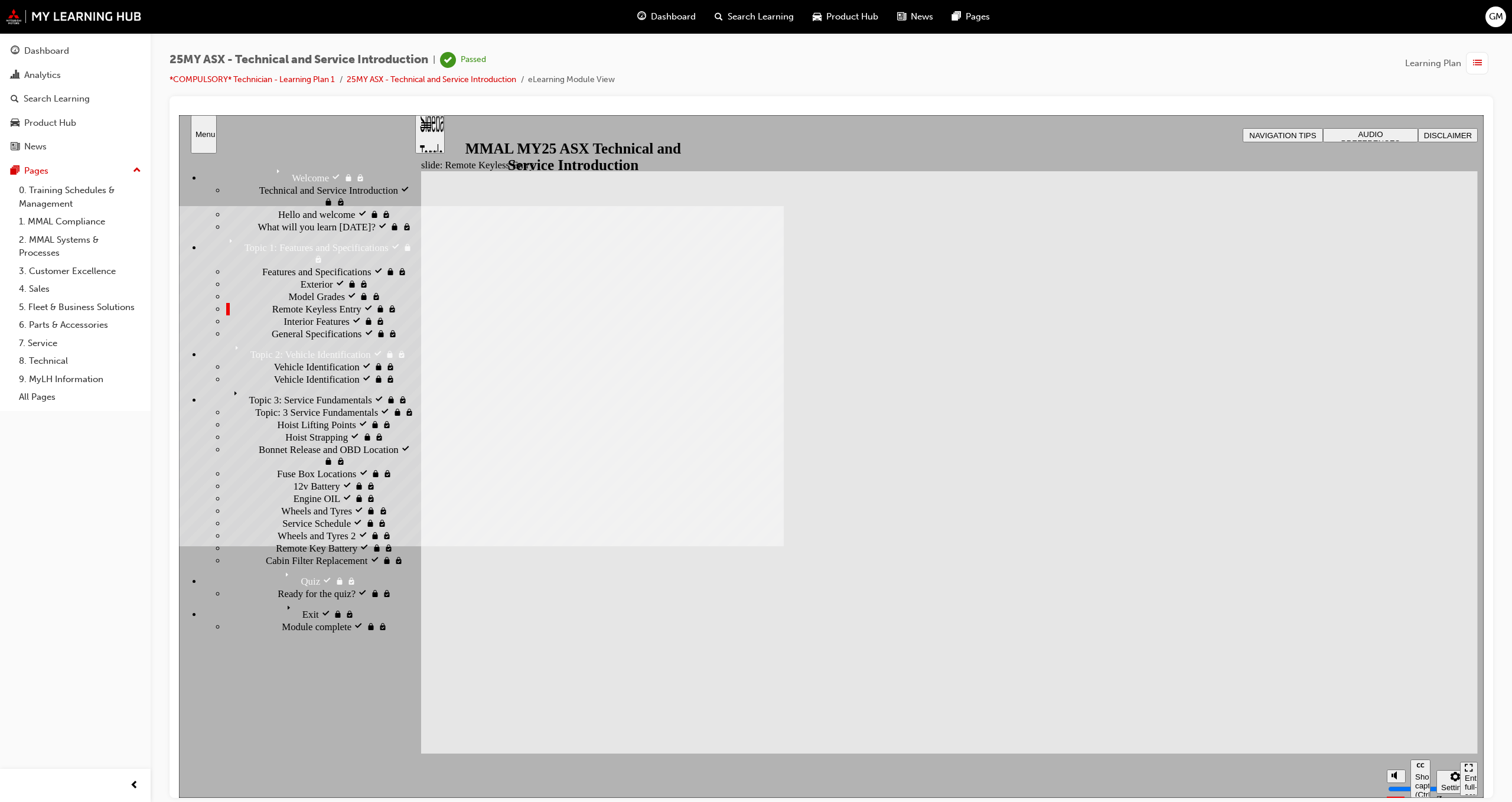
click at [284, 326] on span "Interior Features visited" at bounding box center [331, 321] width 94 height 12
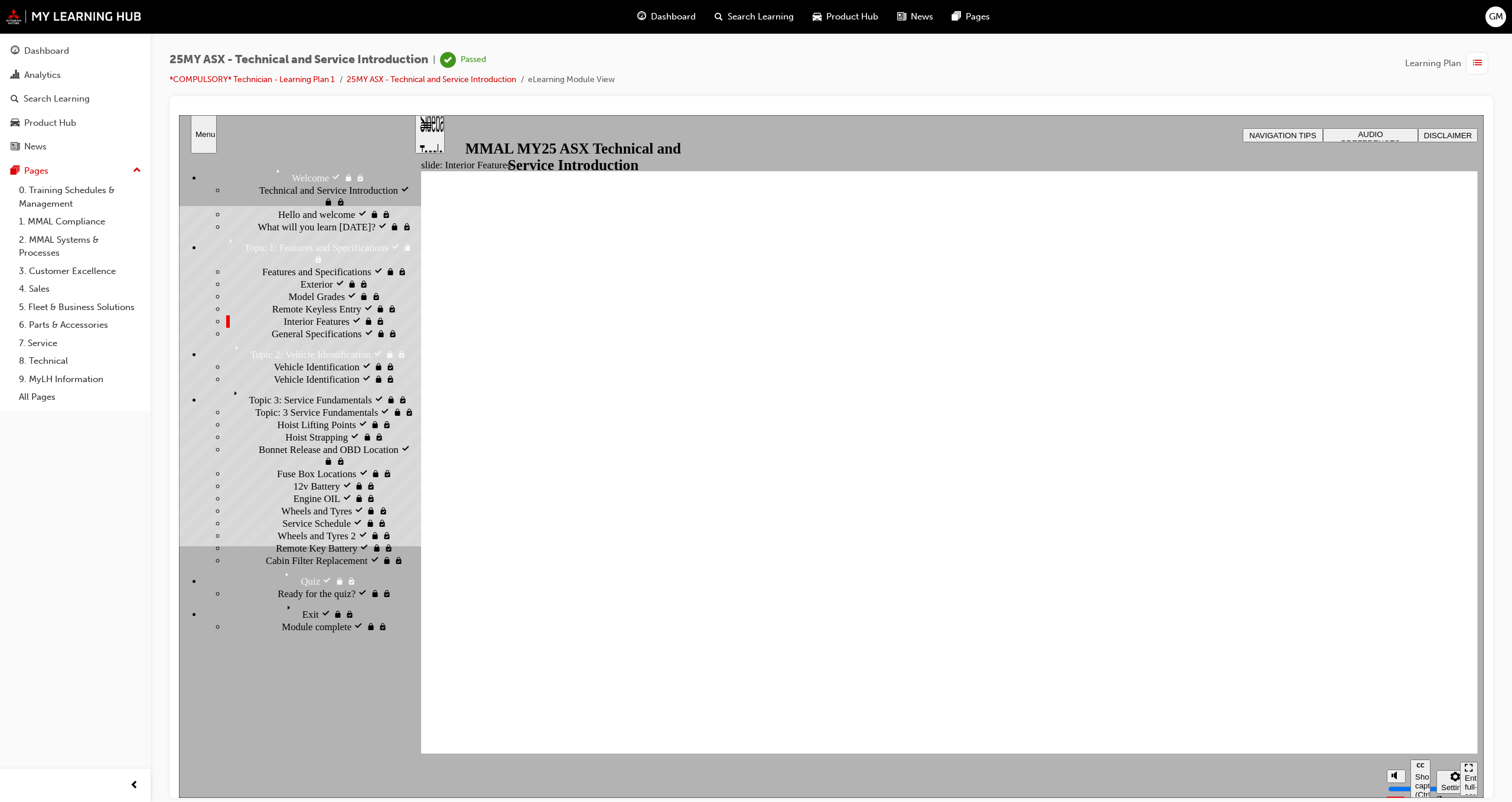
click at [271, 340] on div "General Specifications General Specifications" at bounding box center [320, 333] width 188 height 12
click at [301, 289] on span "Exterior visited" at bounding box center [331, 284] width 61 height 12
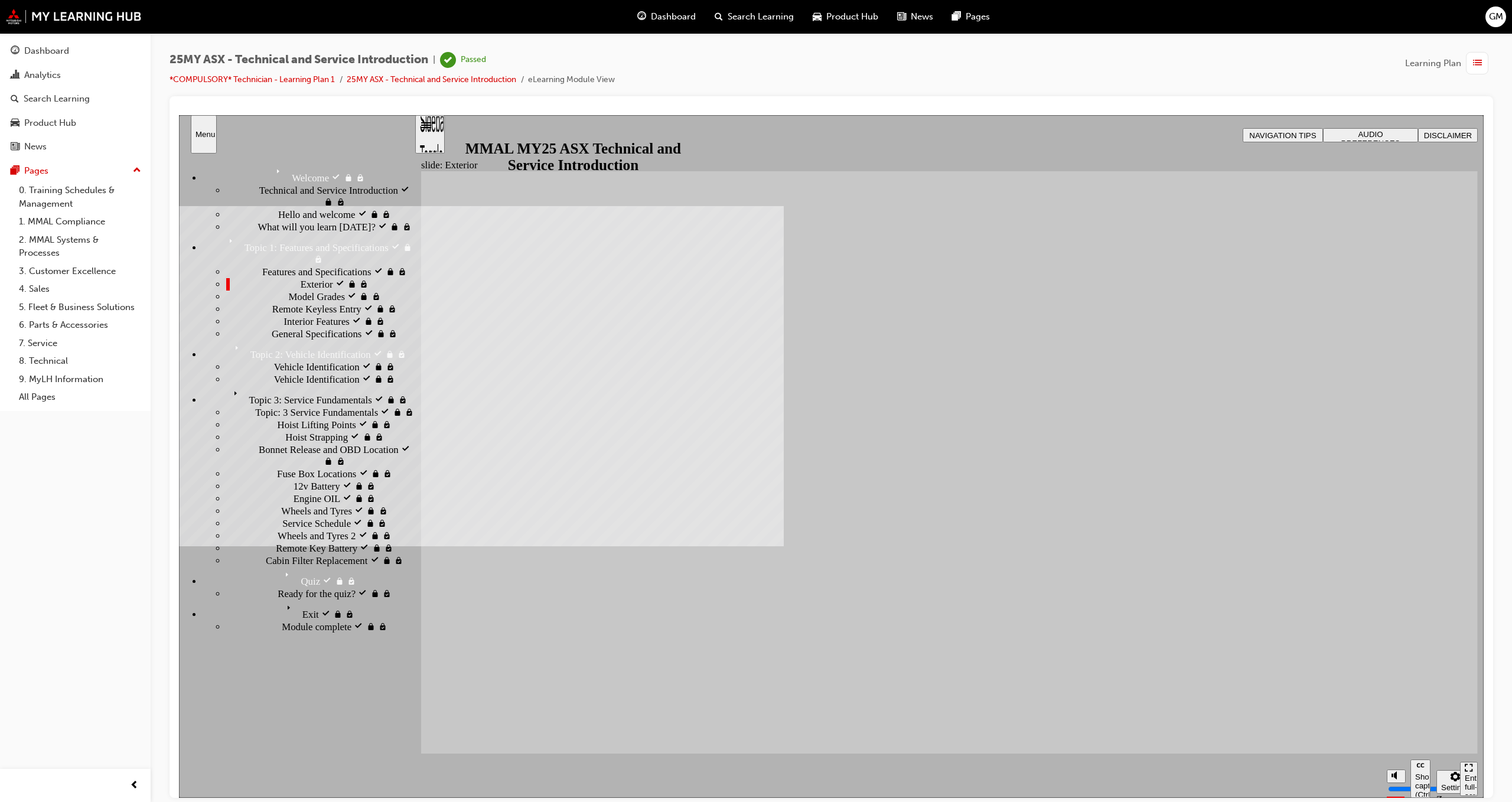
click at [288, 302] on span "Model Grades visited" at bounding box center [330, 296] width 85 height 12
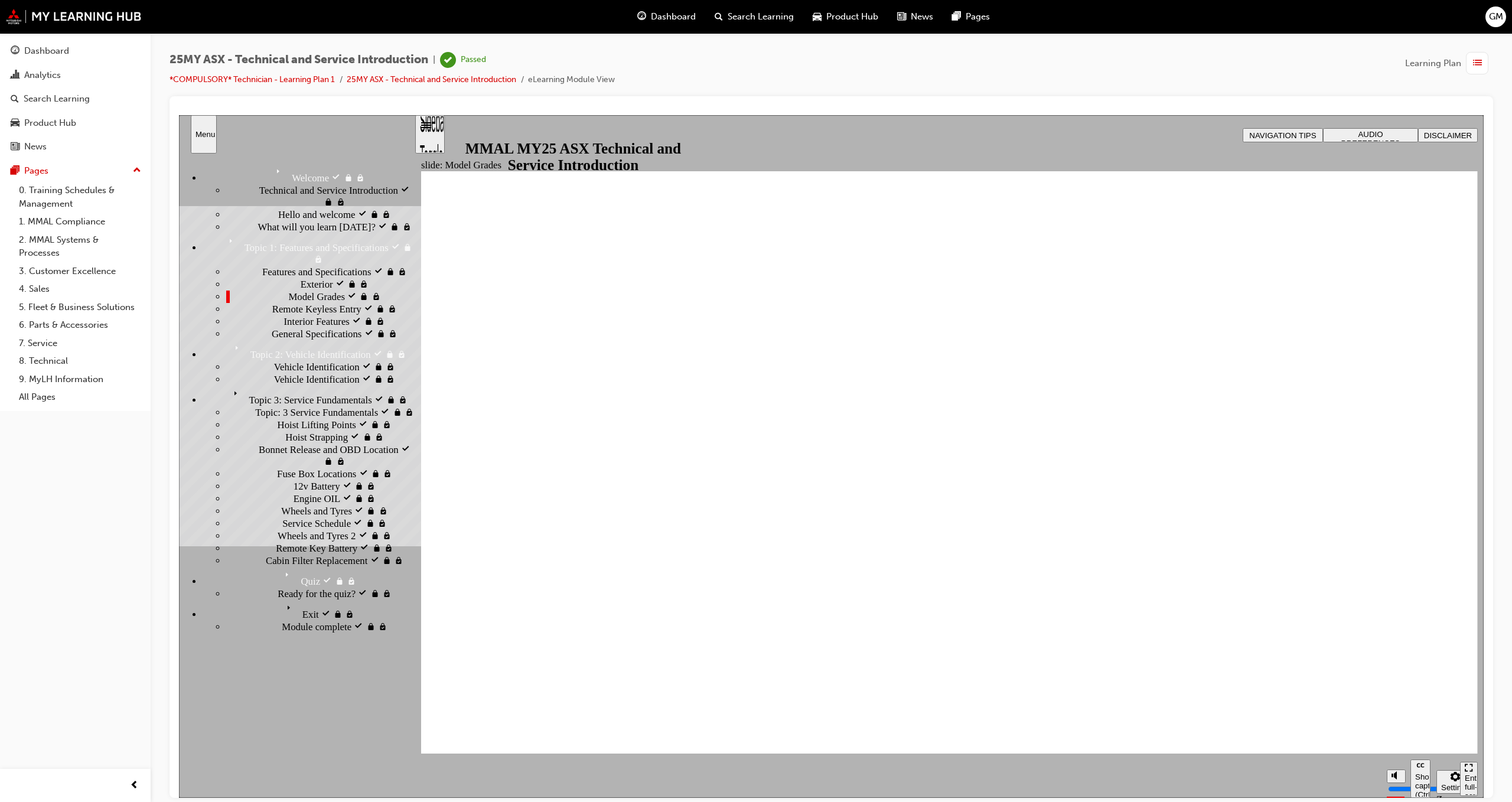
click at [270, 290] on div "Exterior visited Exterior" at bounding box center [320, 284] width 188 height 12
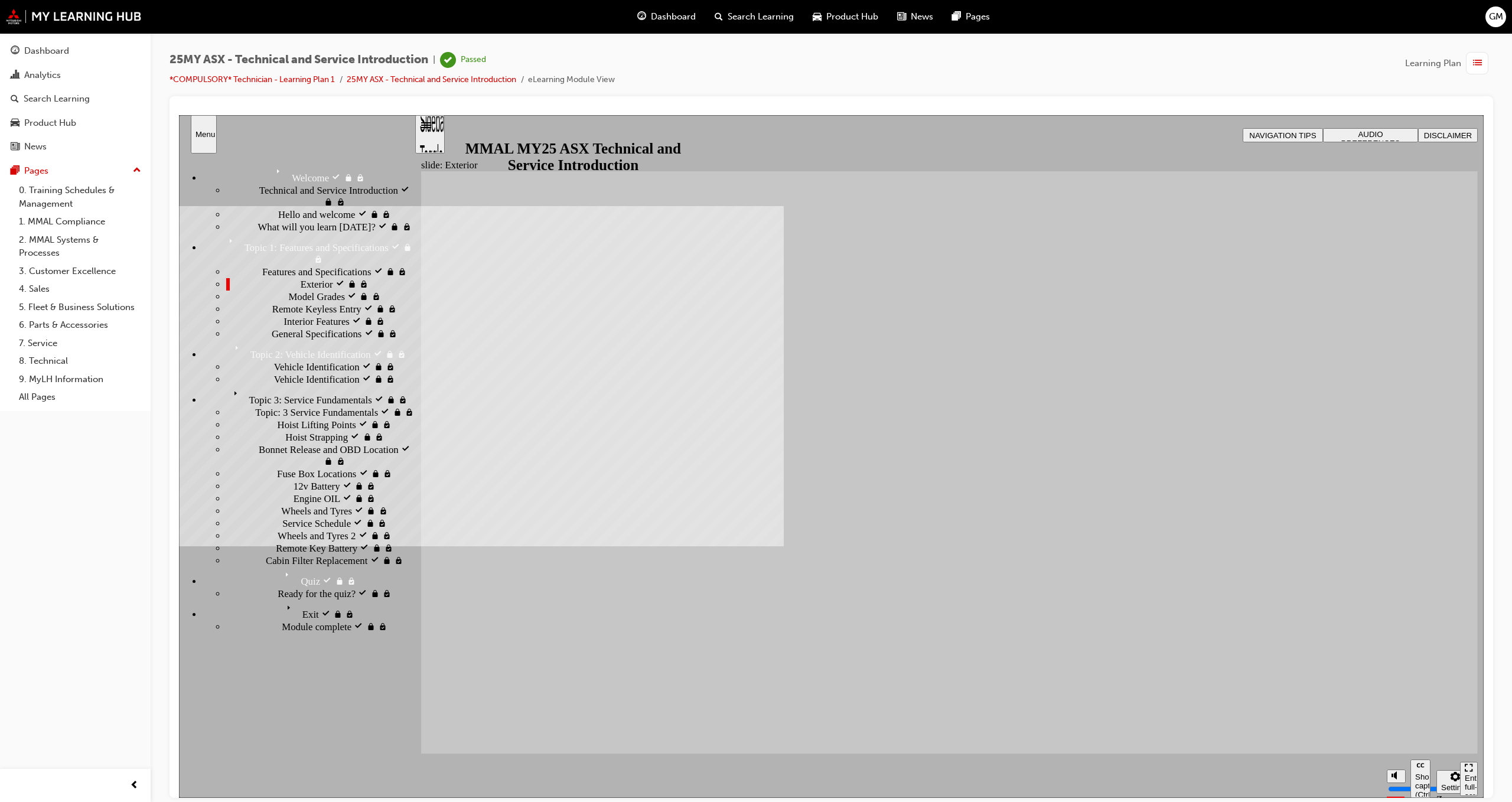
click at [277, 278] on div "Features and Specifications visited Features and Specifications" at bounding box center [320, 271] width 188 height 12
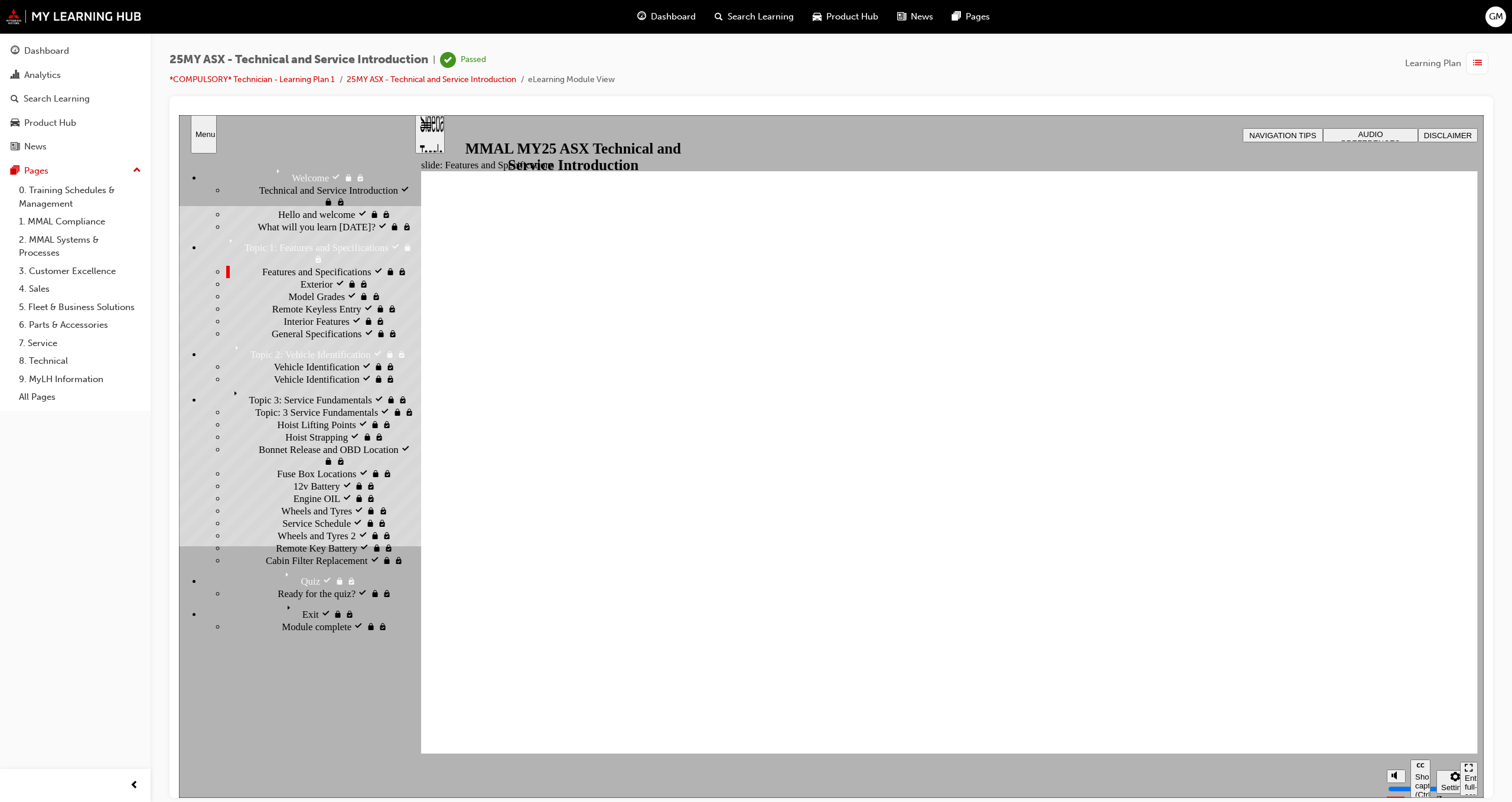
click at [259, 302] on div "Model Grades visited Model Grades" at bounding box center [320, 296] width 188 height 12
click at [273, 314] on span "Remote Keyless Entry visited" at bounding box center [332, 308] width 118 height 12
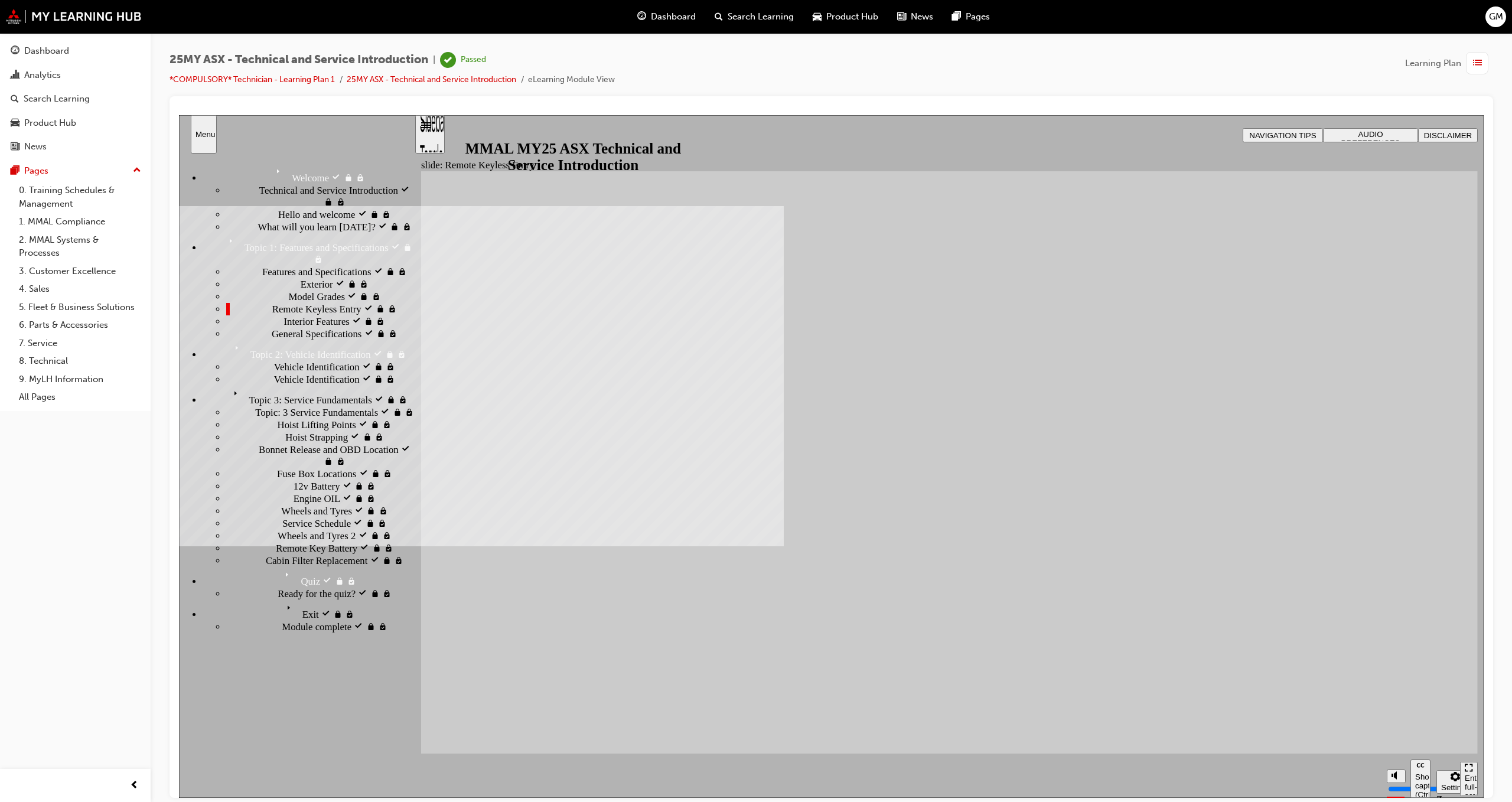
click at [272, 339] on span "General Specifications visited" at bounding box center [331, 333] width 118 height 12
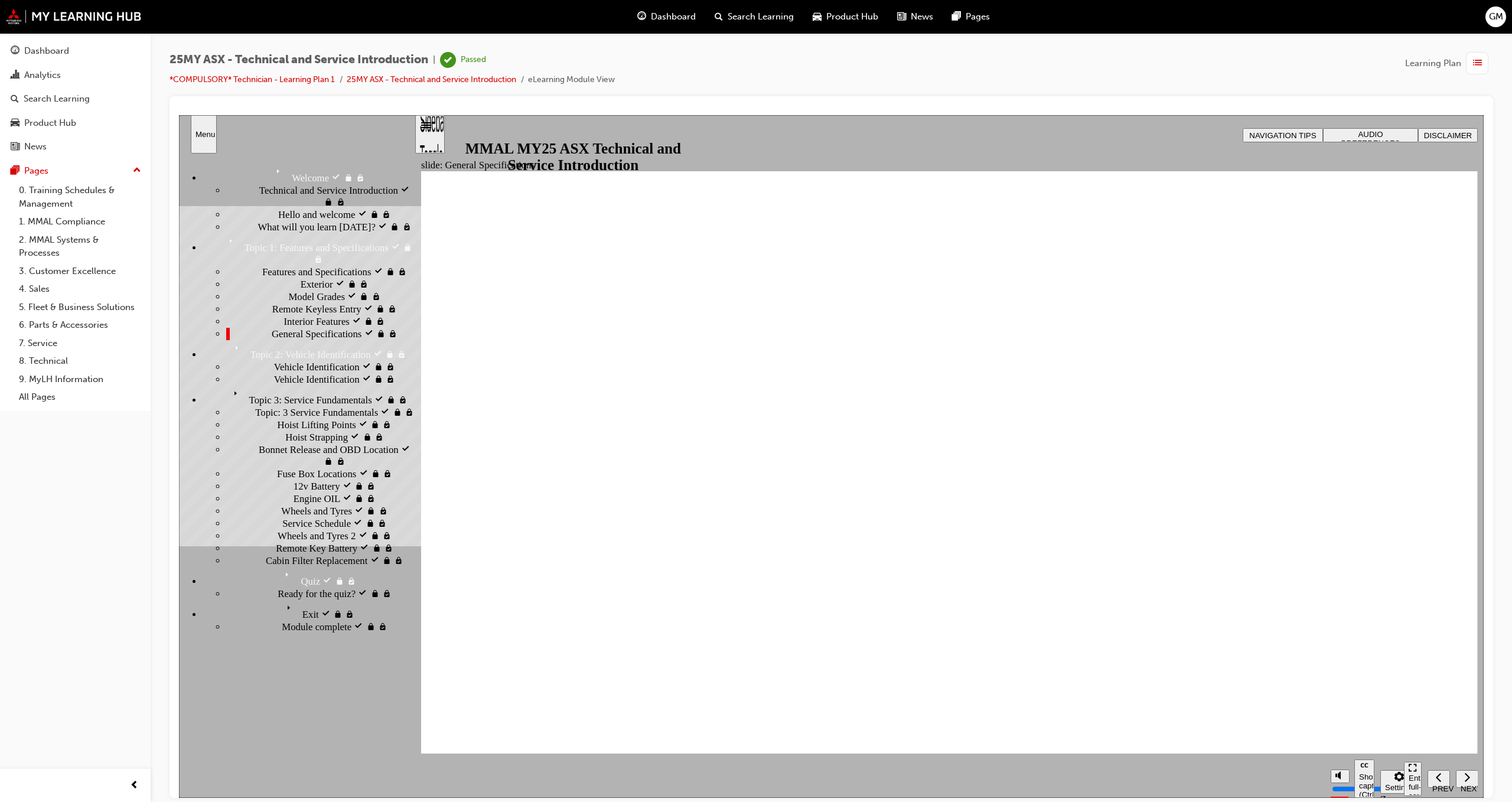
click at [274, 372] on span "Vehicle Identification" at bounding box center [316, 367] width 85 height 12
click at [281, 373] on span "Vehicle Identification visited" at bounding box center [331, 379] width 114 height 12
